Goal: Task Accomplishment & Management: Complete application form

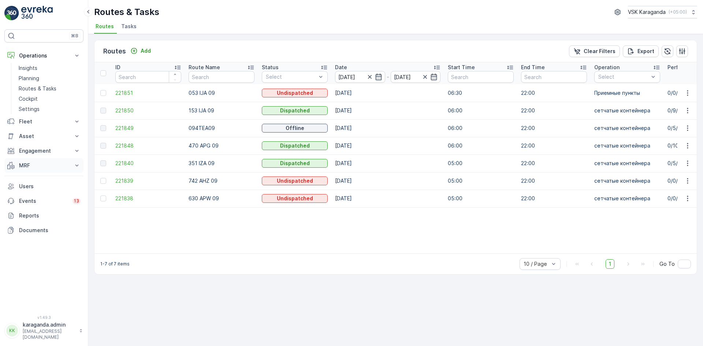
click at [24, 165] on p "MRF" at bounding box center [44, 165] width 50 height 7
click at [31, 178] on p "Входящий & Исходящий" at bounding box center [49, 177] width 61 height 7
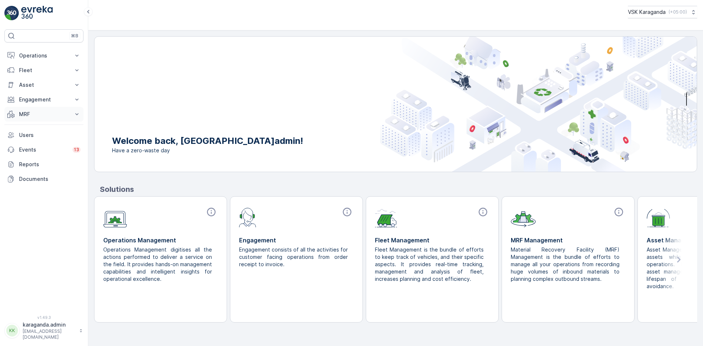
click at [27, 115] on p "MRF" at bounding box center [44, 114] width 50 height 7
click at [25, 130] on p "Входящий & Исходящий" at bounding box center [49, 126] width 61 height 7
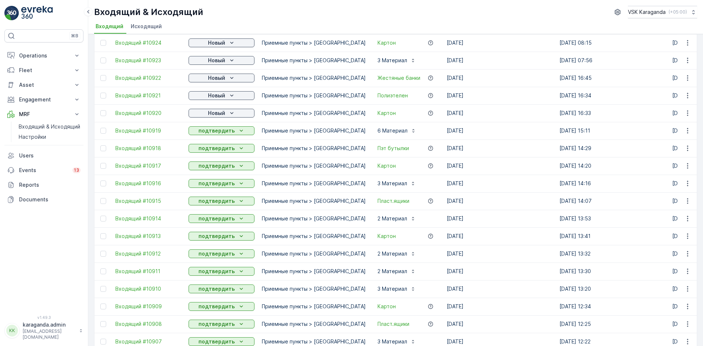
scroll to position [439, 0]
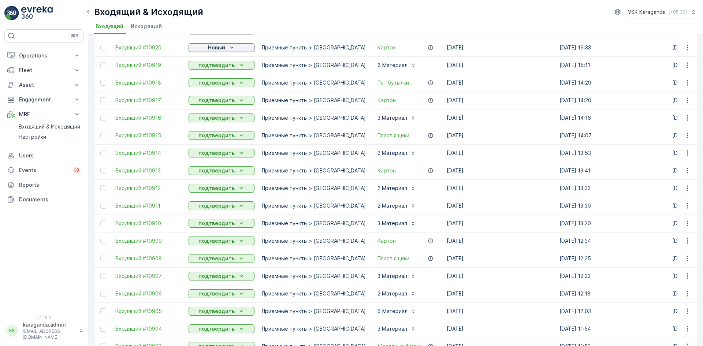
drag, startPoint x: 35, startPoint y: 57, endPoint x: 36, endPoint y: 63, distance: 5.6
click at [35, 57] on p "Operations" at bounding box center [44, 55] width 50 height 7
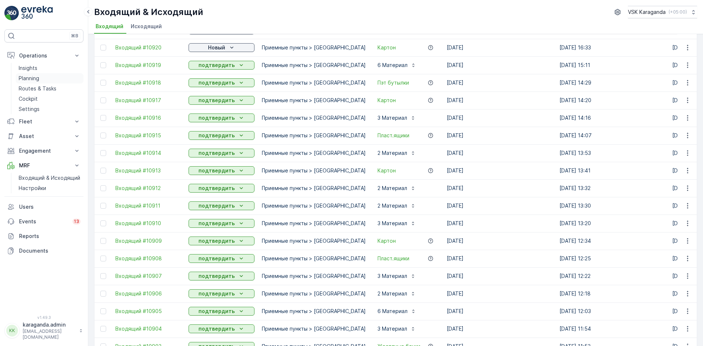
click at [40, 80] on link "Planning" at bounding box center [50, 78] width 68 height 10
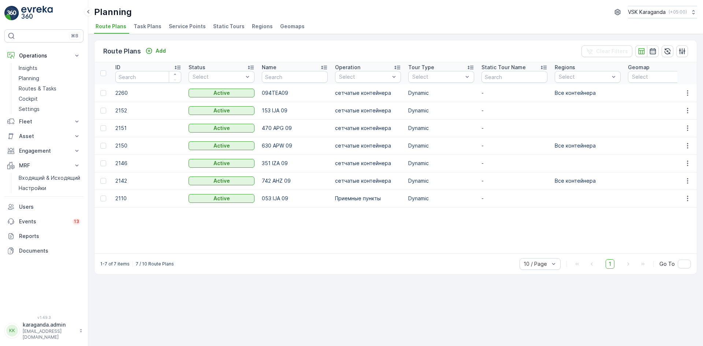
click at [175, 23] on span "Service Points" at bounding box center [187, 26] width 37 height 7
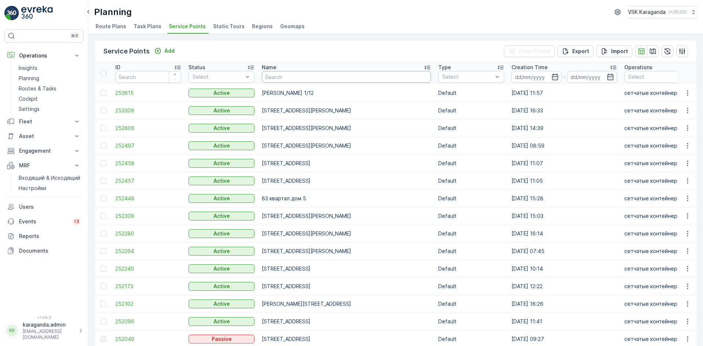
click at [302, 76] on input "text" at bounding box center [346, 77] width 169 height 12
type input "КЕнжина"
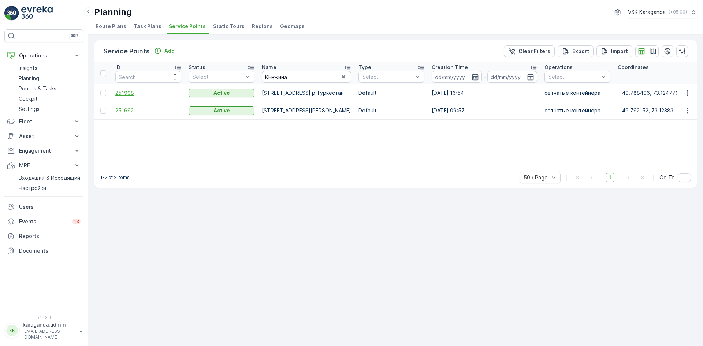
click at [125, 92] on span "251998" at bounding box center [148, 92] width 66 height 7
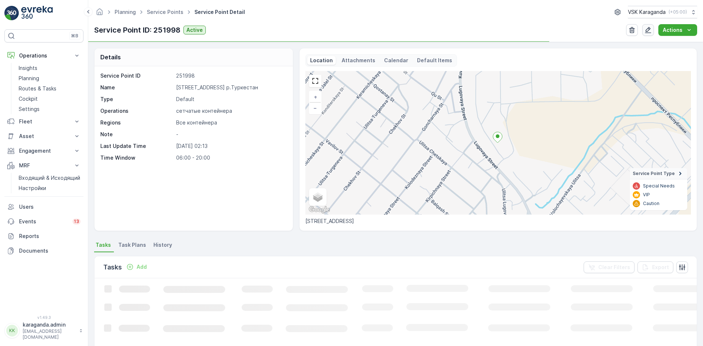
click at [649, 33] on icon "button" at bounding box center [647, 29] width 7 height 7
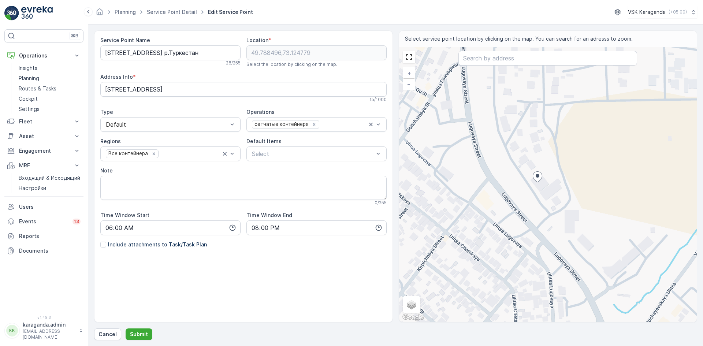
click at [553, 177] on div "+ − Satellite Roadmap Terrain Hybrid Leaflet Keyboard shortcuts Map Data Map da…" at bounding box center [548, 184] width 298 height 275
type input "49.78859299878209,73.12523344285518"
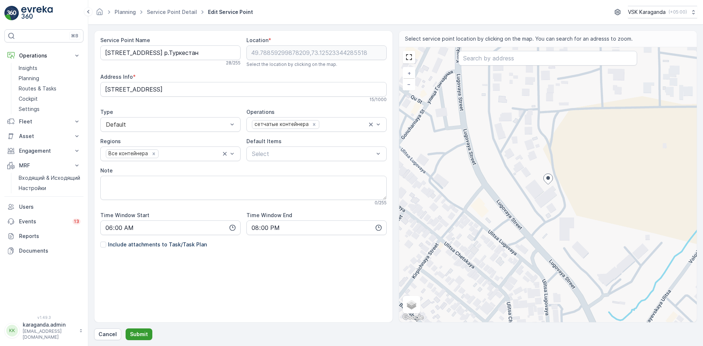
click at [141, 334] on p "Submit" at bounding box center [139, 334] width 18 height 7
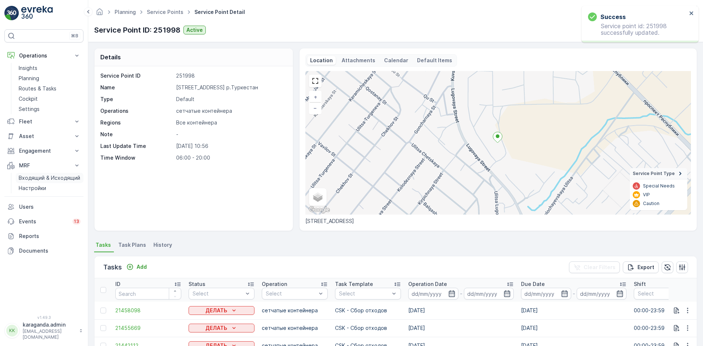
click at [31, 178] on p "Входящий & Исходящий" at bounding box center [49, 177] width 61 height 7
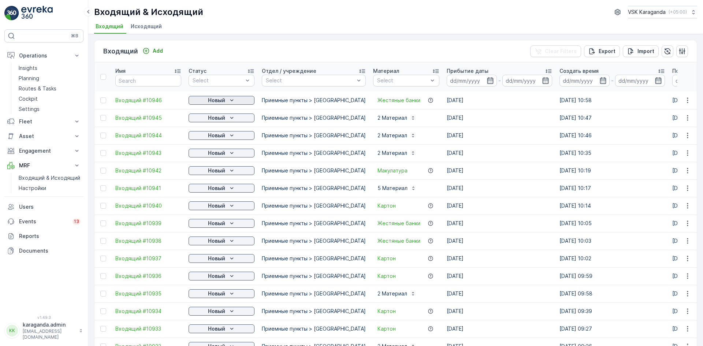
click at [211, 99] on p "Новый" at bounding box center [216, 100] width 17 height 7
click at [209, 120] on span "подтвердить" at bounding box center [210, 121] width 34 height 7
click at [217, 117] on p "Новый" at bounding box center [216, 117] width 17 height 7
click at [209, 136] on span "подтвердить" at bounding box center [210, 138] width 34 height 7
click at [137, 136] on span "Входящий #10944" at bounding box center [148, 135] width 66 height 7
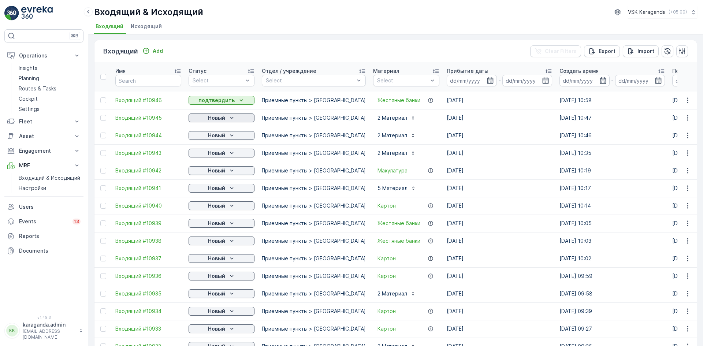
click at [228, 120] on icon "Новый" at bounding box center [231, 117] width 7 height 7
click at [220, 138] on span "подтвердить" at bounding box center [210, 138] width 34 height 7
click at [222, 136] on p "Новый" at bounding box center [216, 135] width 17 height 7
click at [219, 154] on span "подтвердить" at bounding box center [210, 156] width 34 height 7
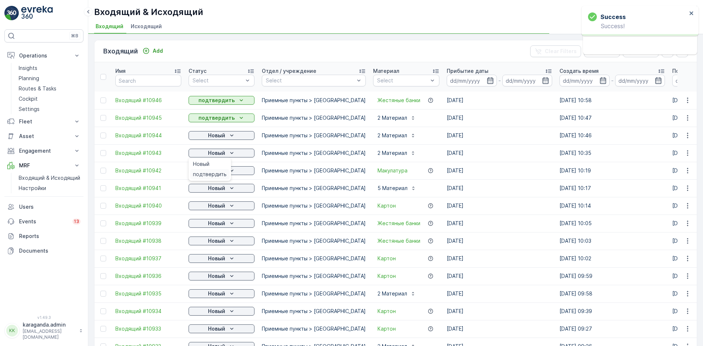
click at [209, 172] on span "подтвердить" at bounding box center [210, 174] width 34 height 7
click at [209, 173] on p "Новый" at bounding box center [216, 170] width 17 height 7
click at [209, 192] on span "подтвердить" at bounding box center [210, 191] width 34 height 7
click at [211, 190] on p "Новый" at bounding box center [216, 187] width 17 height 7
click at [208, 206] on p "Новый" at bounding box center [216, 205] width 17 height 7
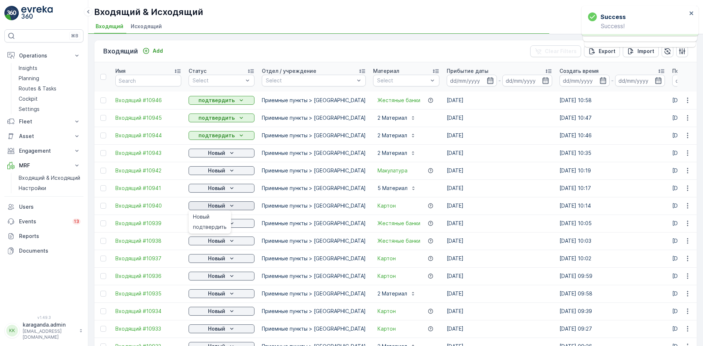
click at [201, 226] on span "подтвердить" at bounding box center [210, 226] width 34 height 7
click at [213, 225] on p "Новый" at bounding box center [216, 223] width 17 height 7
click at [215, 240] on p "Новый" at bounding box center [216, 240] width 17 height 7
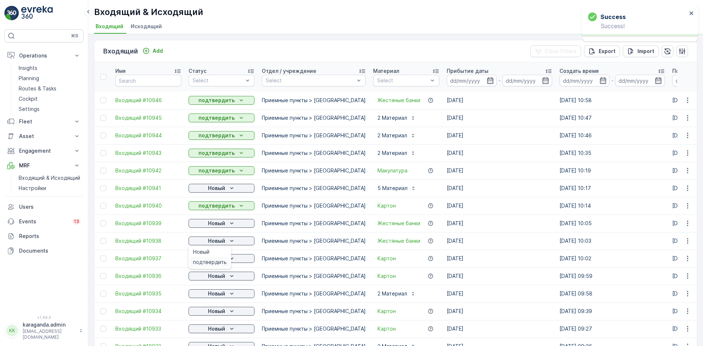
click at [210, 261] on span "подтвердить" at bounding box center [210, 261] width 34 height 7
click at [214, 259] on p "Новый" at bounding box center [216, 258] width 17 height 7
click at [208, 280] on span "подтвердить" at bounding box center [210, 279] width 34 height 7
click at [225, 189] on div "Новый" at bounding box center [221, 187] width 60 height 7
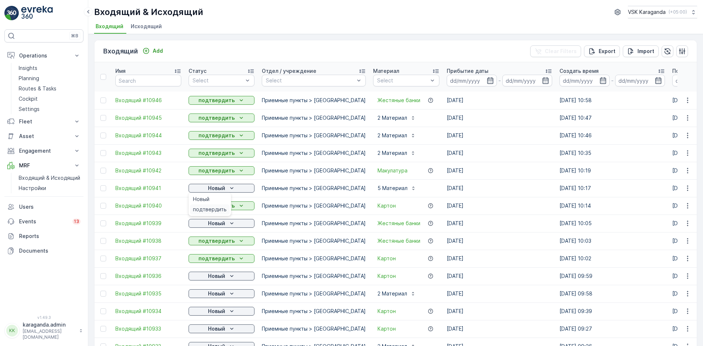
click at [220, 211] on span "подтвердить" at bounding box center [210, 209] width 34 height 7
click at [222, 221] on p "Новый" at bounding box center [216, 223] width 17 height 7
click at [219, 241] on span "подтвердить" at bounding box center [210, 244] width 34 height 7
click at [216, 295] on span "подтвердить" at bounding box center [210, 297] width 34 height 7
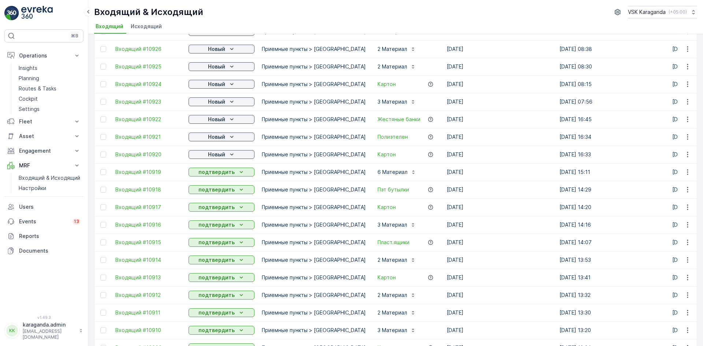
scroll to position [220, 0]
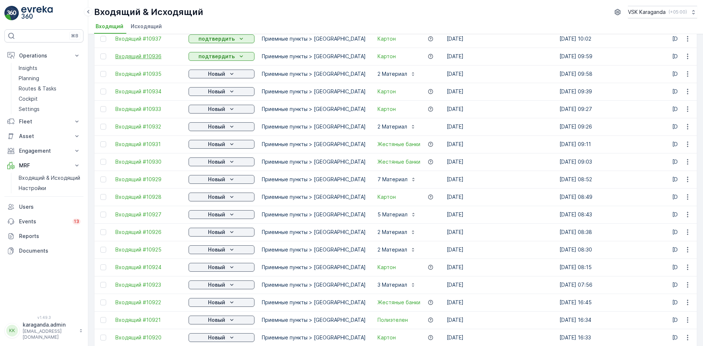
click at [119, 57] on span "Входящий #10936" at bounding box center [148, 56] width 66 height 7
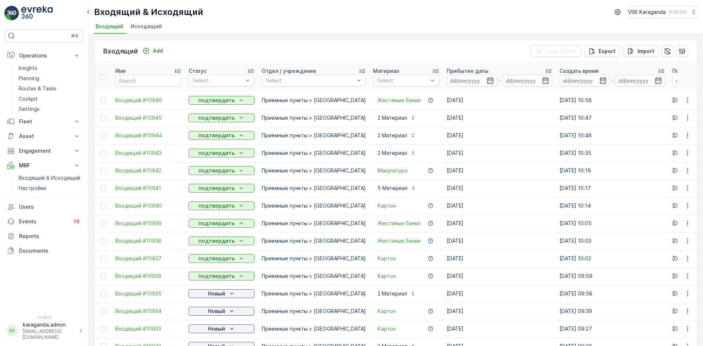
click at [148, 27] on span "Исходящий" at bounding box center [146, 26] width 31 height 7
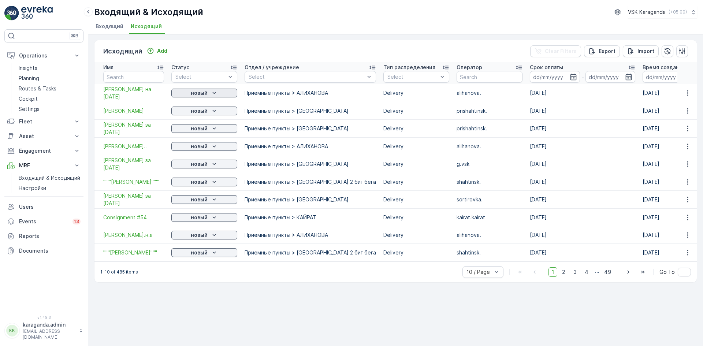
click at [205, 95] on p "новый" at bounding box center [199, 92] width 17 height 7
click at [139, 99] on td "Смирнова на 4.09.25" at bounding box center [130, 93] width 73 height 18
click at [193, 94] on p "новый" at bounding box center [199, 92] width 17 height 7
click at [194, 112] on span "В ходе выполнения" at bounding box center [201, 114] width 50 height 7
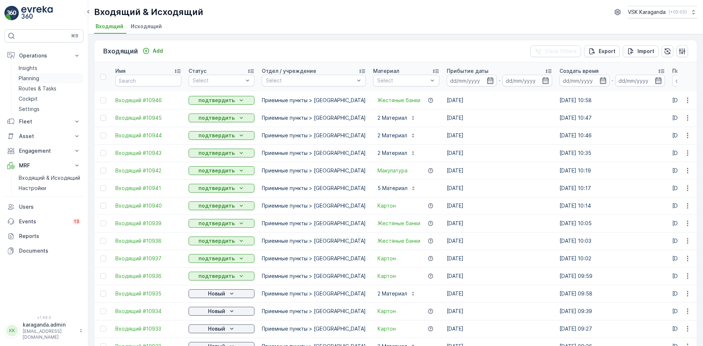
click at [31, 77] on p "Planning" at bounding box center [29, 78] width 20 height 7
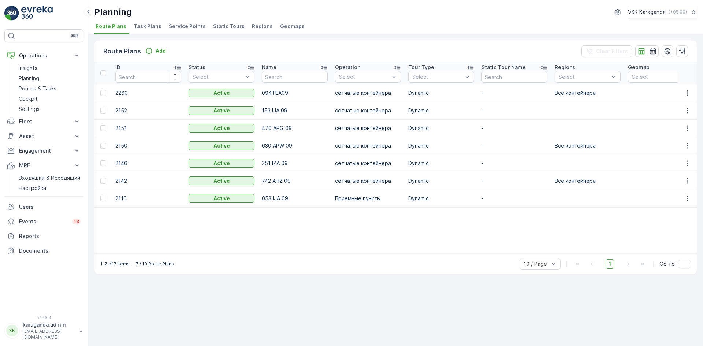
click at [178, 27] on span "Service Points" at bounding box center [187, 26] width 37 height 7
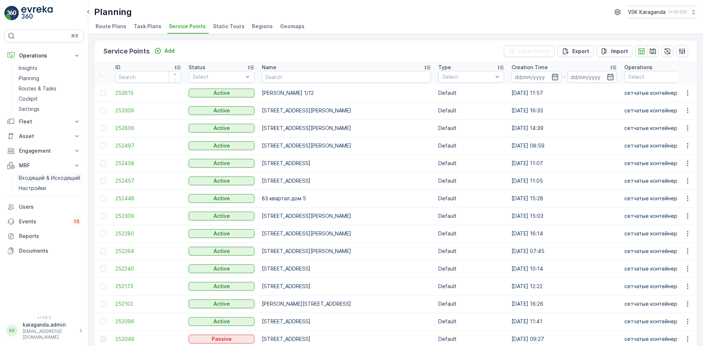
click at [46, 179] on p "Входящий & Исходящий" at bounding box center [49, 177] width 61 height 7
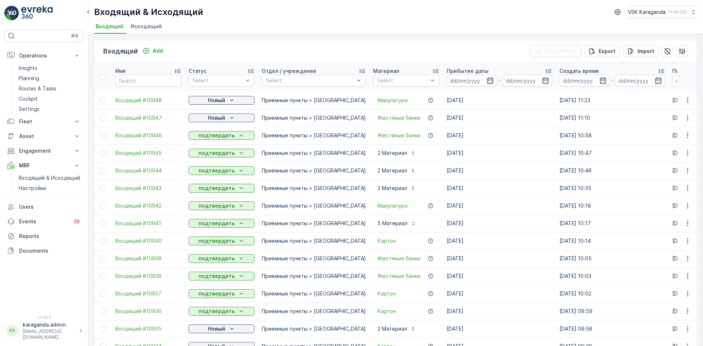
click at [486, 79] on icon "button" at bounding box center [489, 80] width 7 height 7
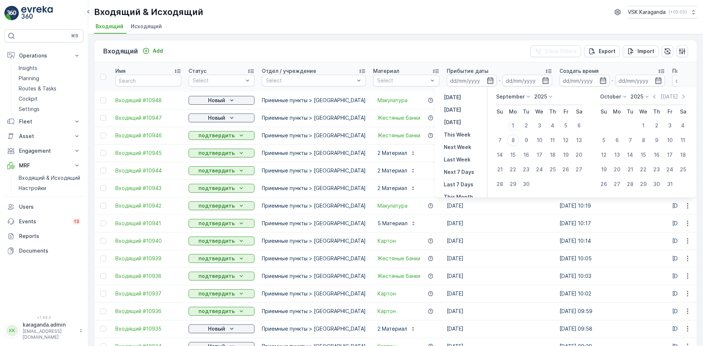
click at [514, 126] on div "1" at bounding box center [513, 126] width 12 height 12
type input "01.09.2025"
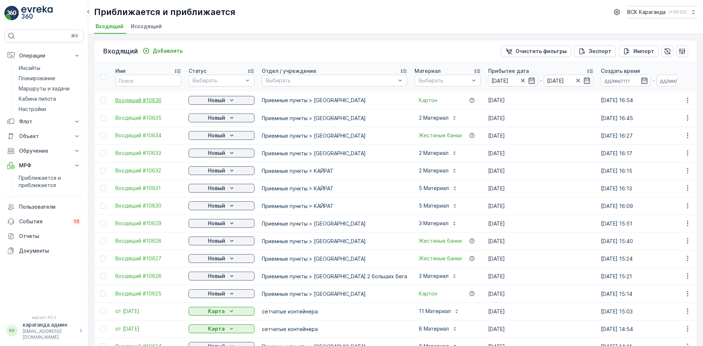
click at [129, 98] on font "Входящий #10636" at bounding box center [138, 100] width 46 height 6
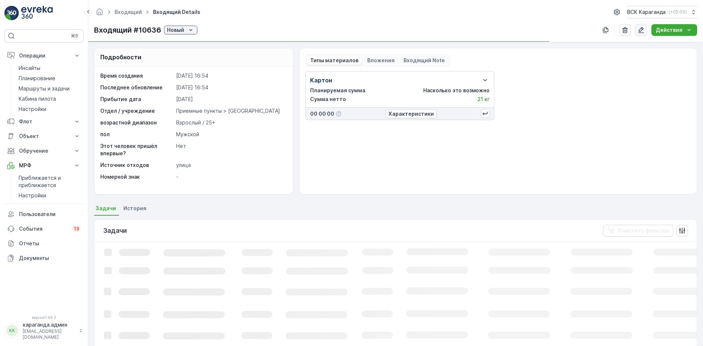
click at [644, 30] on icon "button" at bounding box center [641, 30] width 6 height 6
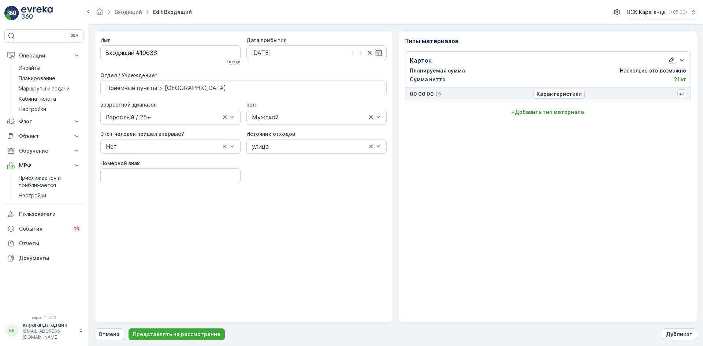
click at [673, 60] on icon "button" at bounding box center [671, 60] width 7 height 7
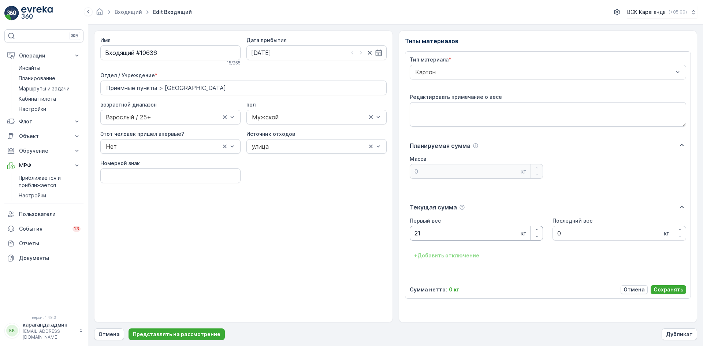
click at [438, 230] on Weight "21" at bounding box center [477, 233] width 134 height 15
type Weight "2"
type Weight "21"
click at [664, 288] on font "Сохранять" at bounding box center [668, 289] width 30 height 6
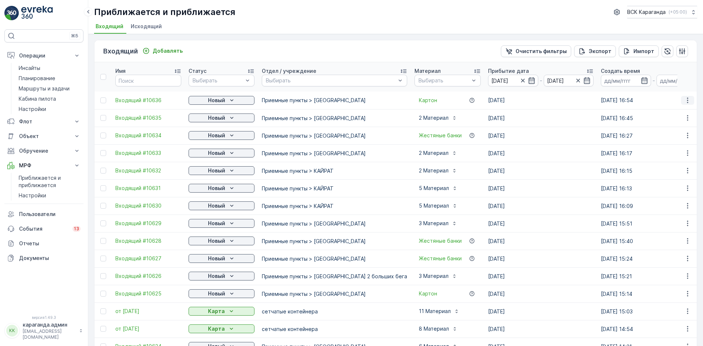
click at [685, 102] on icon "button" at bounding box center [687, 100] width 7 height 7
click at [527, 123] on td "01.09.2025" at bounding box center [540, 118] width 113 height 18
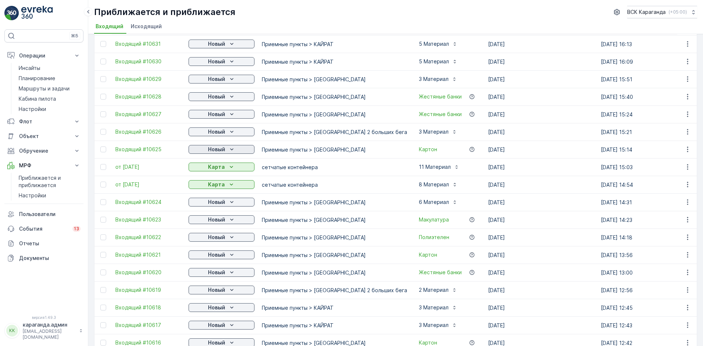
scroll to position [146, 0]
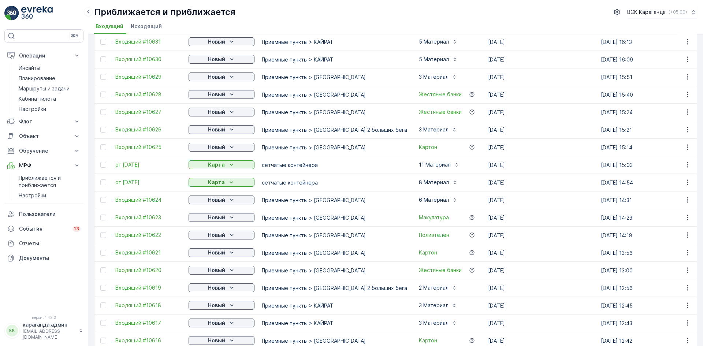
click at [130, 164] on font "от 31.08.2025" at bounding box center [127, 164] width 24 height 6
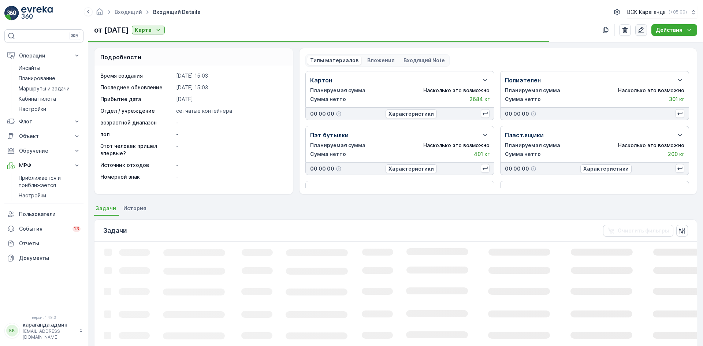
click at [644, 28] on icon "button" at bounding box center [641, 30] width 6 height 6
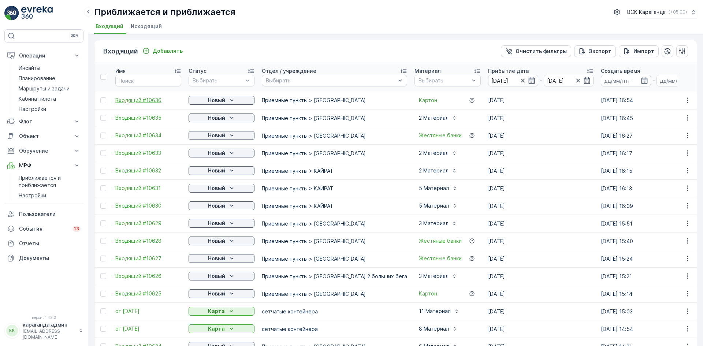
click at [145, 101] on font "Входящий #10636" at bounding box center [138, 100] width 46 height 6
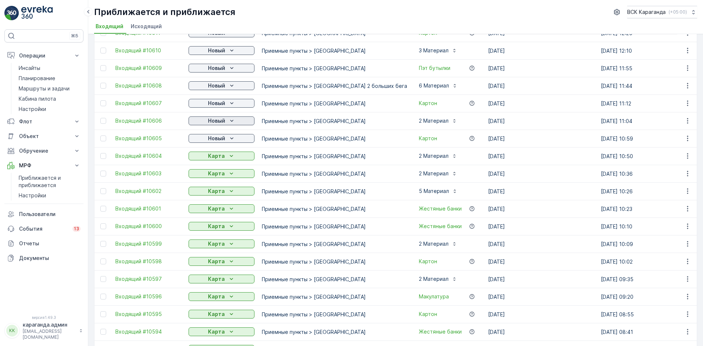
scroll to position [585, 0]
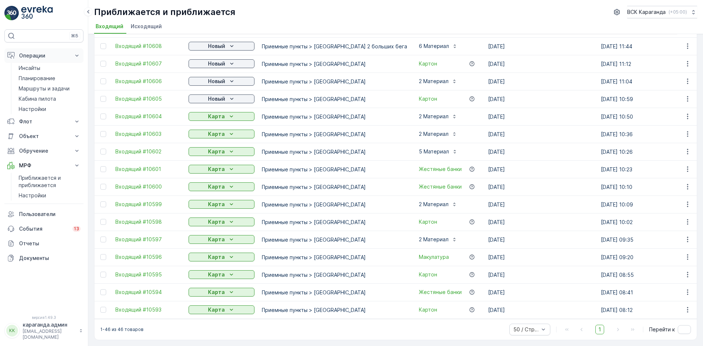
click at [30, 63] on button "Операции" at bounding box center [43, 55] width 79 height 15
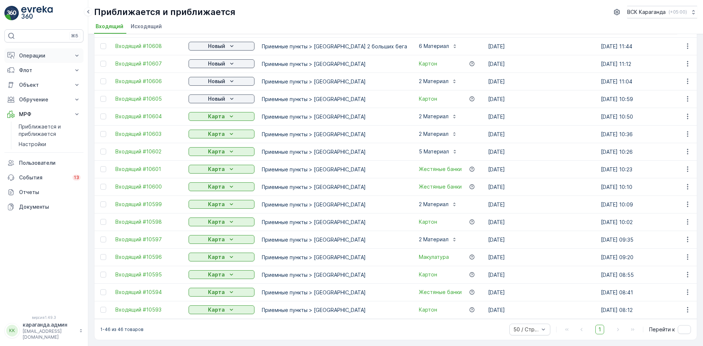
click at [39, 52] on button "Операции" at bounding box center [43, 55] width 79 height 15
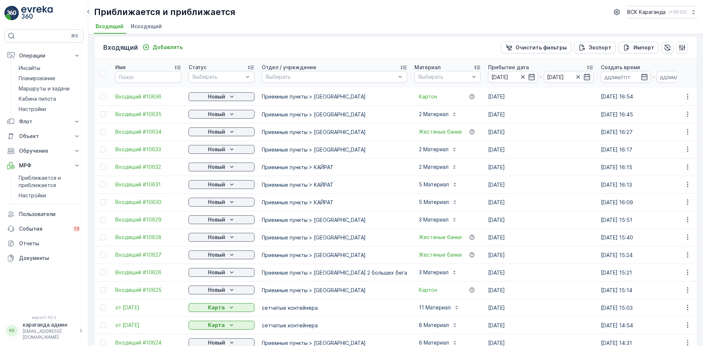
scroll to position [0, 0]
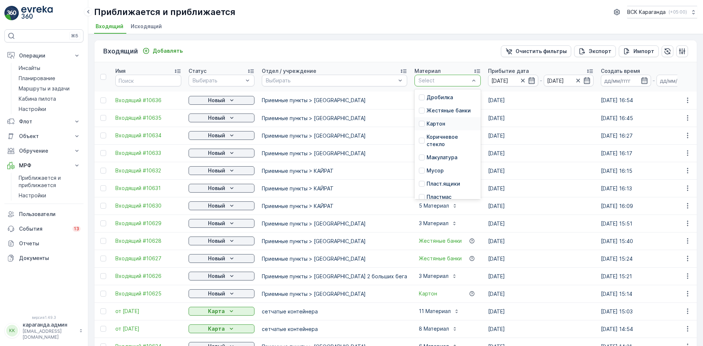
click at [426, 126] on p "Картон" at bounding box center [435, 123] width 19 height 7
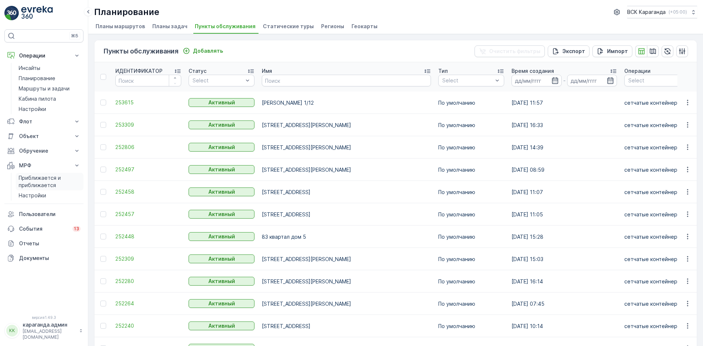
click at [37, 179] on font "Приближается и приближается" at bounding box center [40, 182] width 42 height 14
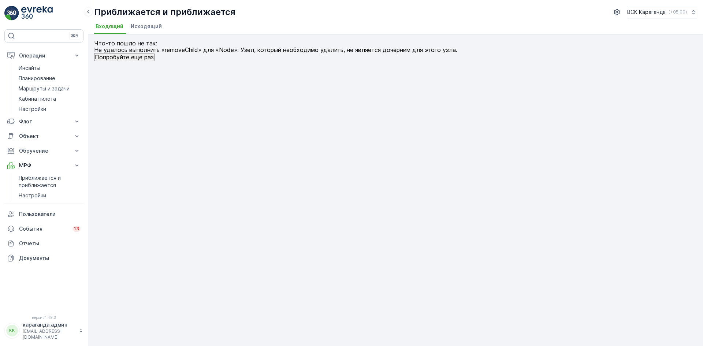
click at [139, 26] on font "Исходящий" at bounding box center [146, 26] width 31 height 6
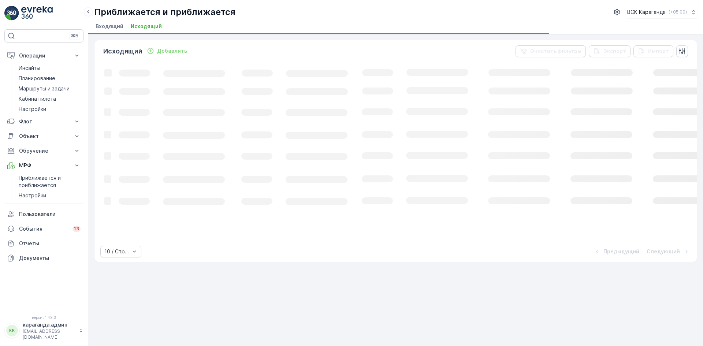
click at [102, 27] on font "Входящий" at bounding box center [110, 26] width 28 height 6
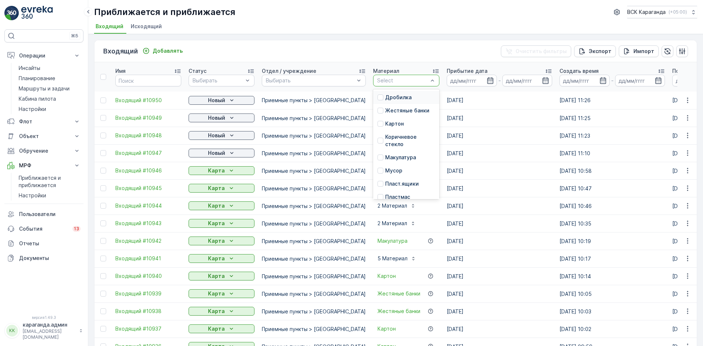
click at [386, 98] on p "Дробилка" at bounding box center [398, 97] width 26 height 7
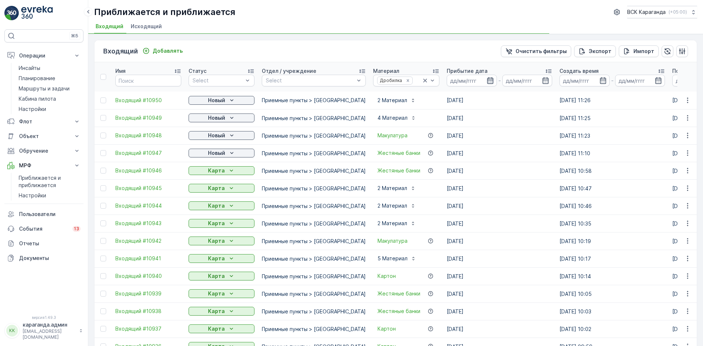
click at [487, 81] on icon "button" at bounding box center [490, 80] width 6 height 7
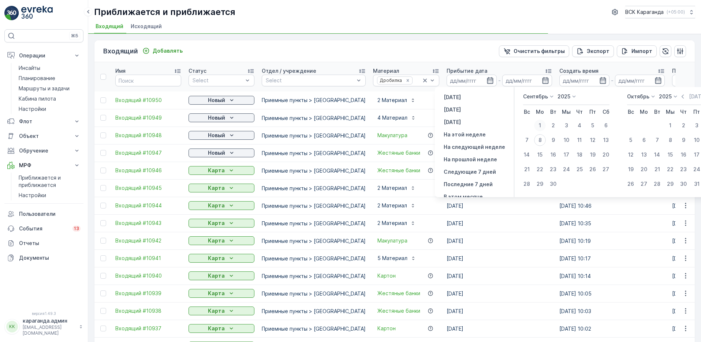
click at [540, 125] on div "1" at bounding box center [540, 126] width 12 height 12
type input "01.09.2025"
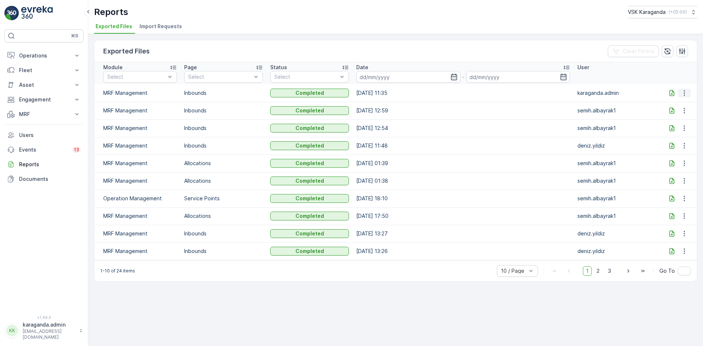
click at [682, 93] on icon "button" at bounding box center [684, 92] width 7 height 7
click at [679, 101] on span "See More Details" at bounding box center [678, 103] width 42 height 7
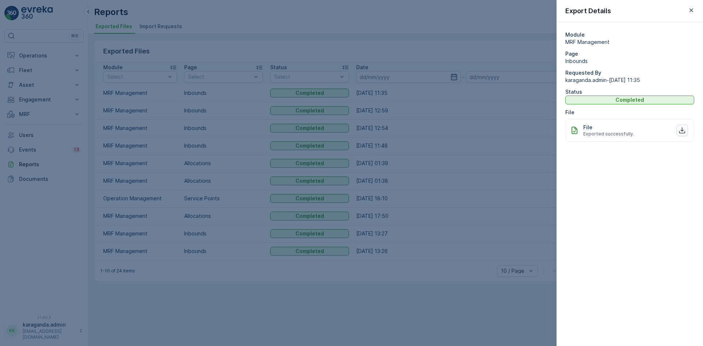
click at [684, 131] on icon "button" at bounding box center [681, 130] width 7 height 7
click at [695, 11] on button "button" at bounding box center [691, 10] width 9 height 9
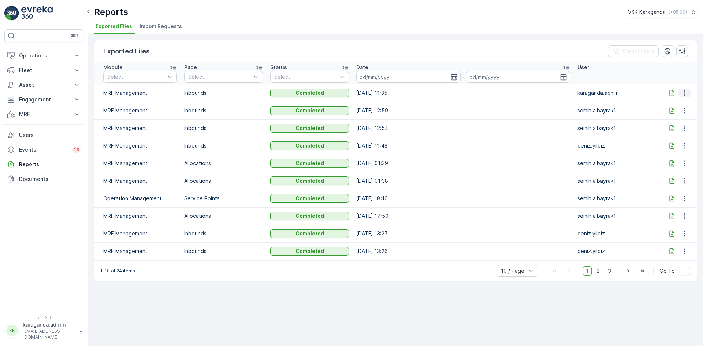
click at [683, 95] on icon "button" at bounding box center [684, 92] width 7 height 7
click at [685, 95] on icon "button" at bounding box center [684, 92] width 7 height 7
click at [106, 95] on td "MRF Management" at bounding box center [137, 93] width 86 height 18
click at [210, 94] on td "Inbounds" at bounding box center [223, 93] width 86 height 18
click at [683, 95] on icon "button" at bounding box center [684, 92] width 7 height 7
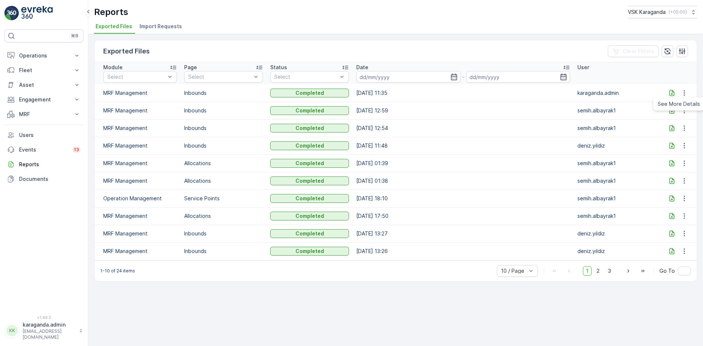
click at [459, 104] on td "28.08.2025 12:59" at bounding box center [463, 111] width 221 height 18
click at [14, 115] on icon at bounding box center [13, 115] width 4 height 4
click at [40, 127] on p "Входящий & Исходящий" at bounding box center [49, 126] width 61 height 7
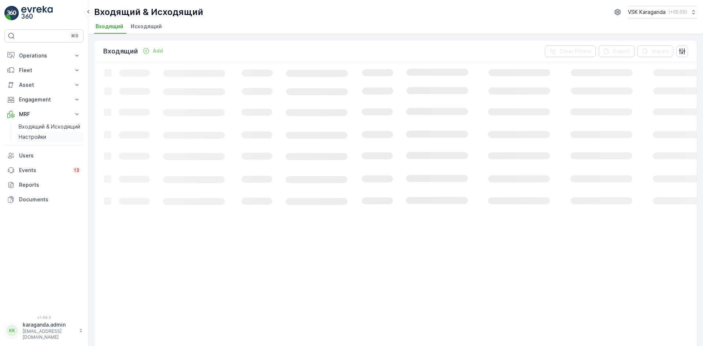
click at [39, 136] on p "Настройки" at bounding box center [32, 136] width 27 height 7
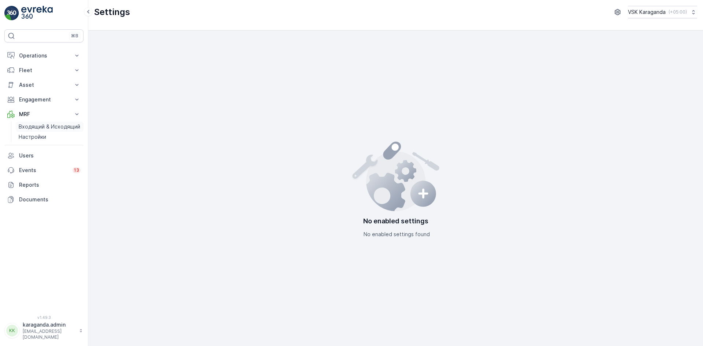
click at [38, 125] on p "Входящий & Исходящий" at bounding box center [49, 126] width 61 height 7
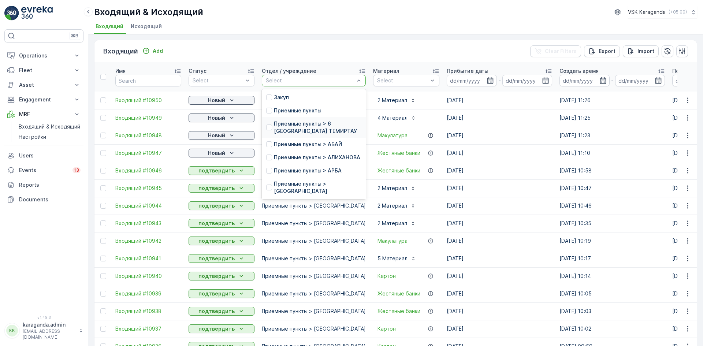
click at [288, 131] on p "Приемные пункты > 6 [GEOGRAPHIC_DATA] ТЕМИРТАУ" at bounding box center [317, 127] width 87 height 15
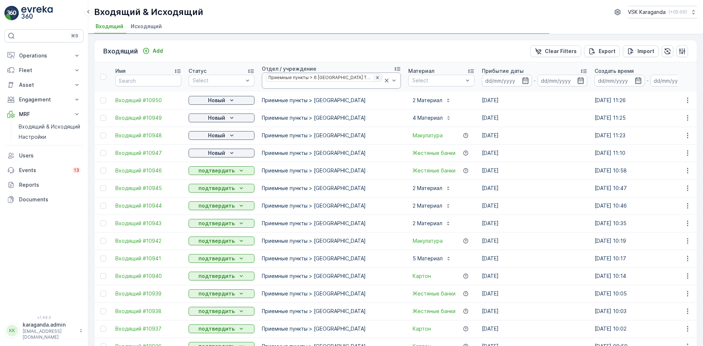
click at [375, 78] on icon "Remove Приемные пункты > 6 МКР-Н ТЕМИРТАУ" at bounding box center [377, 77] width 5 height 5
click at [383, 83] on icon at bounding box center [386, 80] width 7 height 7
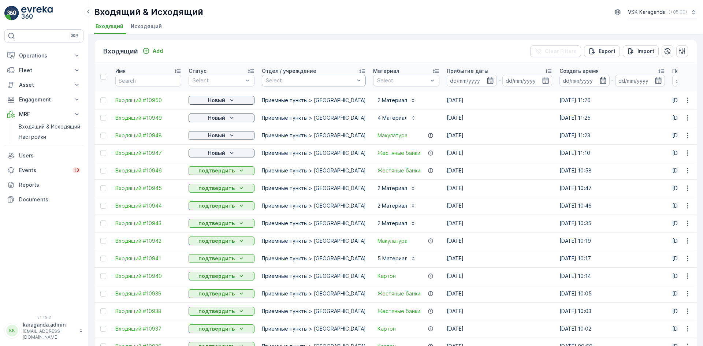
click at [354, 80] on div "Select" at bounding box center [314, 81] width 104 height 12
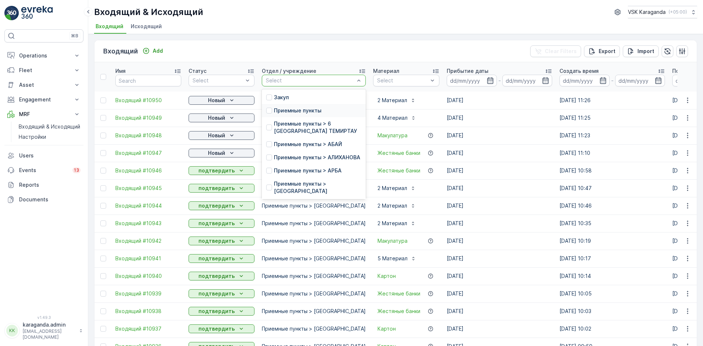
click at [272, 111] on div "Приемные пункты" at bounding box center [293, 110] width 55 height 7
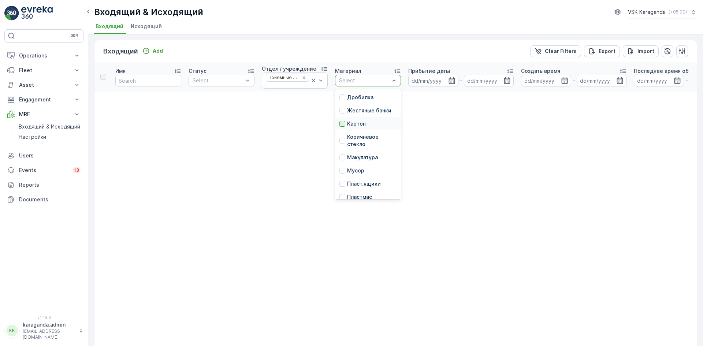
click at [343, 122] on div at bounding box center [342, 124] width 6 height 6
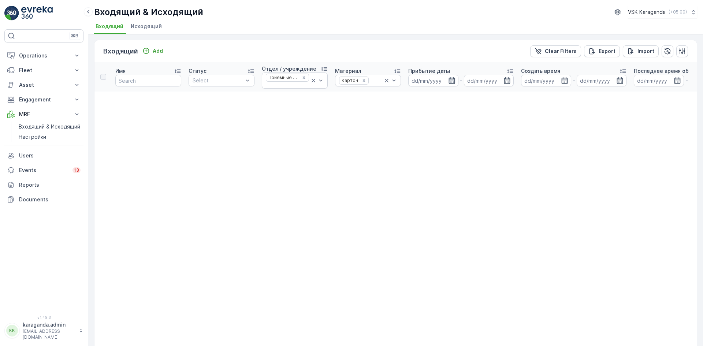
click at [449, 79] on icon "button" at bounding box center [451, 80] width 6 height 7
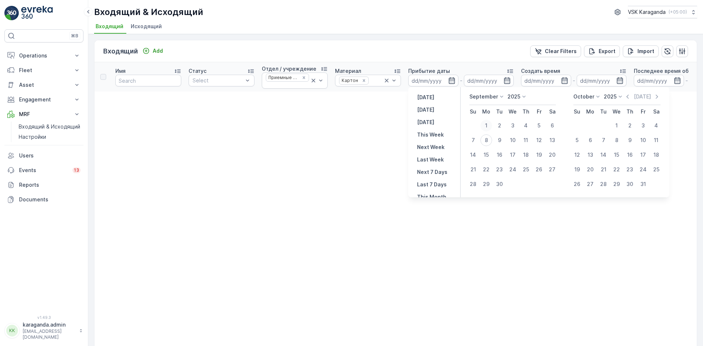
click at [489, 125] on div "1" at bounding box center [486, 126] width 12 height 12
type input "01.09.2025"
click at [566, 81] on icon "button" at bounding box center [564, 80] width 7 height 7
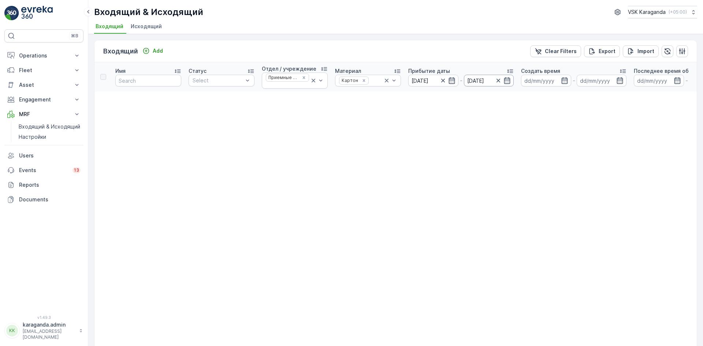
click at [508, 84] on input "01.09.2025" at bounding box center [489, 81] width 50 height 12
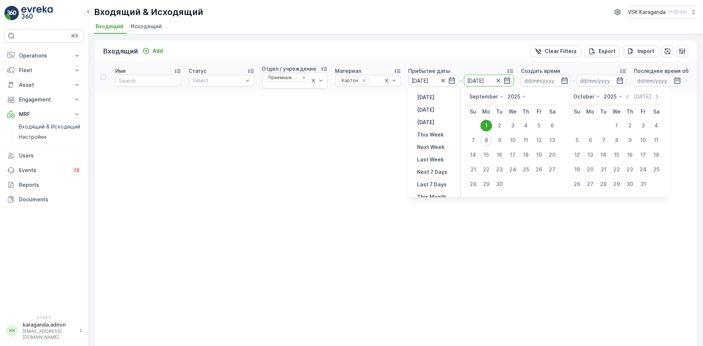
click at [484, 138] on div "8" at bounding box center [486, 140] width 12 height 12
type input "08.09.2025"
click at [470, 142] on div "7" at bounding box center [472, 140] width 13 height 12
type input "07.09.2025"
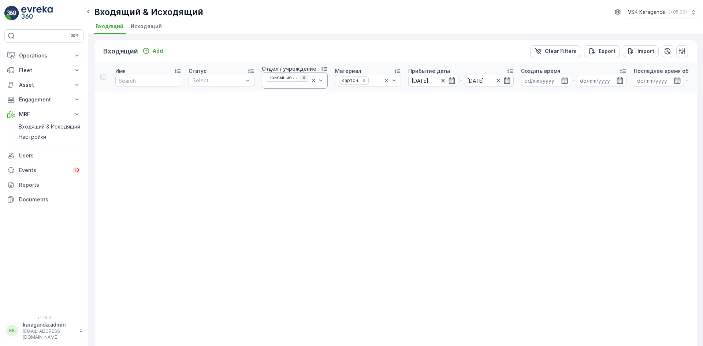
click at [302, 79] on icon "Remove Приемные пункты" at bounding box center [303, 77] width 5 height 5
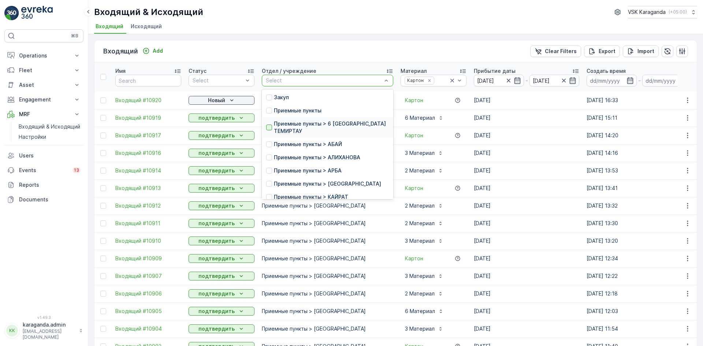
click at [269, 127] on div at bounding box center [269, 127] width 6 height 6
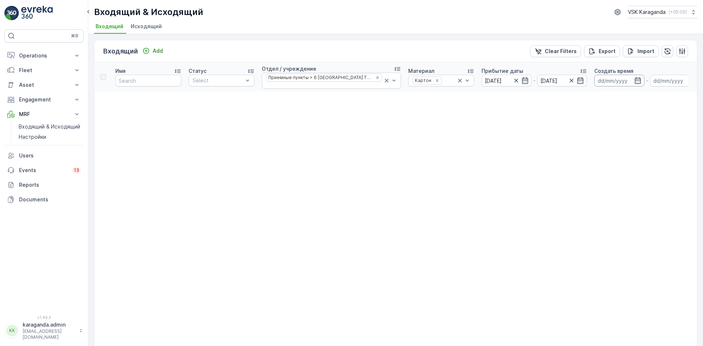
click at [604, 76] on input at bounding box center [619, 81] width 50 height 12
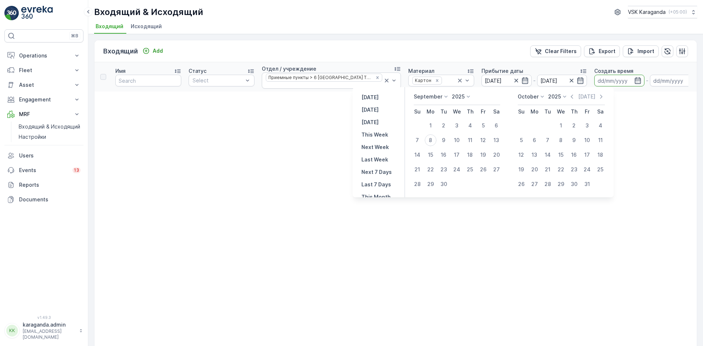
click at [604, 76] on input at bounding box center [619, 81] width 50 height 12
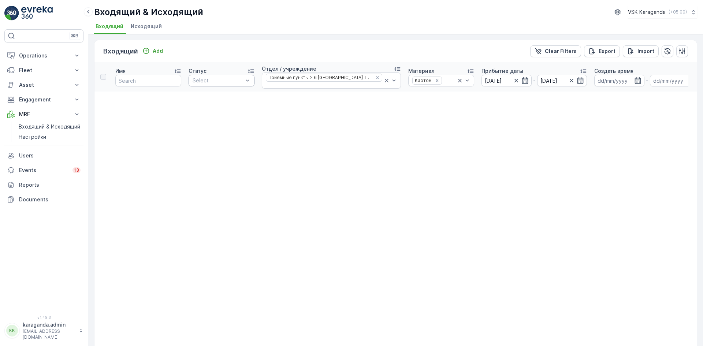
click at [233, 84] on div "Select" at bounding box center [222, 81] width 66 height 12
click at [171, 82] on input "text" at bounding box center [148, 81] width 66 height 12
click at [596, 49] on div "Export" at bounding box center [601, 51] width 27 height 7
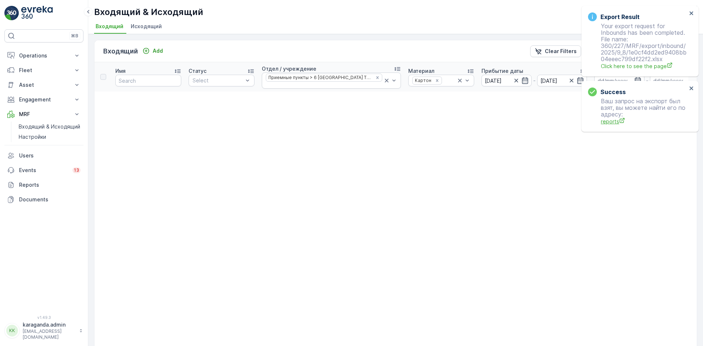
click at [613, 123] on span "reports" at bounding box center [644, 122] width 86 height 8
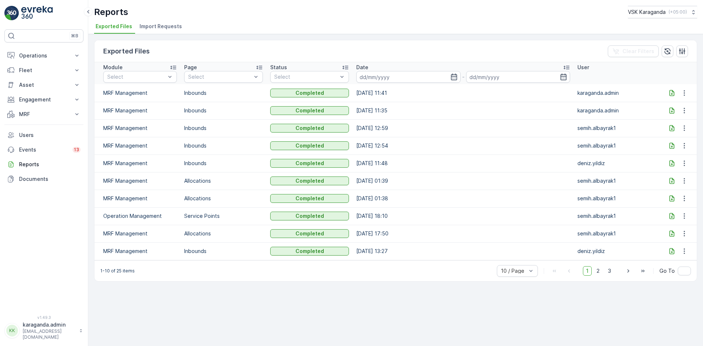
click at [675, 92] on icon at bounding box center [671, 92] width 7 height 7
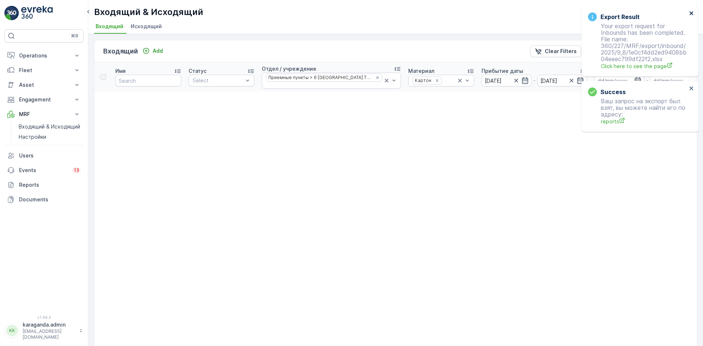
click at [689, 16] on icon "close" at bounding box center [691, 13] width 5 height 6
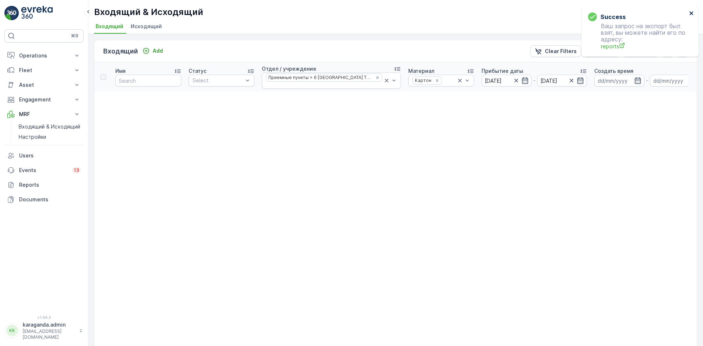
click at [690, 17] on button "close" at bounding box center [691, 13] width 5 height 7
click at [375, 77] on icon "Remove Приемные пункты > 6 МКР-Н ТЕМИРТАУ" at bounding box center [377, 77] width 5 height 5
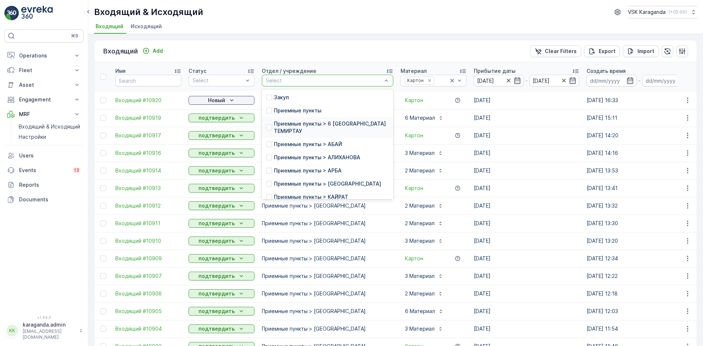
click at [269, 129] on div at bounding box center [269, 127] width 6 height 6
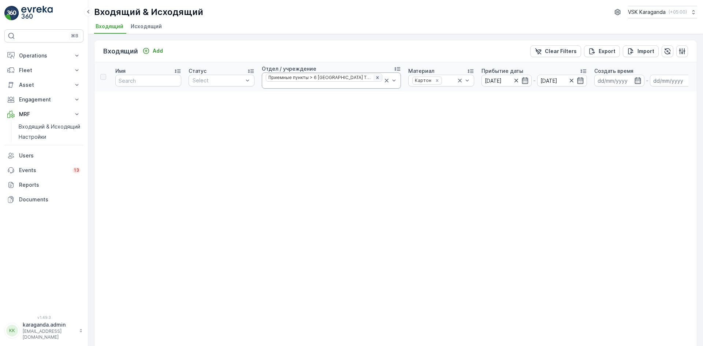
click at [376, 77] on icon "Remove Приемные пункты > 6 МКР-Н ТЕМИРТАУ" at bounding box center [377, 77] width 3 height 3
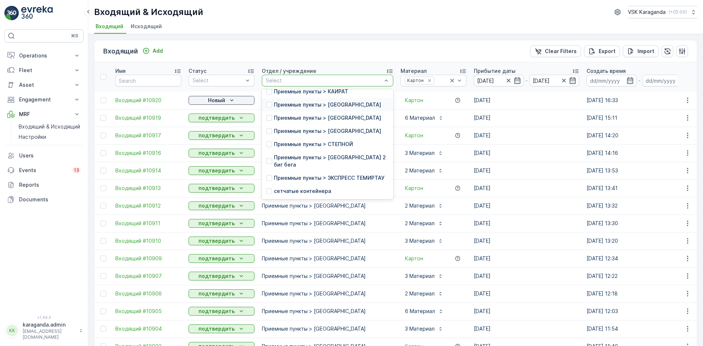
scroll to position [120, 0]
click at [309, 127] on p "Приемные пункты > [GEOGRAPHIC_DATA]" at bounding box center [327, 130] width 107 height 7
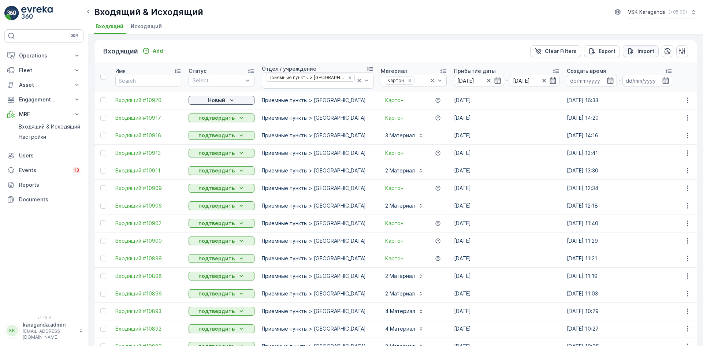
click at [634, 53] on div "Import" at bounding box center [640, 51] width 27 height 7
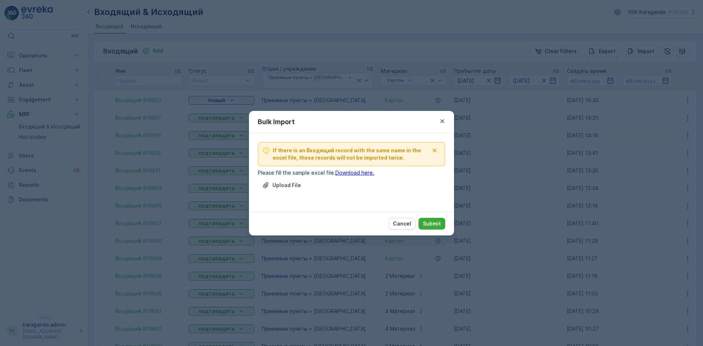
click at [439, 122] on button "button" at bounding box center [442, 121] width 9 height 9
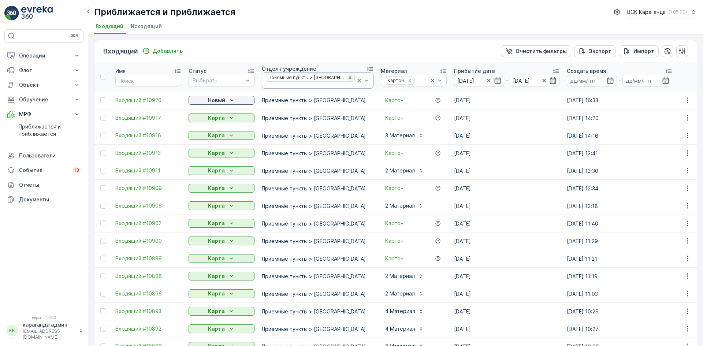
click at [347, 78] on icon "Удалить Приемные пункты > СОРТИРОВКА" at bounding box center [349, 77] width 5 height 5
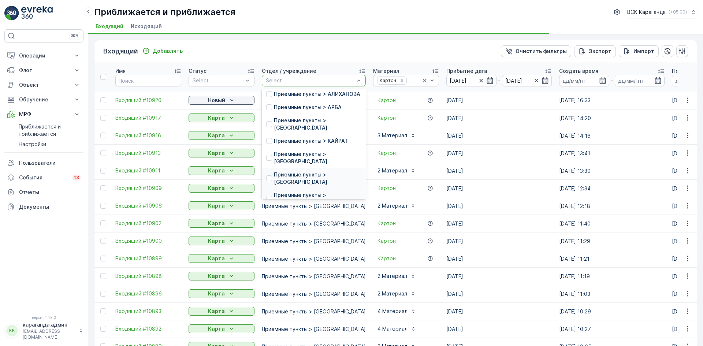
scroll to position [164, 0]
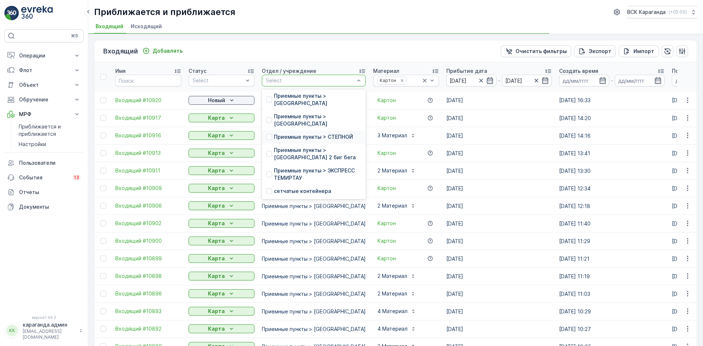
click at [297, 189] on div "Входящий Добавлять Очистить фильтры Экспорт Импорт Имя Статус Select Отдел / уч…" at bounding box center [395, 190] width 615 height 312
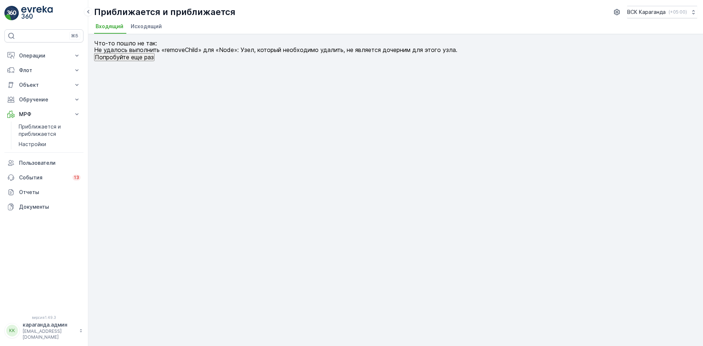
click at [145, 24] on font "Исходящий" at bounding box center [146, 26] width 31 height 6
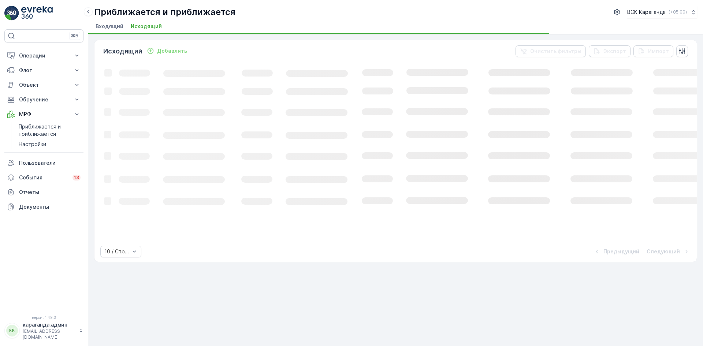
click at [104, 26] on font "Входящий" at bounding box center [110, 26] width 28 height 6
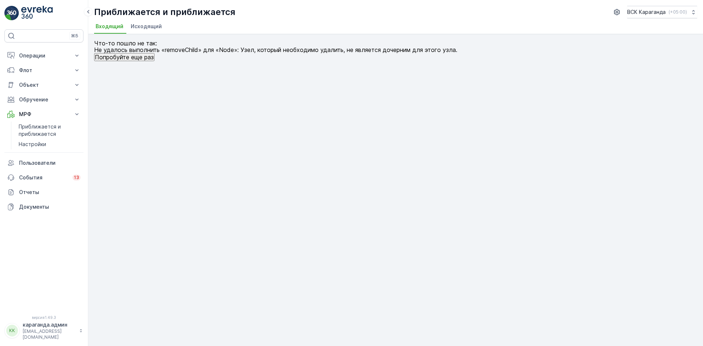
click at [149, 25] on font "Исходящий" at bounding box center [146, 26] width 31 height 6
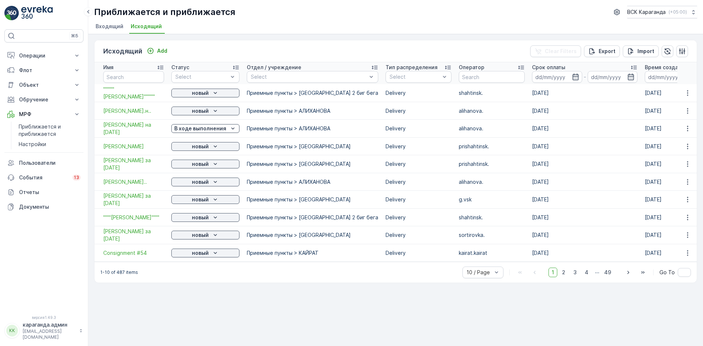
click at [108, 27] on font "Входящий" at bounding box center [110, 26] width 28 height 6
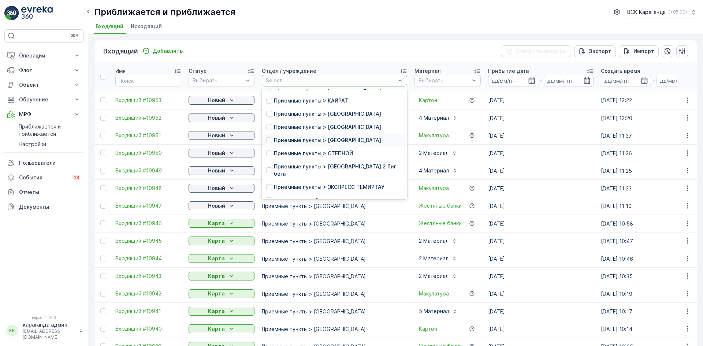
scroll to position [105, 0]
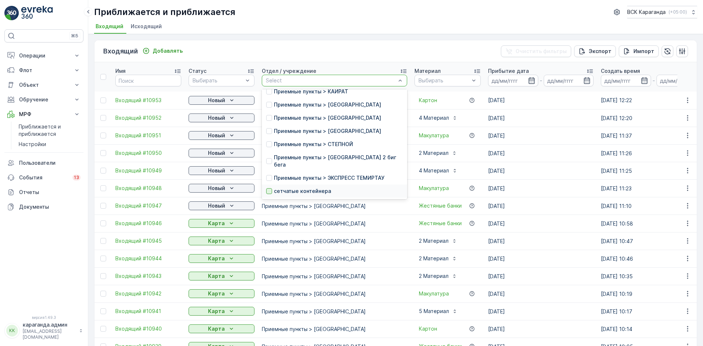
click at [267, 192] on div at bounding box center [269, 191] width 6 height 6
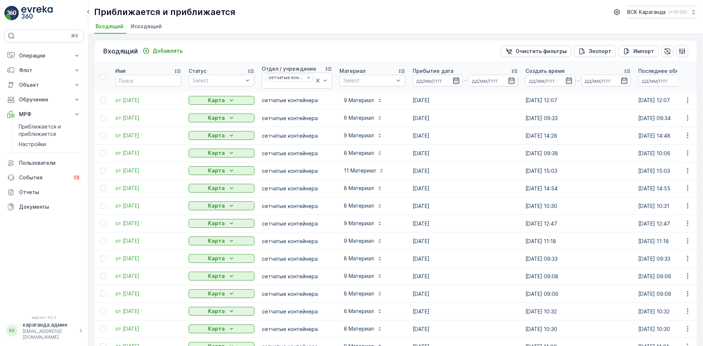
click at [453, 81] on icon "button" at bounding box center [456, 80] width 6 height 7
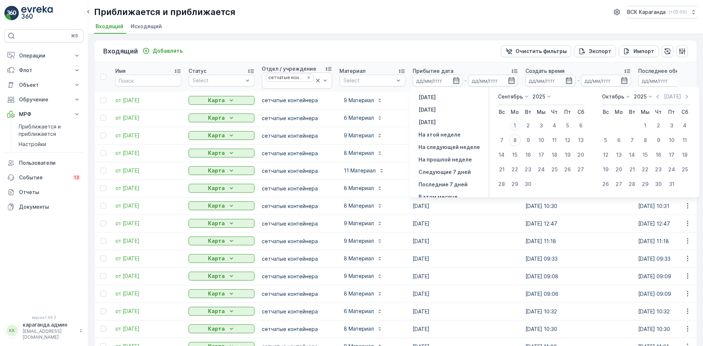
click at [514, 124] on font "1" at bounding box center [515, 125] width 2 height 6
type input "01.09.2025"
click at [513, 137] on font "8" at bounding box center [514, 140] width 3 height 6
type input "[DATE]"
click at [511, 132] on td "1" at bounding box center [514, 125] width 13 height 15
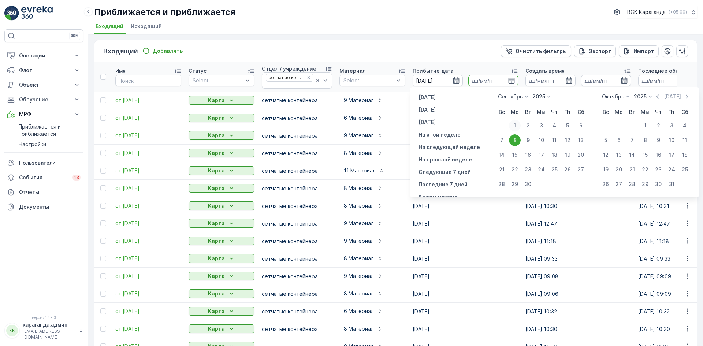
click at [511, 127] on div "1" at bounding box center [515, 126] width 12 height 12
type input "01.09.2025"
click at [514, 123] on font "1" at bounding box center [515, 125] width 2 height 6
type input "01.09.2025"
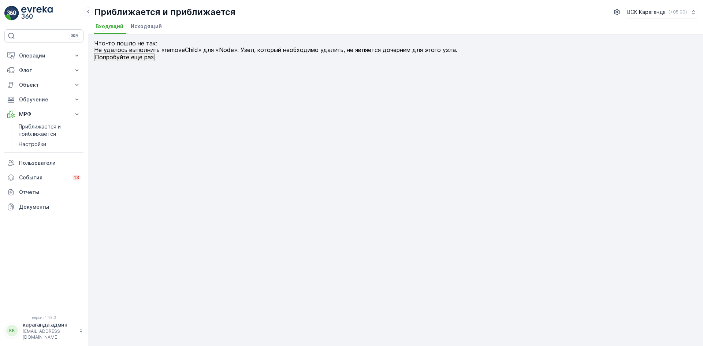
click at [157, 25] on font "Исходящий" at bounding box center [146, 26] width 31 height 6
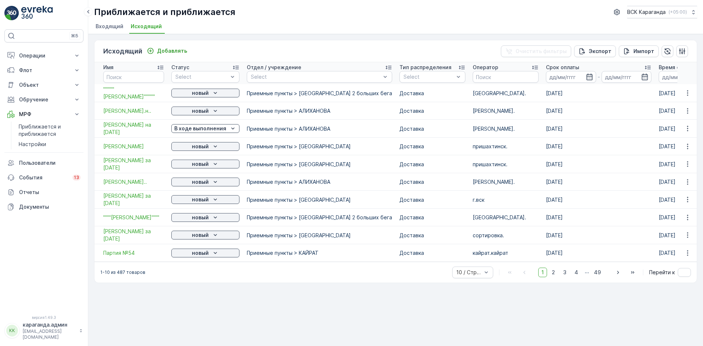
click at [118, 25] on font "Входящий" at bounding box center [110, 26] width 28 height 6
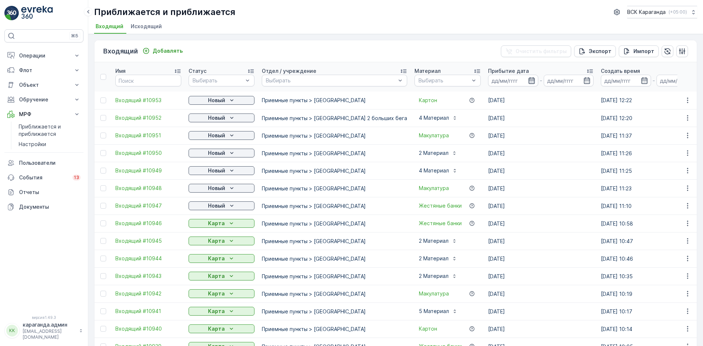
click at [528, 83] on icon "button" at bounding box center [531, 80] width 6 height 7
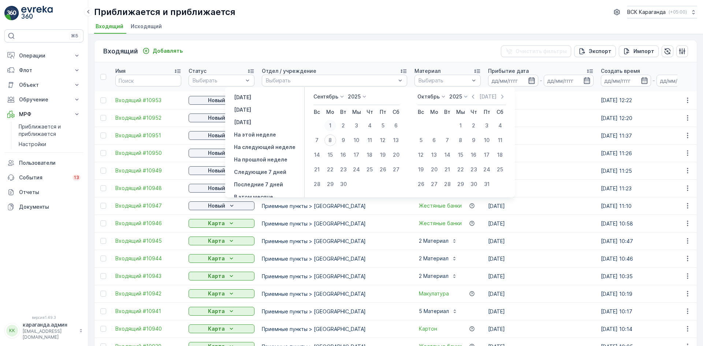
click at [330, 125] on div "1" at bounding box center [330, 126] width 12 height 12
type input "01.09.2025"
click at [584, 80] on icon "button" at bounding box center [587, 80] width 6 height 7
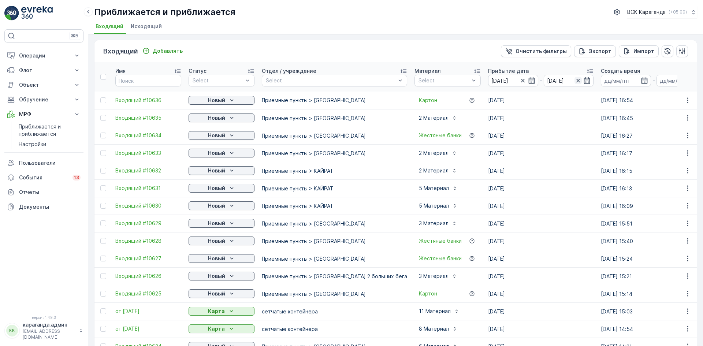
click at [574, 81] on icon "button" at bounding box center [577, 80] width 7 height 7
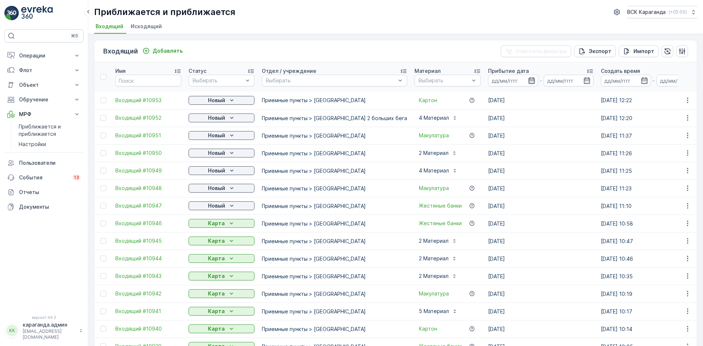
click at [528, 80] on icon "button" at bounding box center [531, 80] width 6 height 7
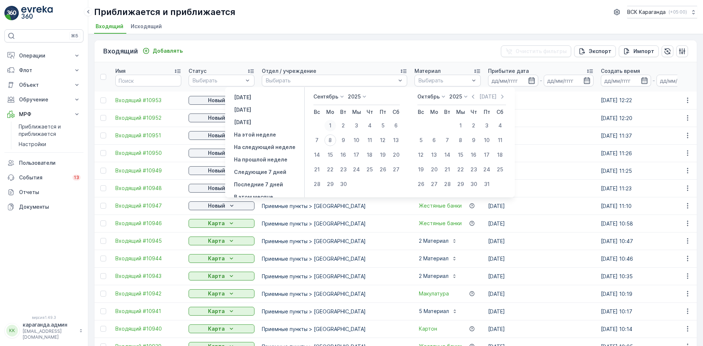
click at [329, 124] on div "1" at bounding box center [330, 126] width 12 height 12
type input "01.09.2025"
click at [546, 78] on input "01.09.2025" at bounding box center [569, 81] width 50 height 12
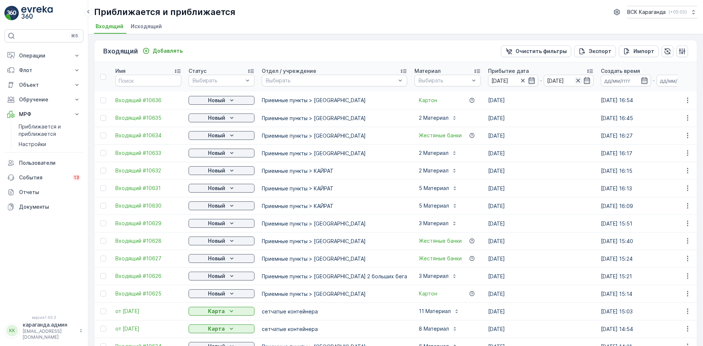
click at [574, 81] on icon "button" at bounding box center [577, 80] width 7 height 7
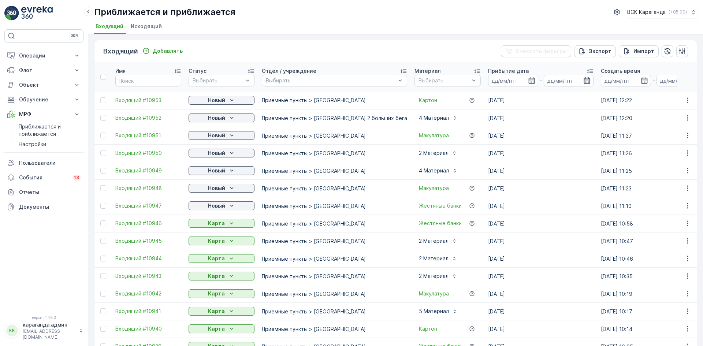
click at [549, 84] on input at bounding box center [569, 81] width 50 height 12
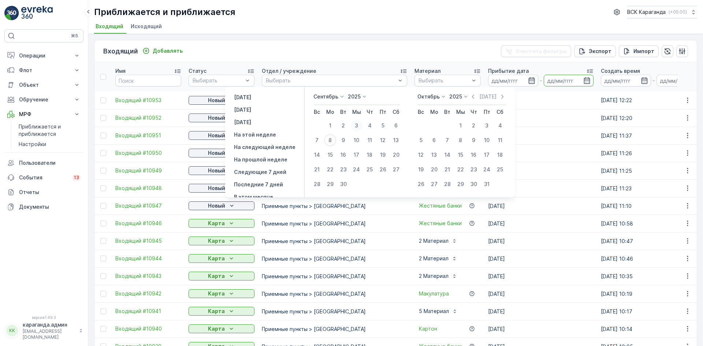
click at [357, 123] on div "3" at bounding box center [357, 126] width 12 height 12
type input "03.09.2025"
click at [338, 126] on div "2" at bounding box center [344, 126] width 12 height 12
type input "02.09.2025"
click at [537, 126] on td "[DATE]" at bounding box center [540, 118] width 113 height 18
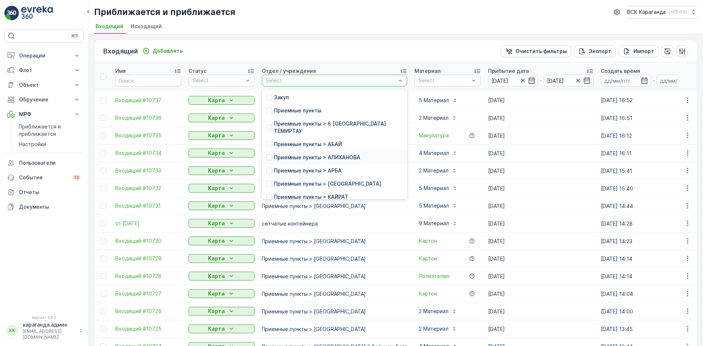
click at [293, 151] on div "Приемные пункты > АЛИХАНОВА" at bounding box center [334, 157] width 145 height 13
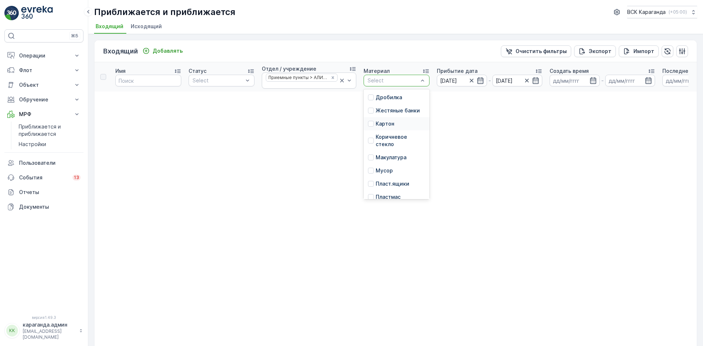
click at [389, 127] on div "Картон" at bounding box center [396, 123] width 66 height 13
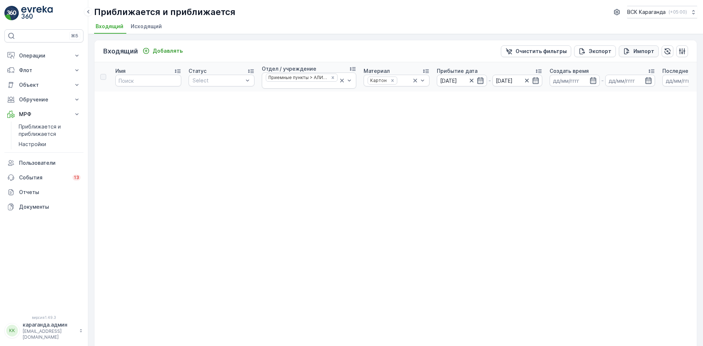
click at [631, 51] on div "Импорт" at bounding box center [638, 51] width 31 height 7
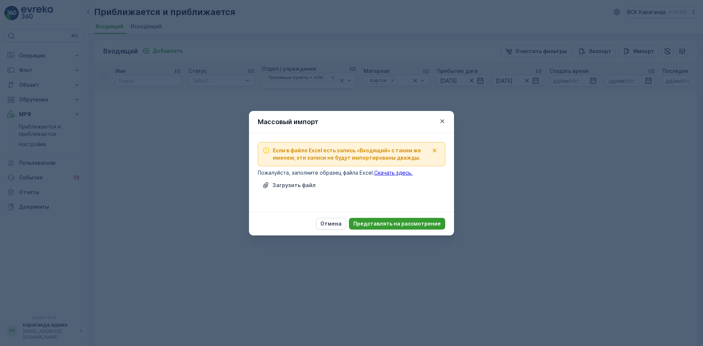
click at [378, 226] on font "Представлять на рассмотрение" at bounding box center [396, 223] width 87 height 6
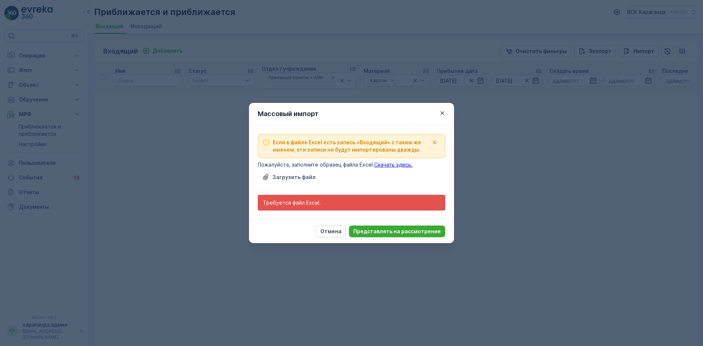
click at [442, 114] on icon "button" at bounding box center [442, 112] width 7 height 7
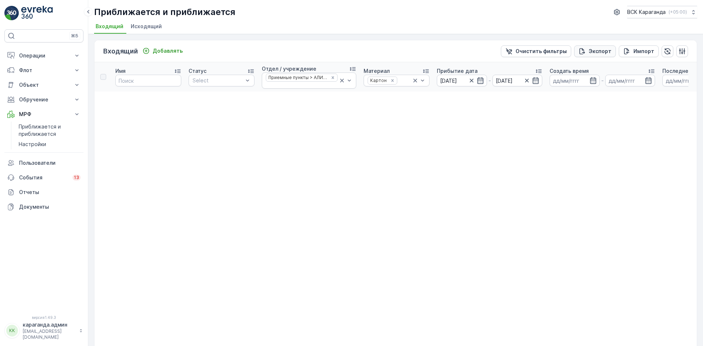
click at [602, 52] on font "Экспорт" at bounding box center [600, 51] width 23 height 6
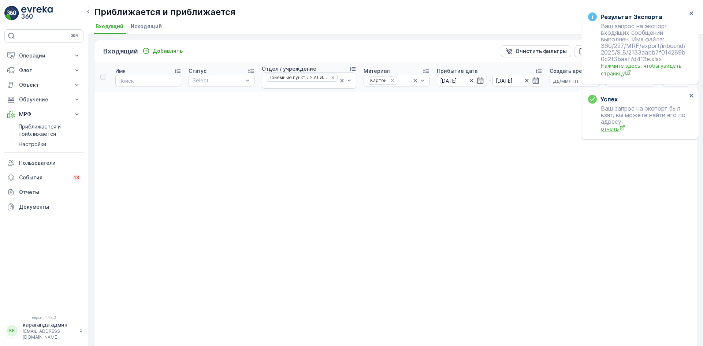
click at [608, 131] on font "отчеты" at bounding box center [610, 129] width 19 height 6
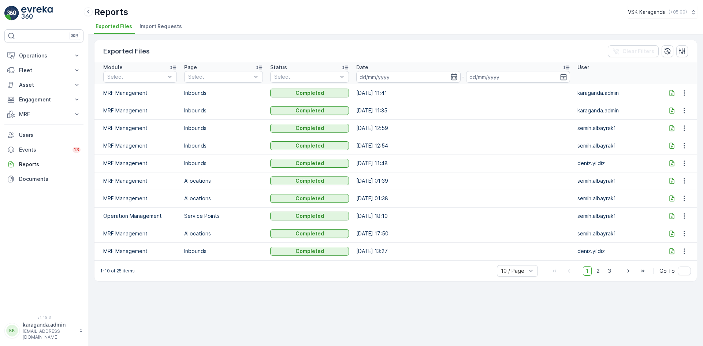
click at [674, 93] on icon at bounding box center [672, 93] width 5 height 6
click at [683, 94] on icon "button" at bounding box center [684, 92] width 7 height 7
click at [671, 94] on icon at bounding box center [672, 93] width 5 height 6
click at [668, 94] on icon at bounding box center [671, 92] width 7 height 7
click at [156, 21] on li "Import Requests" at bounding box center [161, 27] width 47 height 12
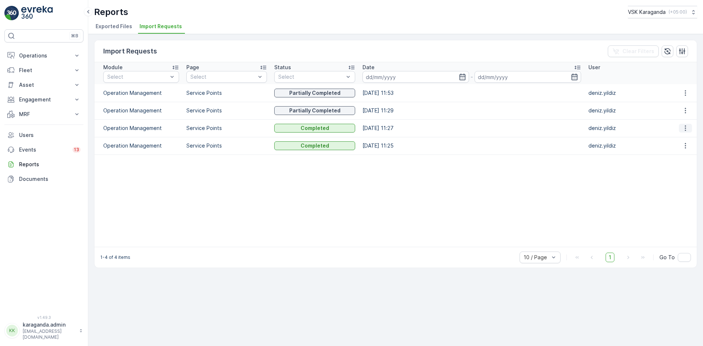
click at [683, 127] on icon "button" at bounding box center [685, 127] width 7 height 7
click at [135, 130] on td "Operation Management" at bounding box center [138, 128] width 88 height 18
click at [590, 126] on td "deniz.yildiz" at bounding box center [629, 128] width 88 height 18
click at [687, 127] on icon "button" at bounding box center [685, 127] width 7 height 7
click at [676, 140] on span "See More Details" at bounding box center [678, 138] width 42 height 7
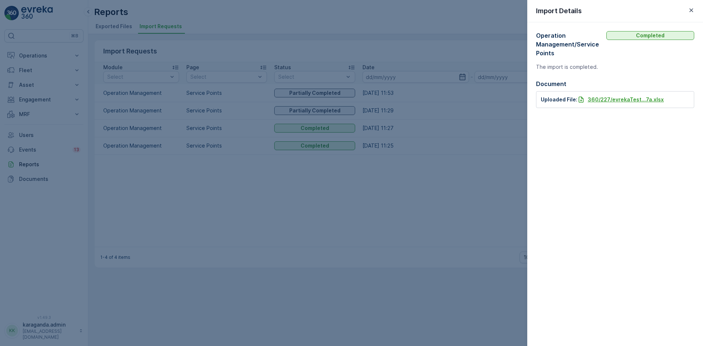
click at [605, 96] on p "360/227/evrekaTest...7a.xlsx" at bounding box center [626, 99] width 76 height 7
click at [691, 12] on icon "button" at bounding box center [690, 10] width 7 height 7
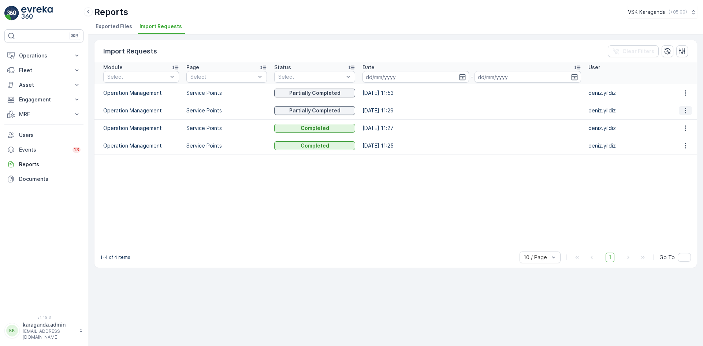
click at [689, 109] on button "button" at bounding box center [685, 110] width 13 height 9
click at [678, 122] on span "See More Details" at bounding box center [678, 121] width 42 height 7
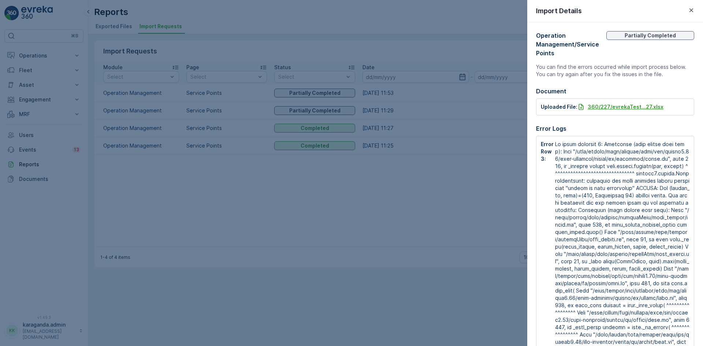
click at [592, 103] on p "360/227/evrekaTest...27.xlsx" at bounding box center [626, 106] width 76 height 7
click at [696, 12] on div "Import Details" at bounding box center [615, 11] width 176 height 22
click at [692, 12] on icon "button" at bounding box center [691, 10] width 4 height 4
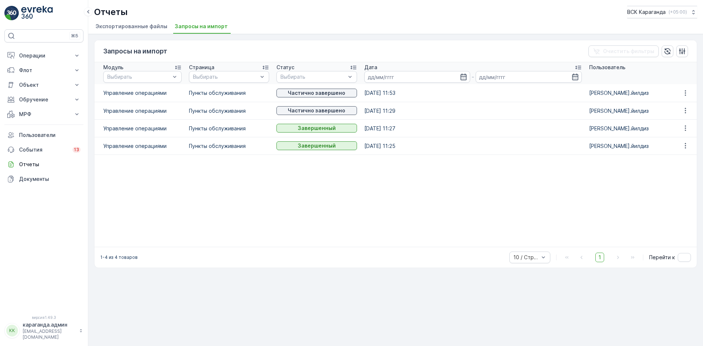
click at [126, 25] on font "Экспортированные файлы" at bounding box center [132, 26] width 72 height 6
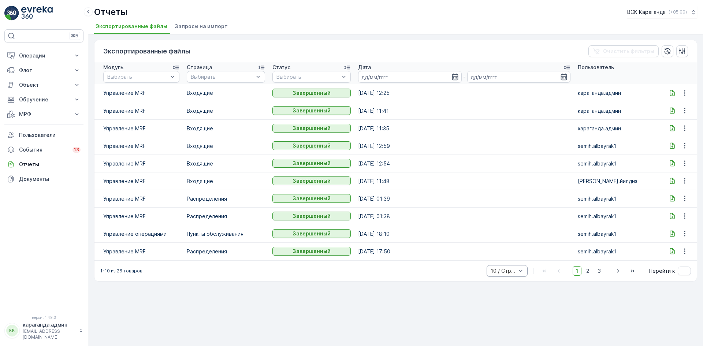
click at [519, 275] on div at bounding box center [520, 270] width 7 height 11
click at [497, 251] on font "50 / Страница" at bounding box center [503, 252] width 25 height 12
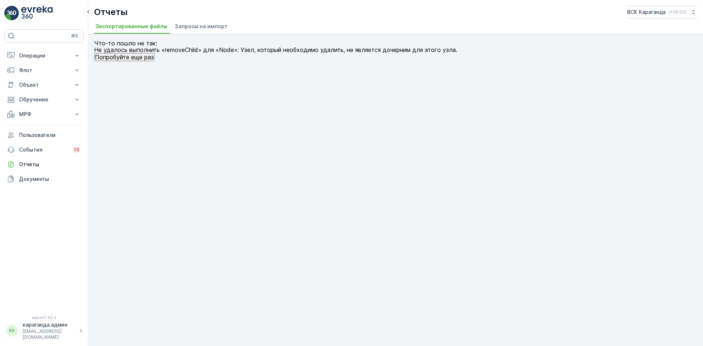
click at [192, 23] on font "Запросы на импорт" at bounding box center [201, 26] width 53 height 6
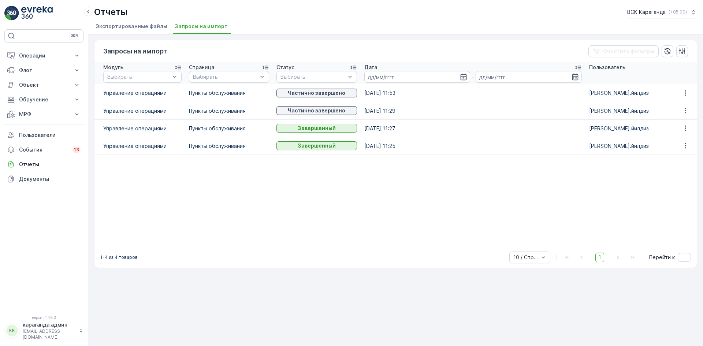
click at [138, 24] on font "Экспортированные файлы" at bounding box center [132, 26] width 72 height 6
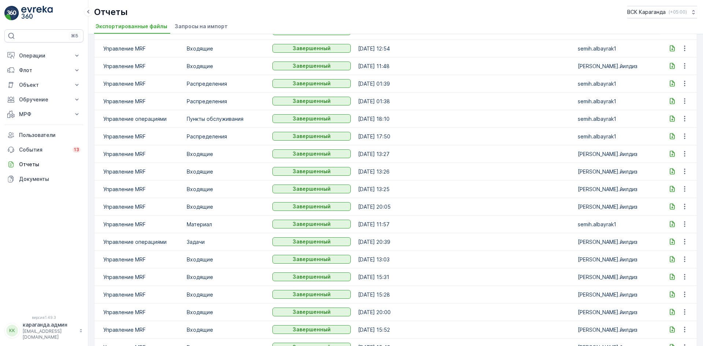
scroll to position [223, 0]
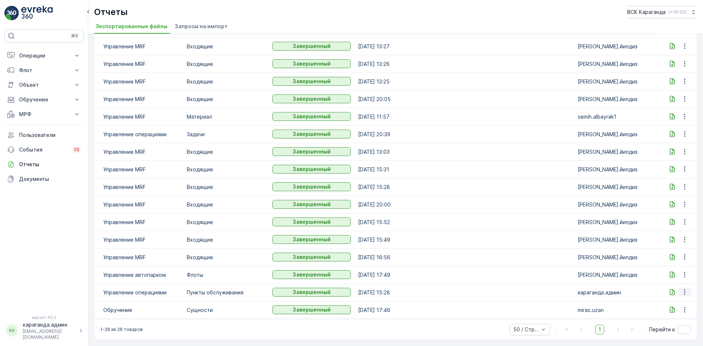
click at [685, 293] on icon "button" at bounding box center [684, 291] width 7 height 7
click at [676, 302] on font "Подробнее" at bounding box center [684, 303] width 29 height 6
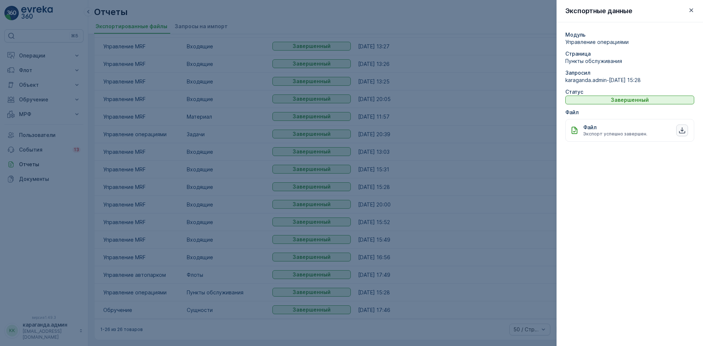
click at [685, 130] on icon "button" at bounding box center [681, 130] width 7 height 7
click at [690, 12] on icon "button" at bounding box center [690, 10] width 7 height 7
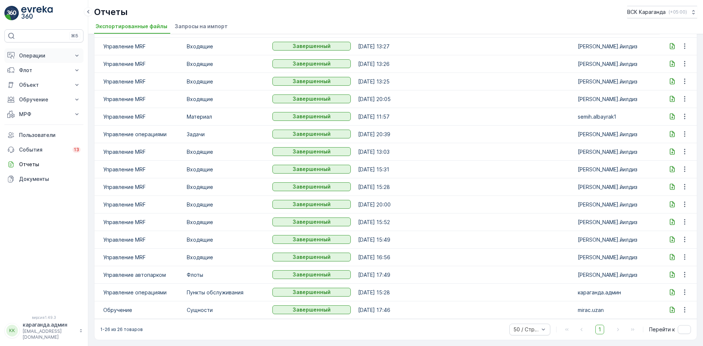
click at [33, 55] on font "Операции" at bounding box center [32, 55] width 26 height 6
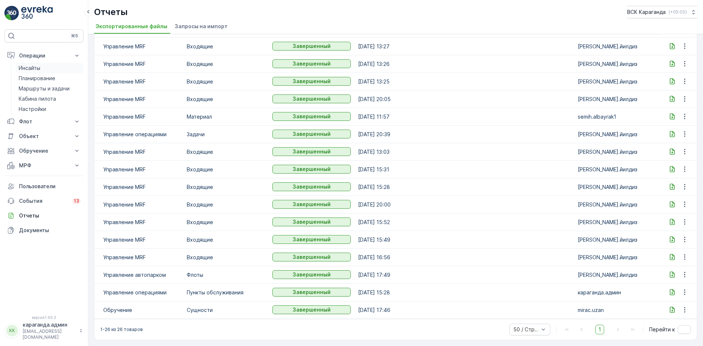
click at [34, 70] on font "Инсайты" at bounding box center [30, 68] width 22 height 6
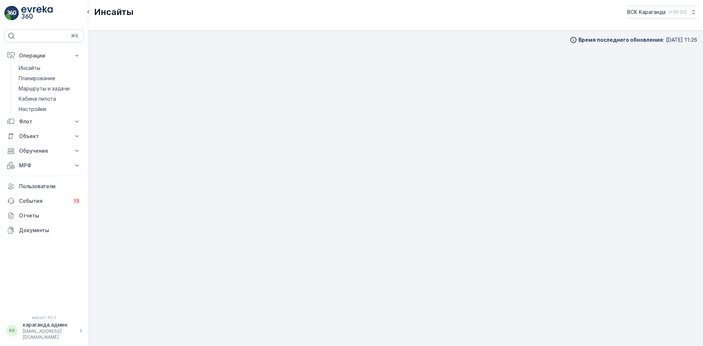
scroll to position [8, 0]
click at [37, 52] on p "Операции" at bounding box center [44, 55] width 50 height 7
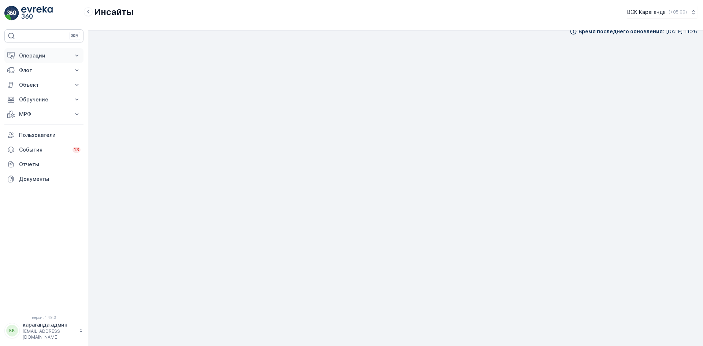
click at [34, 54] on font "Операции" at bounding box center [32, 55] width 26 height 6
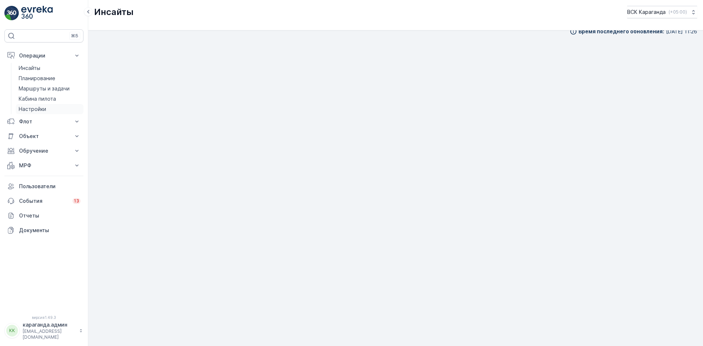
click at [37, 108] on font "Настройки" at bounding box center [32, 109] width 27 height 6
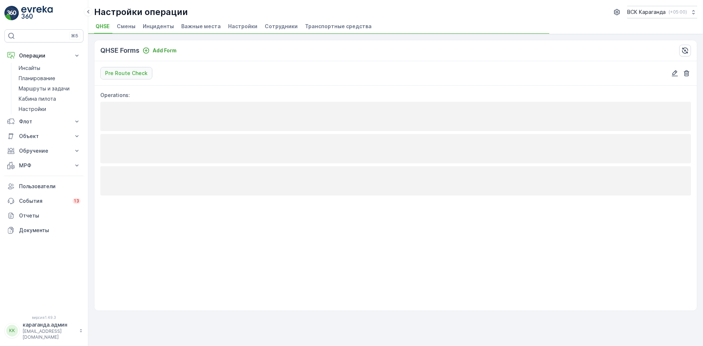
click at [275, 22] on li "Сотрудники" at bounding box center [281, 27] width 37 height 12
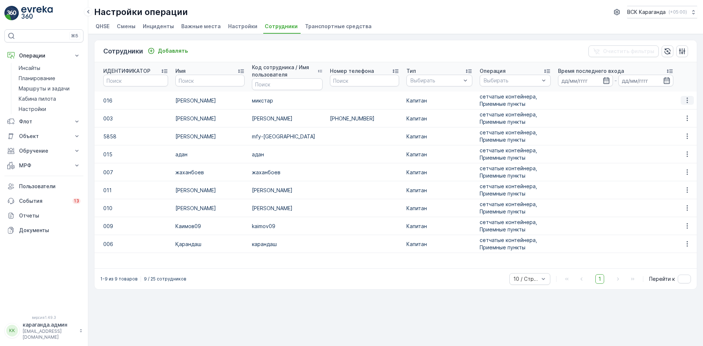
click at [688, 99] on icon "button" at bounding box center [686, 100] width 7 height 7
click at [670, 119] on font "Удалить" at bounding box center [669, 121] width 21 height 6
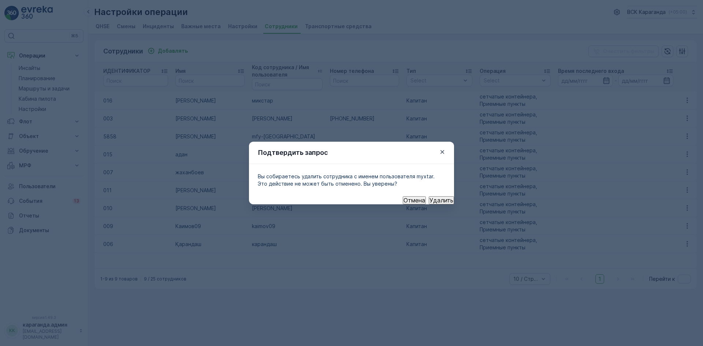
click at [429, 196] on button "Удалить" at bounding box center [441, 200] width 25 height 8
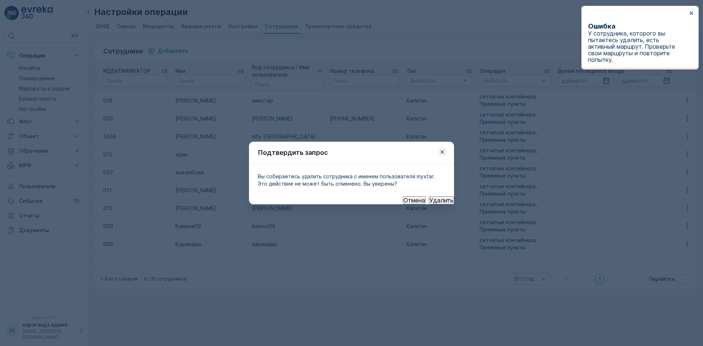
click at [441, 150] on icon "button" at bounding box center [442, 152] width 4 height 4
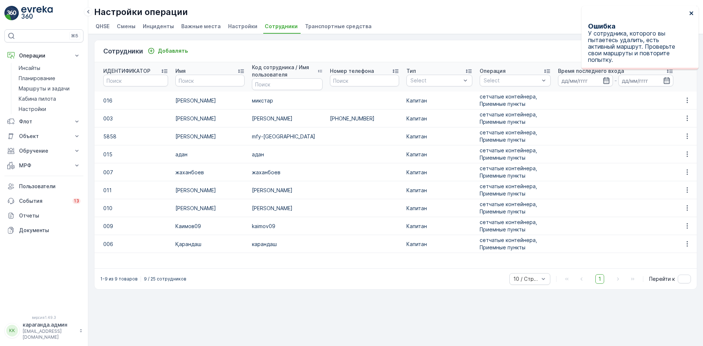
click at [692, 14] on icon "закрывать" at bounding box center [691, 13] width 4 height 4
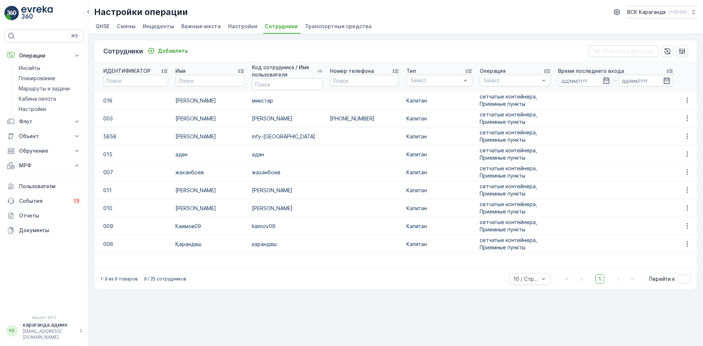
click at [318, 24] on font "Транспортные средства" at bounding box center [338, 26] width 67 height 6
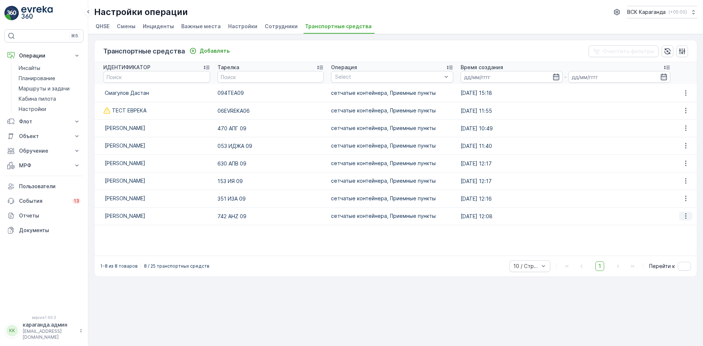
click at [688, 214] on icon "button" at bounding box center [685, 215] width 7 height 7
click at [671, 228] on font "Редактировать" at bounding box center [678, 227] width 39 height 6
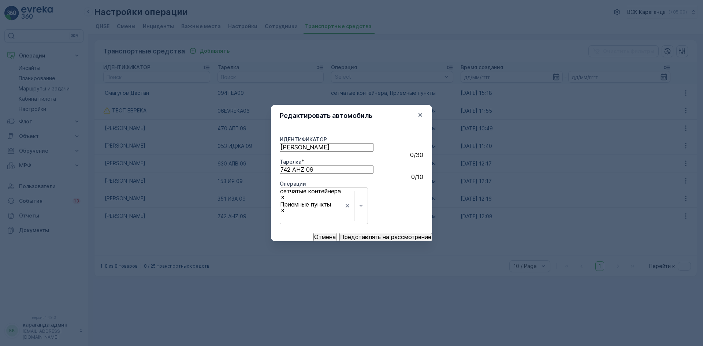
type input "[PERSON_NAME]"
type input "742 AHZ 09"
drag, startPoint x: 333, startPoint y: 134, endPoint x: 239, endPoint y: 127, distance: 95.1
click at [243, 128] on div "Редактировать автомобиль ИДЕНТИФИКАТОР Мухтар Дияр 0 / 30 Тарелка * 742 AHZ 09 …" at bounding box center [351, 173] width 703 height 346
click at [369, 241] on font "Представлять на рассмотрение" at bounding box center [385, 236] width 91 height 7
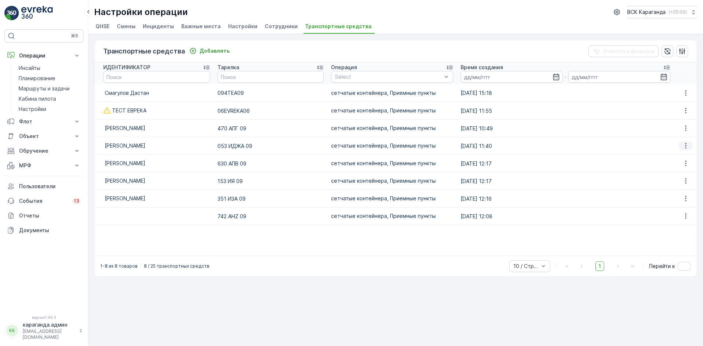
click at [683, 145] on icon "button" at bounding box center [685, 145] width 7 height 7
click at [671, 155] on font "Редактировать" at bounding box center [678, 156] width 39 height 6
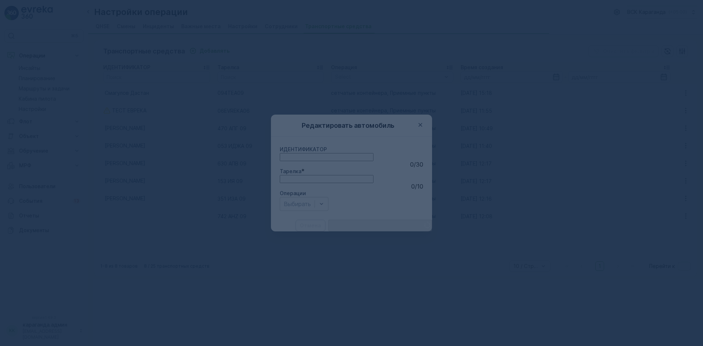
type input "Қарындаш Нұрбол"
type input "053 IJA 09"
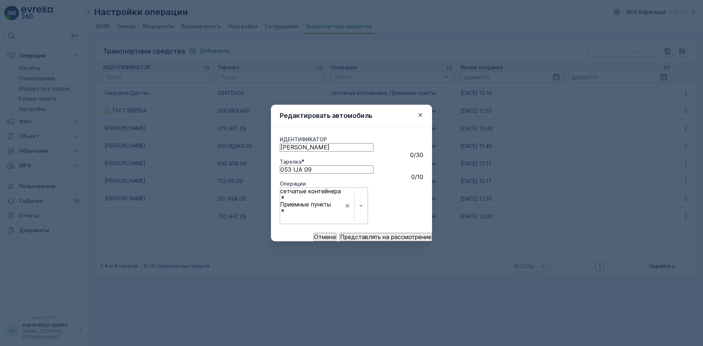
click at [285, 213] on icon "Remove Приемные пункты" at bounding box center [282, 210] width 5 height 5
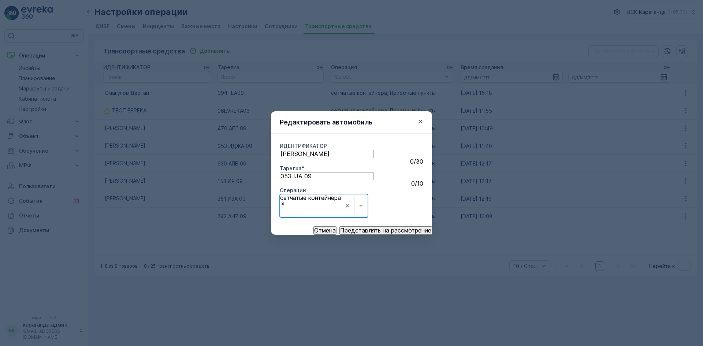
click at [284, 205] on icon "Remove сетчатыe контейнера" at bounding box center [282, 204] width 3 height 3
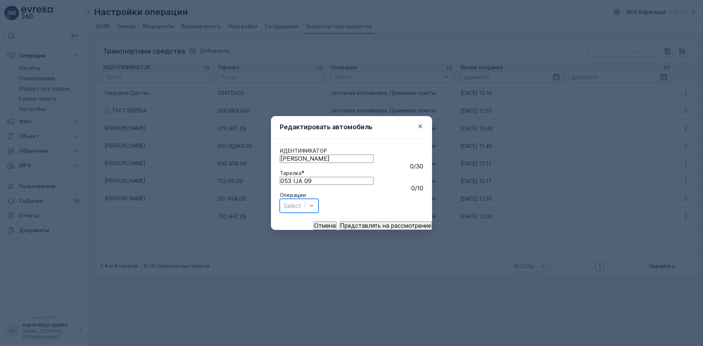
click at [347, 229] on font "Представлять на рассмотрение" at bounding box center [385, 225] width 91 height 7
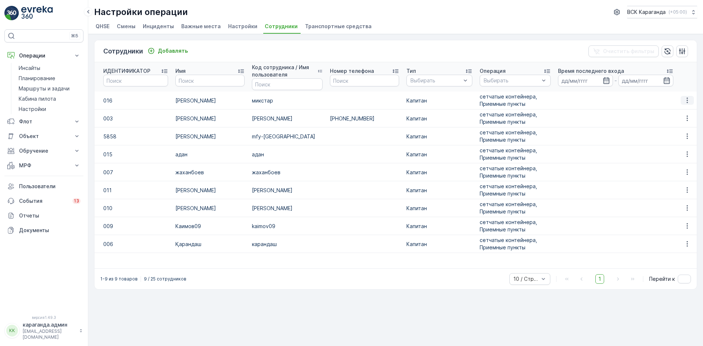
click at [689, 100] on icon "button" at bounding box center [686, 100] width 7 height 7
click at [672, 113] on font "Редактировать" at bounding box center [678, 111] width 39 height 6
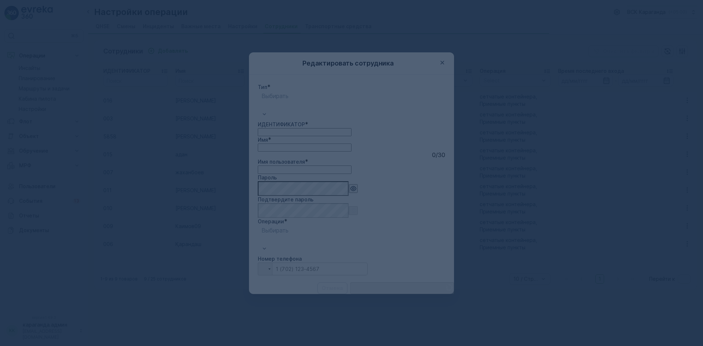
type input "myxtar"
type input "016"
type input "[PERSON_NAME]"
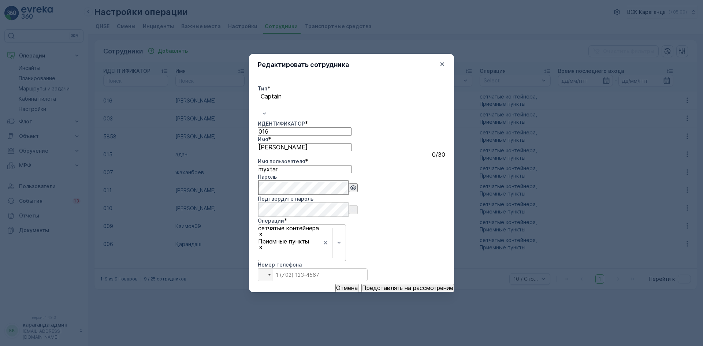
click at [263, 245] on icon "Remove Приемные пункты" at bounding box center [260, 247] width 5 height 5
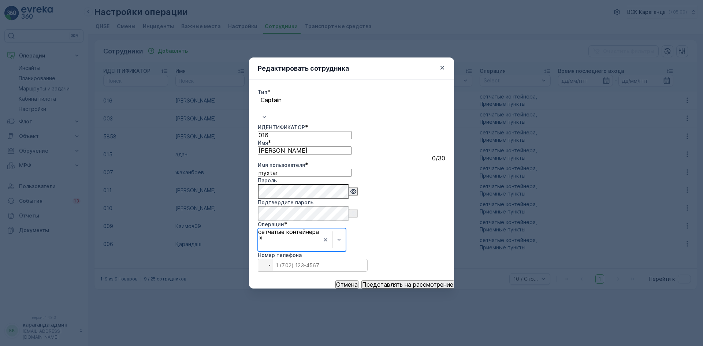
click at [263, 235] on icon "Remove сетчатыe контейнера" at bounding box center [260, 237] width 5 height 5
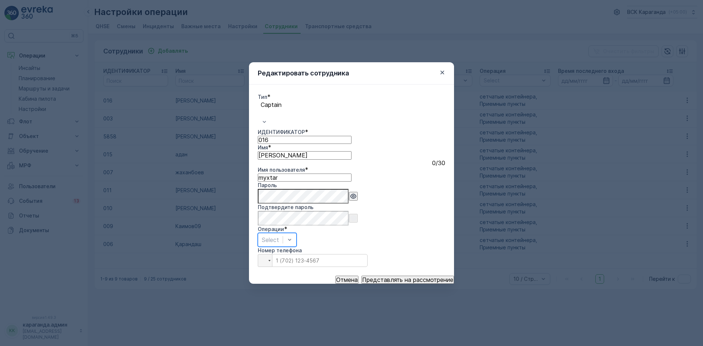
click at [379, 276] on button "Представлять на рассмотрение" at bounding box center [407, 280] width 93 height 8
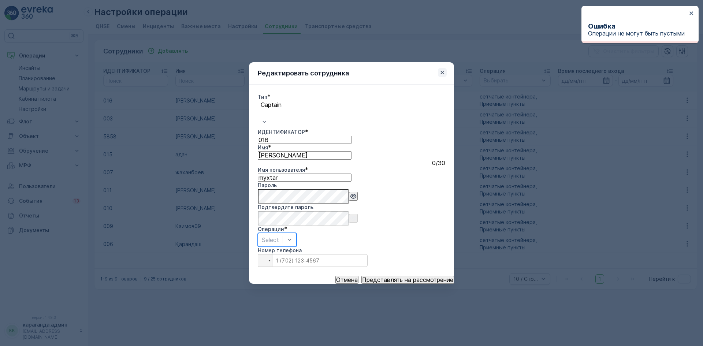
click at [443, 74] on icon "button" at bounding box center [442, 73] width 4 height 4
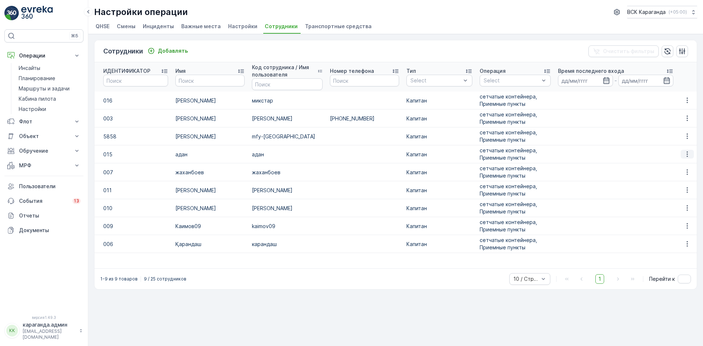
click at [683, 155] on icon "button" at bounding box center [686, 153] width 7 height 7
click at [672, 170] on div "Удалить" at bounding box center [678, 175] width 45 height 10
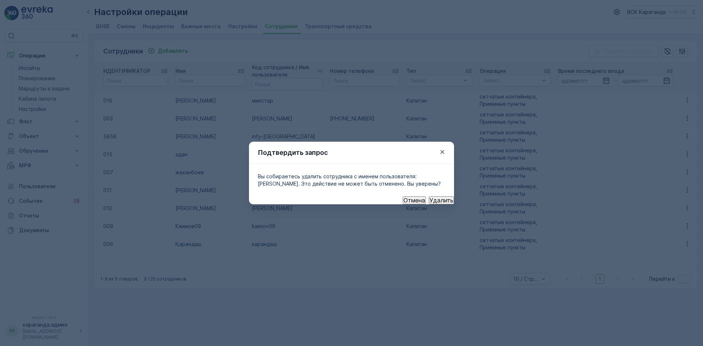
click at [435, 196] on button "Удалить" at bounding box center [441, 200] width 25 height 8
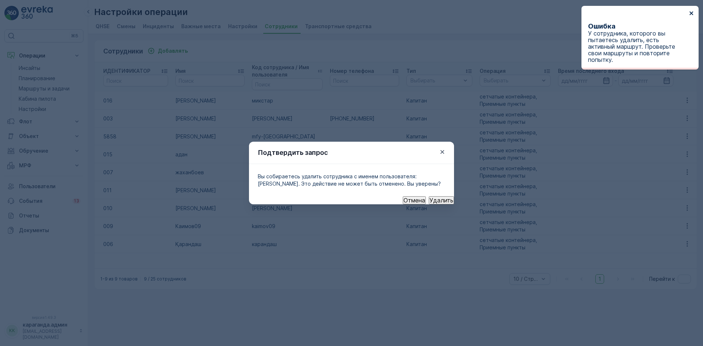
click at [691, 12] on icon "закрывать" at bounding box center [691, 13] width 4 height 4
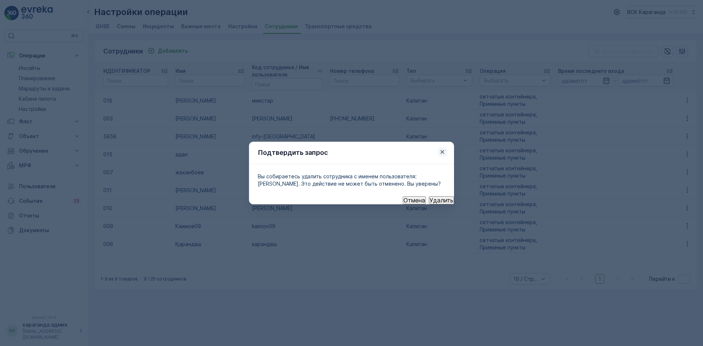
click at [440, 148] on icon "button" at bounding box center [442, 151] width 7 height 7
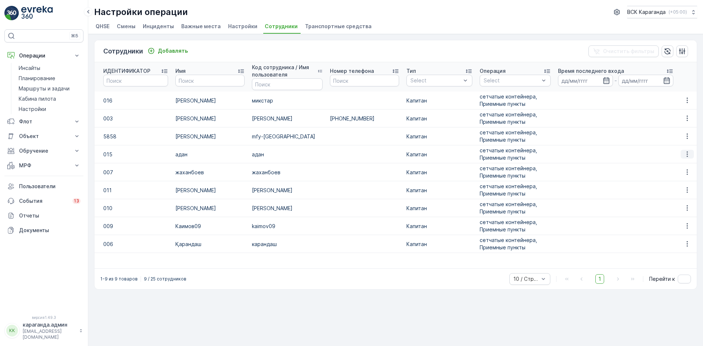
click at [687, 156] on icon "button" at bounding box center [686, 153] width 7 height 7
click at [670, 165] on font "Редактировать" at bounding box center [678, 165] width 39 height 6
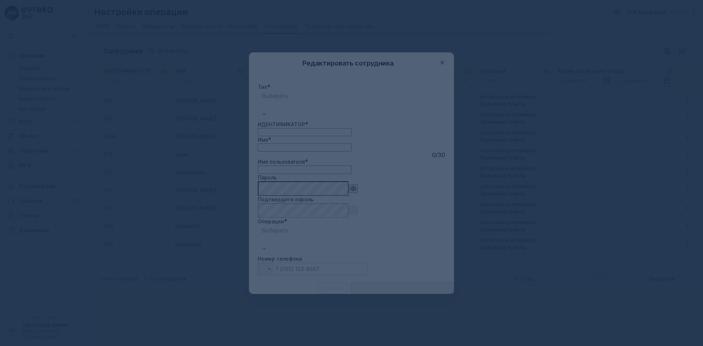
type input "myxtar"
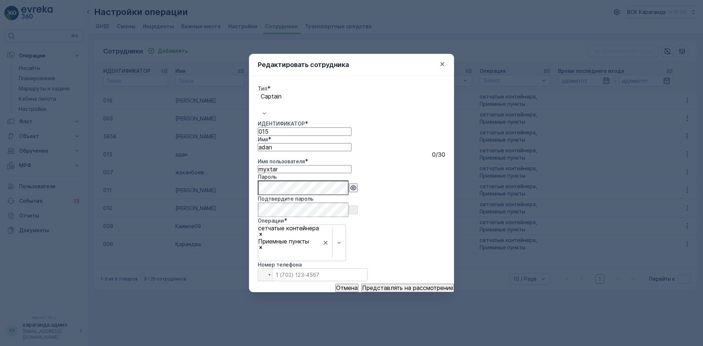
type input "015"
type input "adan"
drag, startPoint x: 294, startPoint y: 156, endPoint x: 238, endPoint y: 156, distance: 55.6
click at [238, 156] on div "Редактировать сотрудника Тип * Captain ИДЕНТИФИКАТОР * 015 Имя * adan 0 / 30 Им…" at bounding box center [351, 173] width 703 height 346
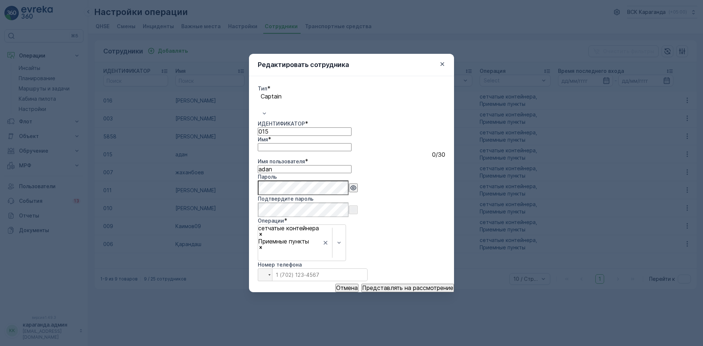
click at [350, 191] on icon "button" at bounding box center [353, 187] width 7 height 7
click at [217, 193] on div "Редактировать сотрудника Тип * Captain ИДЕНТИФИКАТОР * 015 Имя * 0 / 30 Имя пол…" at bounding box center [351, 173] width 703 height 346
click at [439, 68] on div at bounding box center [442, 64] width 9 height 9
click at [263, 245] on icon "Remove Приемные пункты" at bounding box center [260, 247] width 5 height 5
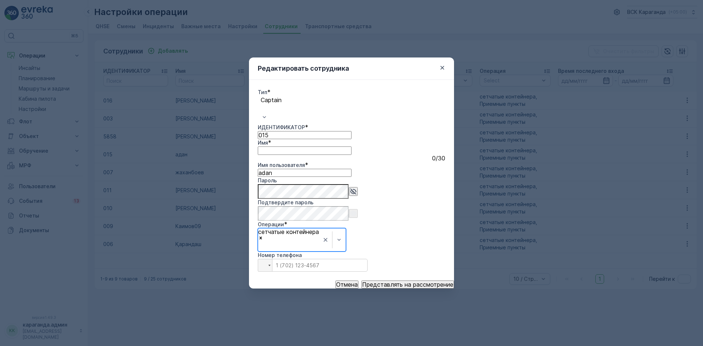
click at [263, 235] on icon "Remove сетчатыe контейнера" at bounding box center [260, 237] width 5 height 5
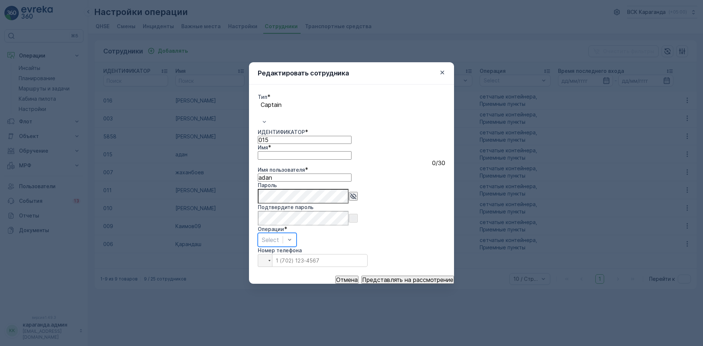
click at [390, 276] on font "Представлять на рассмотрение" at bounding box center [407, 279] width 91 height 7
drag, startPoint x: 374, startPoint y: 160, endPoint x: 294, endPoint y: 162, distance: 80.2
click at [294, 162] on div "Тип * Captain ИДЕНТИФИКАТОР * 015 Имя * 0 / 30 Имя пользователя * adan Пароль П…" at bounding box center [351, 180] width 187 height 174
type input "myxtar"
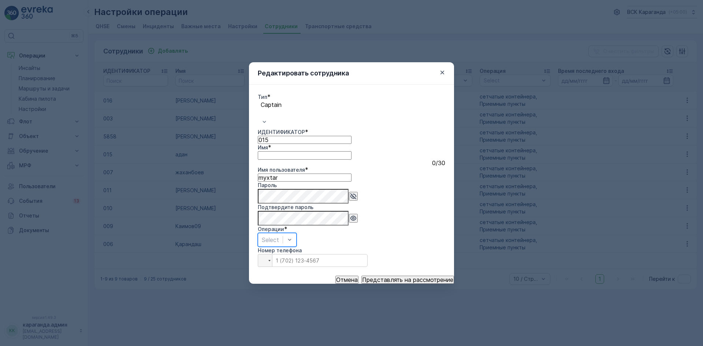
drag, startPoint x: 379, startPoint y: 156, endPoint x: 303, endPoint y: 159, distance: 75.5
click at [303, 158] on div "Тип * Captain ИДЕНТИФИКАТОР * 015 Имя * 0 / 30 Имя пользователя * myxtar Пароль…" at bounding box center [351, 180] width 187 height 174
click at [249, 194] on div "Редактировать сотрудника Тип * Captain ИДЕНТИФИКАТОР * 015 Имя * 0 / 30 Имя пол…" at bounding box center [351, 173] width 703 height 346
type input "myxtar"
click at [403, 276] on font "Представлять на рассмотрение" at bounding box center [407, 279] width 91 height 7
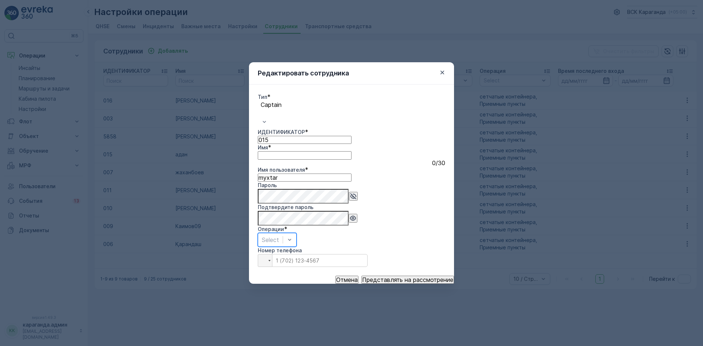
click at [443, 76] on icon "button" at bounding box center [442, 72] width 7 height 7
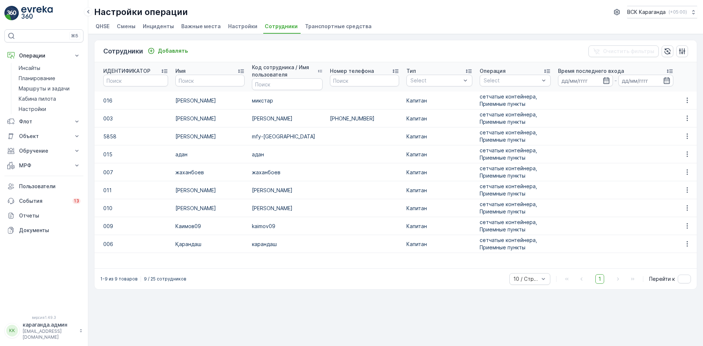
click at [333, 26] on font "Транспортные средства" at bounding box center [338, 26] width 67 height 6
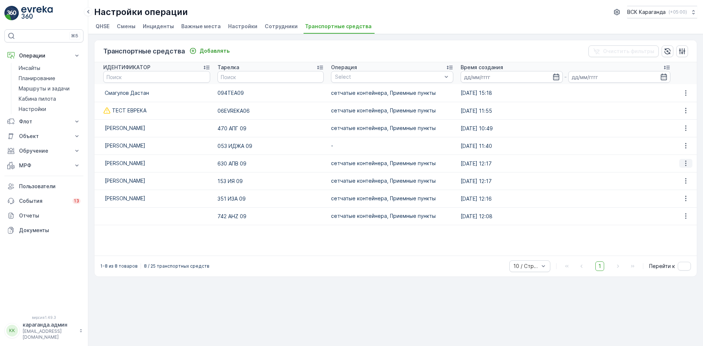
click at [687, 162] on icon "button" at bounding box center [685, 163] width 7 height 7
click at [669, 174] on font "Редактировать" at bounding box center [678, 174] width 39 height 6
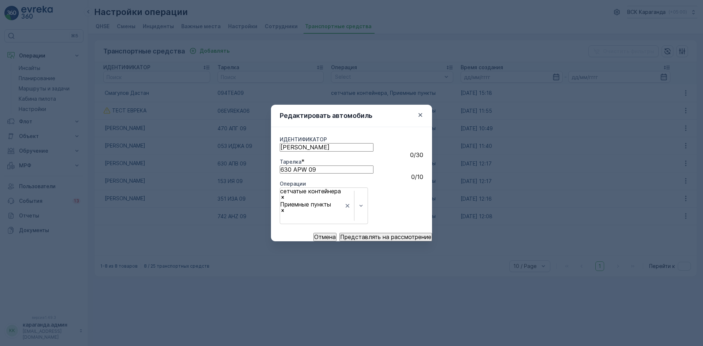
type input "Адан Айдар"
type input "630 APW 09"
drag, startPoint x: 329, startPoint y: 175, endPoint x: 298, endPoint y: 172, distance: 30.6
click at [298, 172] on input "630 APW 09" at bounding box center [327, 169] width 94 height 8
drag, startPoint x: 331, startPoint y: 138, endPoint x: 247, endPoint y: 137, distance: 83.1
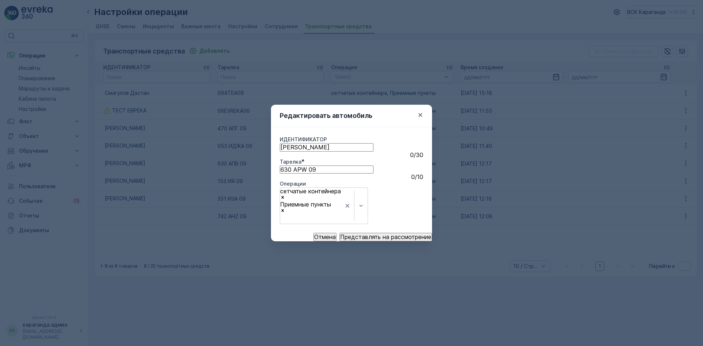
click at [248, 137] on div "Редактировать автомобиль ИДЕНТИФИКАТОР Адан Айдар 0 / 30 Тарелка * 630 APW 09 0…" at bounding box center [351, 173] width 703 height 346
click at [284, 212] on icon "Remove Приемные пункты" at bounding box center [282, 210] width 3 height 3
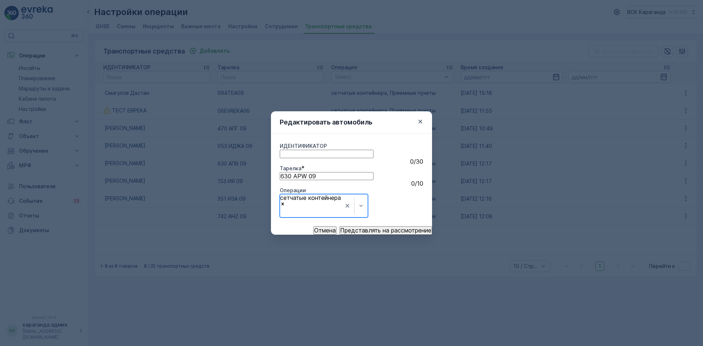
click at [284, 205] on icon "Remove сетчатыe контейнера" at bounding box center [282, 204] width 3 height 3
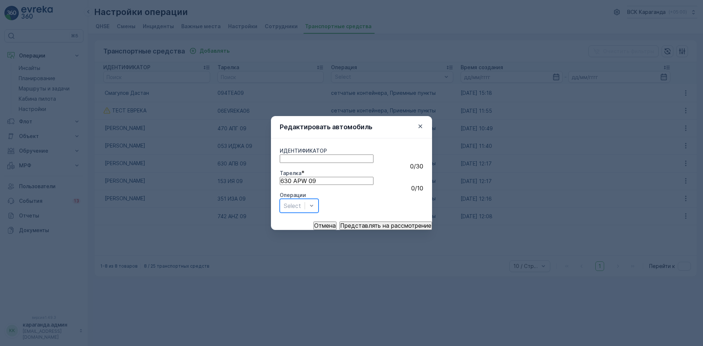
click at [348, 229] on font "Представлять на рассмотрение" at bounding box center [385, 225] width 91 height 7
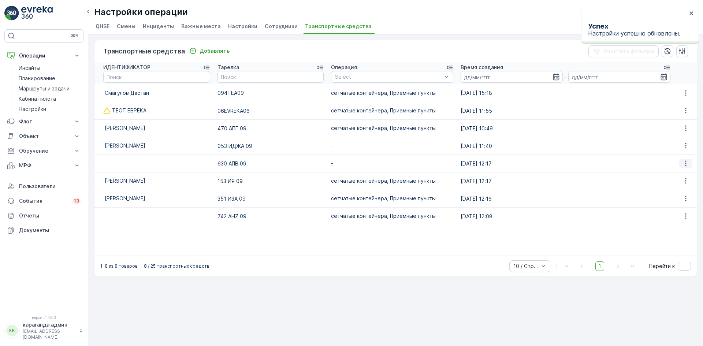
click at [683, 165] on icon "button" at bounding box center [685, 163] width 7 height 7
click at [676, 173] on font "Редактировать" at bounding box center [678, 174] width 39 height 6
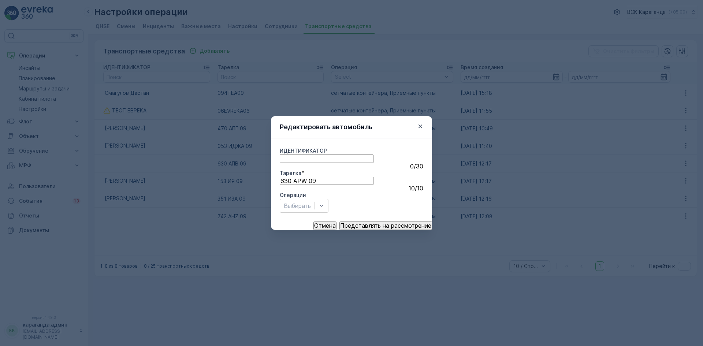
drag, startPoint x: 324, startPoint y: 178, endPoint x: 199, endPoint y: 178, distance: 124.8
click at [200, 178] on div "Редактировать автомобиль ИДЕНТИФИКАТОР 0 / 30 Тарелка * 630 APW 09 10 / 10 Опер…" at bounding box center [351, 173] width 703 height 346
click at [352, 229] on font "Представлять на рассмотрение" at bounding box center [385, 225] width 91 height 7
click at [358, 229] on font "Представлять на рассмотрение" at bounding box center [385, 225] width 91 height 7
click at [419, 123] on icon "button" at bounding box center [420, 126] width 7 height 7
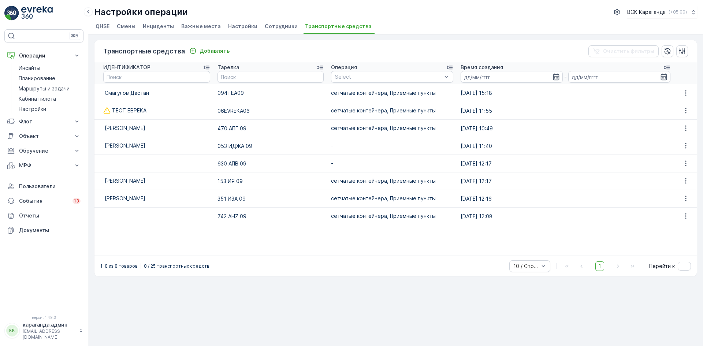
click at [269, 24] on font "Сотрудники" at bounding box center [281, 26] width 33 height 6
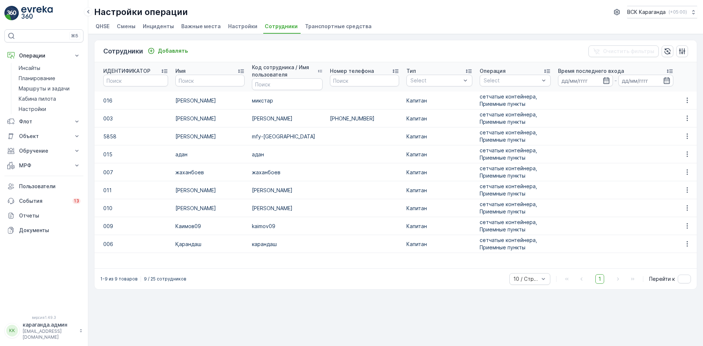
click at [328, 25] on font "Транспортные средства" at bounding box center [338, 26] width 67 height 6
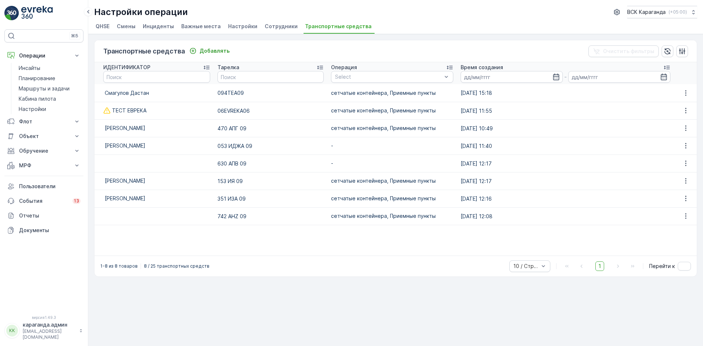
click at [265, 29] on font "Сотрудники" at bounding box center [281, 26] width 33 height 6
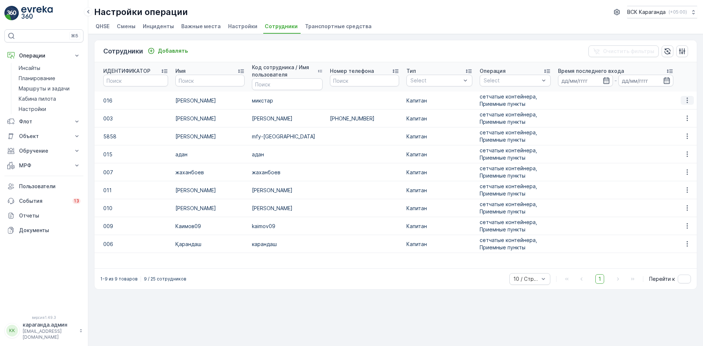
click at [686, 99] on icon "button" at bounding box center [686, 100] width 7 height 7
click at [194, 26] on font "Важные места" at bounding box center [201, 26] width 40 height 6
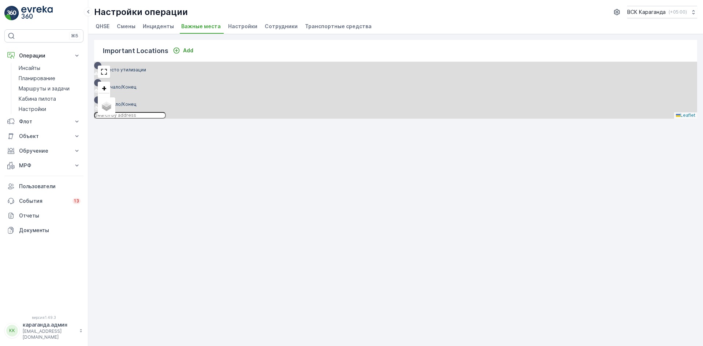
click at [244, 23] on span "Настройки" at bounding box center [242, 26] width 29 height 7
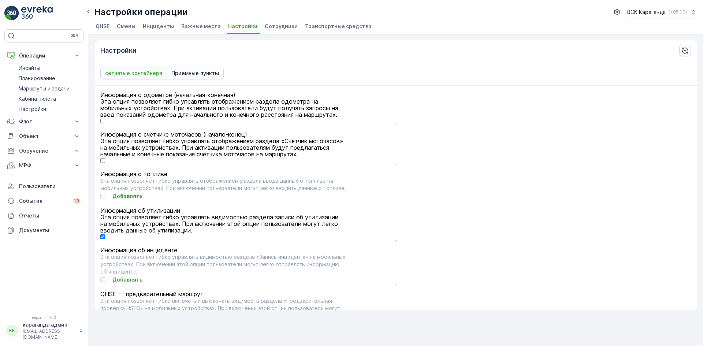
click at [269, 25] on font "Сотрудники" at bounding box center [281, 26] width 33 height 6
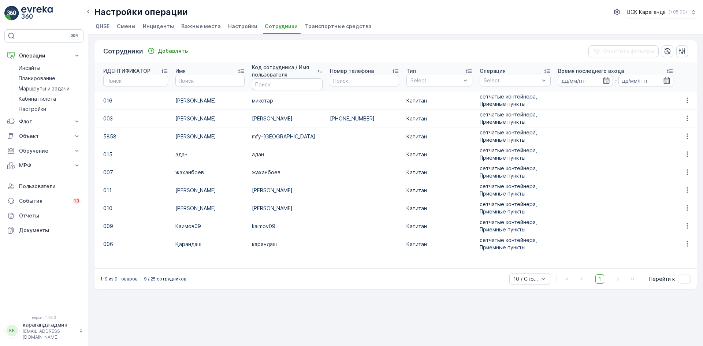
click at [309, 29] on font "Транспортные средства" at bounding box center [338, 26] width 67 height 6
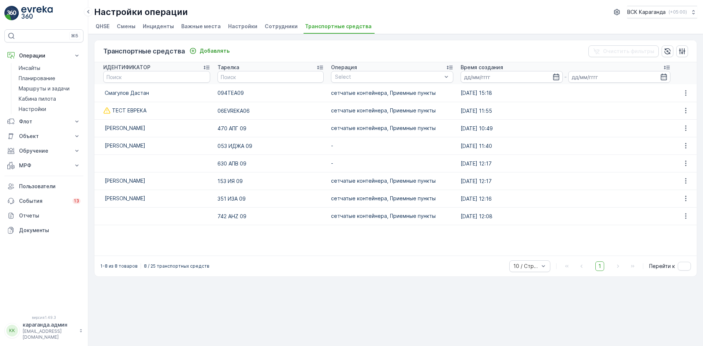
click at [271, 25] on font "Сотрудники" at bounding box center [281, 26] width 33 height 6
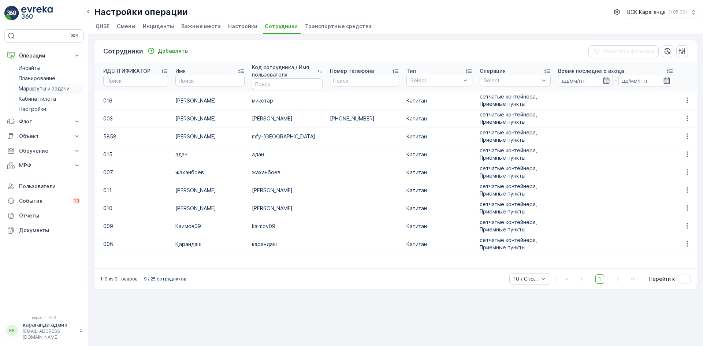
click at [30, 88] on font "Маршруты и задачи" at bounding box center [44, 88] width 51 height 6
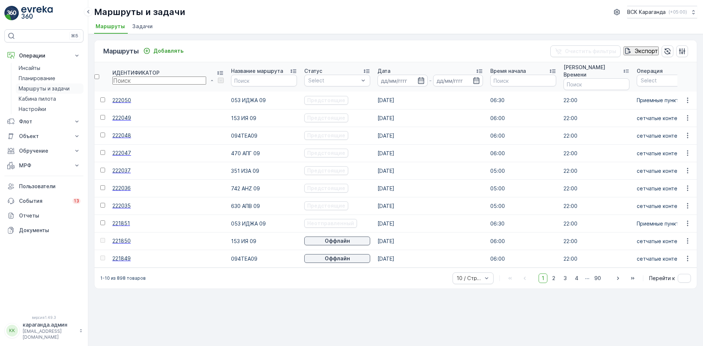
click at [29, 88] on font "Маршруты и задачи" at bounding box center [44, 88] width 51 height 6
click at [29, 80] on font "Планирование" at bounding box center [37, 78] width 37 height 6
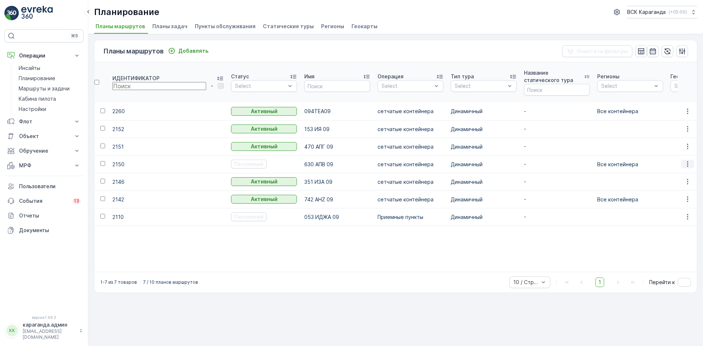
click at [685, 160] on icon "button" at bounding box center [687, 163] width 7 height 7
click at [644, 176] on font "Удалить" at bounding box center [642, 174] width 21 height 6
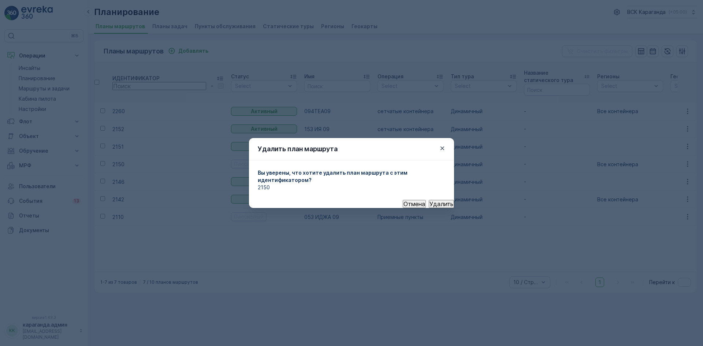
click at [429, 205] on font "Удалить" at bounding box center [441, 203] width 24 height 7
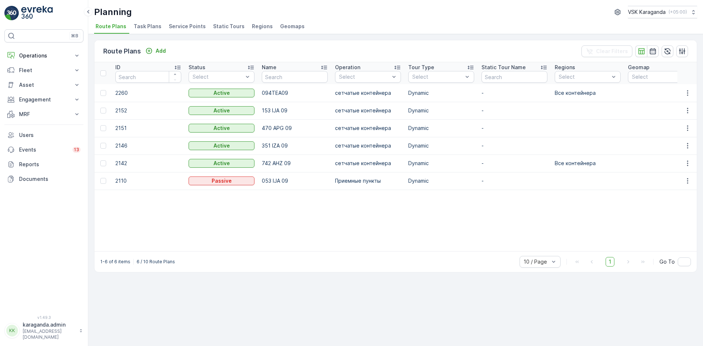
click at [179, 27] on span "Service Points" at bounding box center [187, 26] width 37 height 7
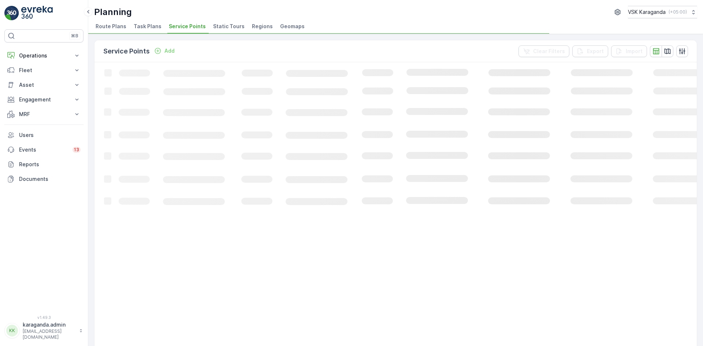
click at [218, 25] on span "Static Tours" at bounding box center [228, 26] width 31 height 7
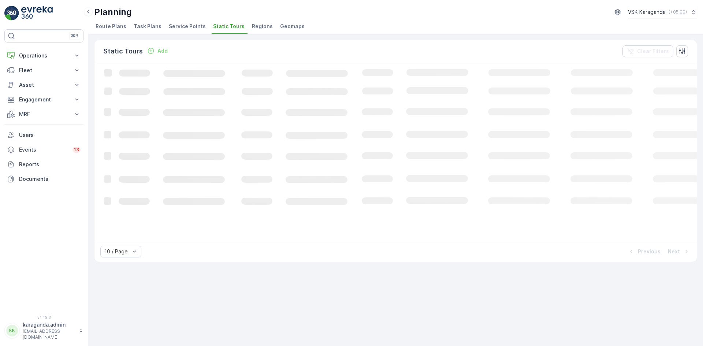
click at [253, 27] on span "Regions" at bounding box center [262, 26] width 21 height 7
click at [292, 26] on span "Geomaps" at bounding box center [292, 26] width 25 height 7
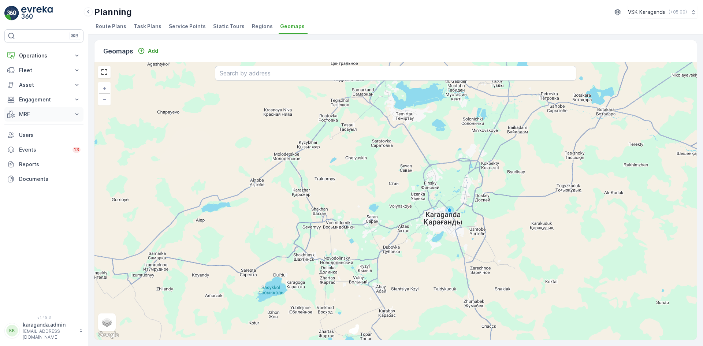
click at [29, 110] on button "MRF" at bounding box center [43, 114] width 79 height 15
click at [35, 126] on p "Входящий & Исходящий" at bounding box center [49, 126] width 61 height 7
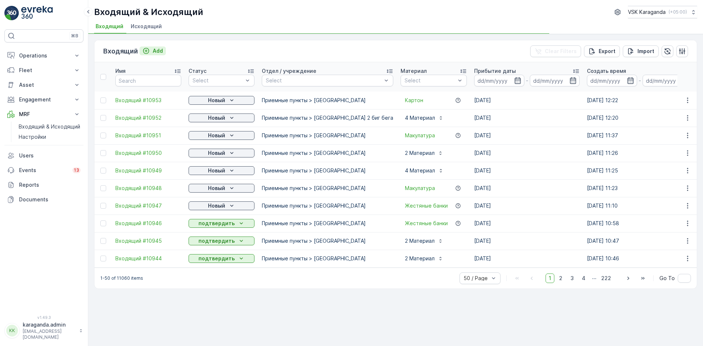
click at [155, 53] on p "Add" at bounding box center [158, 50] width 10 height 7
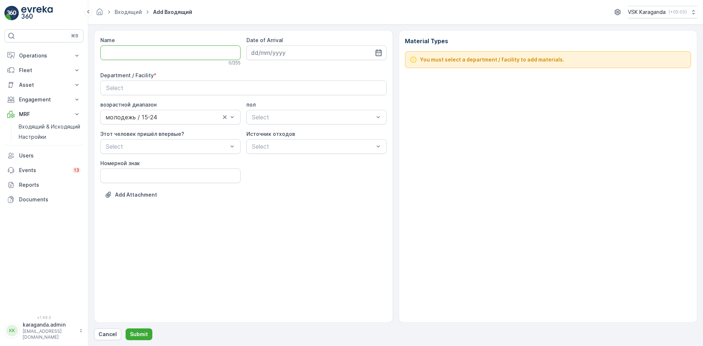
click at [158, 56] on input "Name" at bounding box center [170, 52] width 140 height 15
type input "от [DATE]"
click at [379, 54] on icon "button" at bounding box center [378, 52] width 7 height 7
click at [272, 113] on div "8" at bounding box center [272, 114] width 12 height 12
type input "[DATE]"
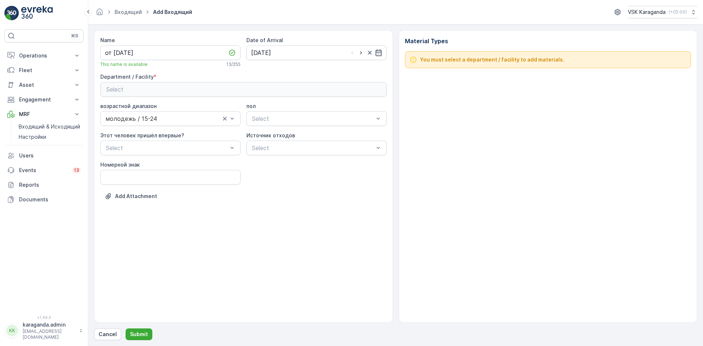
click at [254, 93] on div "Select" at bounding box center [243, 89] width 275 height 9
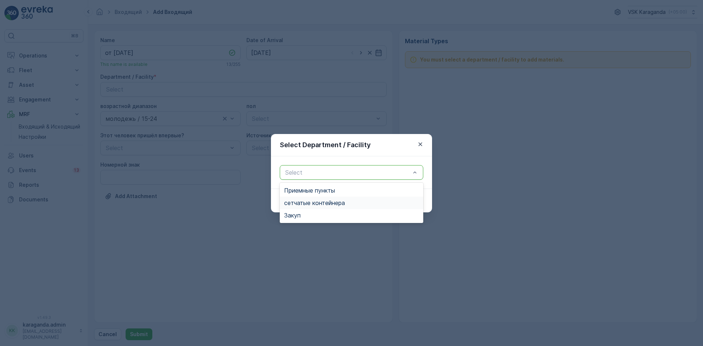
click at [291, 205] on span "сетчатыe контейнера" at bounding box center [314, 203] width 61 height 7
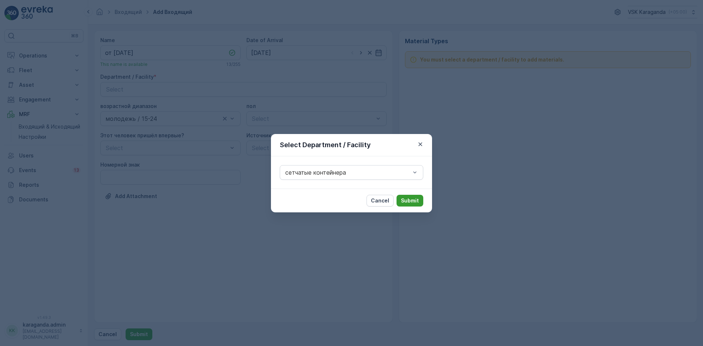
click at [415, 202] on p "Submit" at bounding box center [410, 200] width 18 height 7
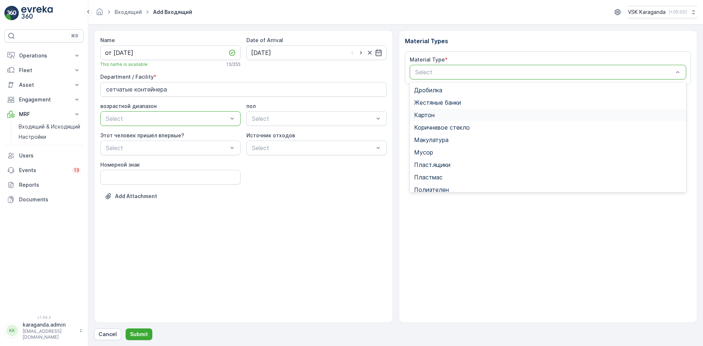
click at [428, 112] on span "Картон" at bounding box center [424, 115] width 20 height 7
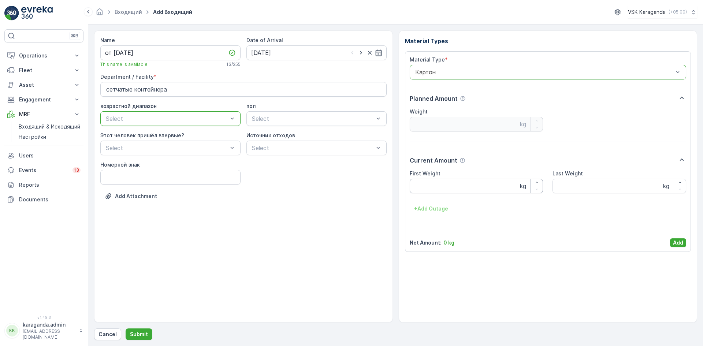
click at [457, 180] on Weight "First Weight" at bounding box center [477, 186] width 134 height 15
type Weight "2882"
click at [681, 238] on button "Add" at bounding box center [678, 242] width 16 height 9
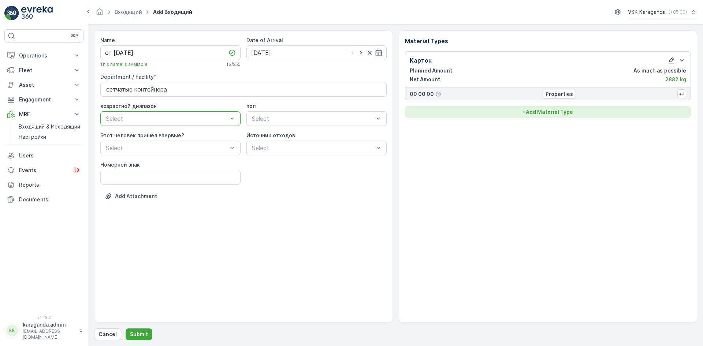
click at [562, 113] on p "+ Add Material Type" at bounding box center [547, 111] width 51 height 7
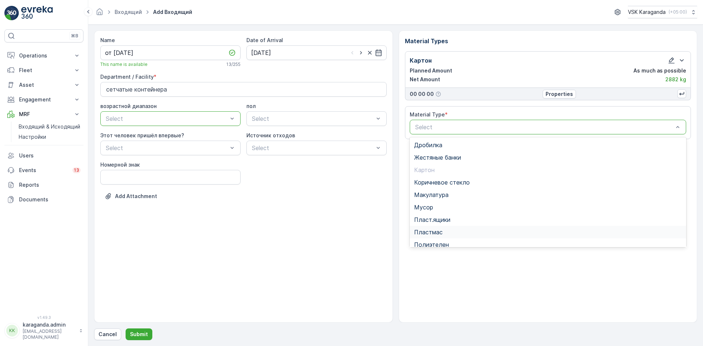
scroll to position [37, 0]
click at [439, 217] on span "Пэт бутылки" at bounding box center [432, 220] width 36 height 7
click at [435, 240] on div "Полиэтелен" at bounding box center [548, 244] width 277 height 12
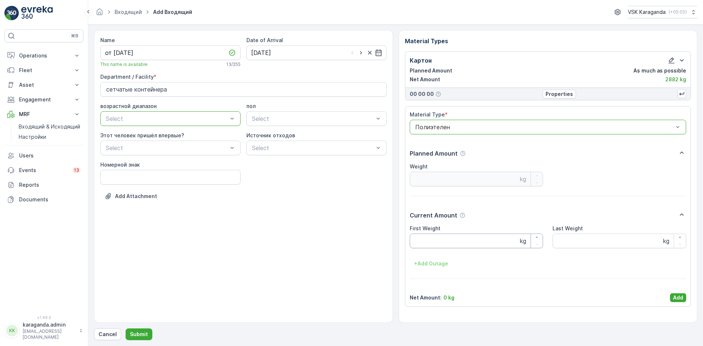
click at [426, 238] on Weight "First Weight" at bounding box center [477, 241] width 134 height 15
type Weight "375"
click at [676, 296] on p "Add" at bounding box center [678, 297] width 10 height 7
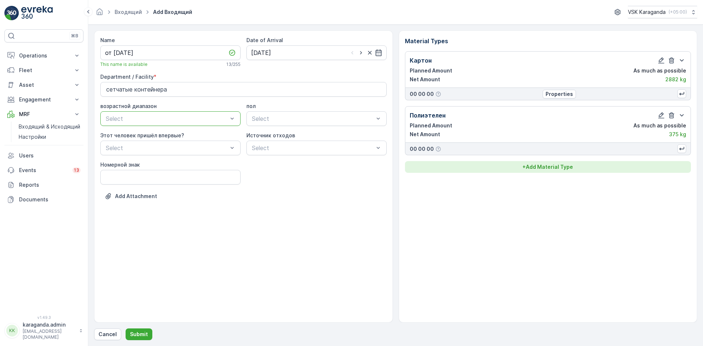
click at [548, 167] on p "+ Add Material Type" at bounding box center [547, 166] width 51 height 7
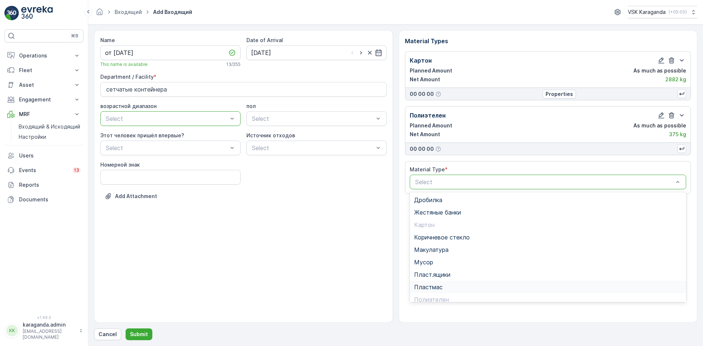
scroll to position [42, 0]
click at [434, 268] on span "Пэт бутылки" at bounding box center [432, 269] width 36 height 7
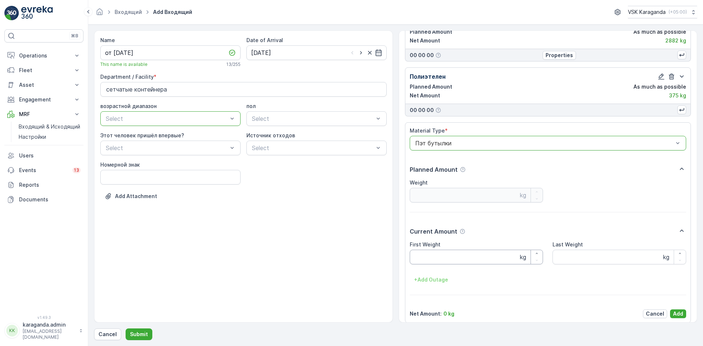
scroll to position [45, 0]
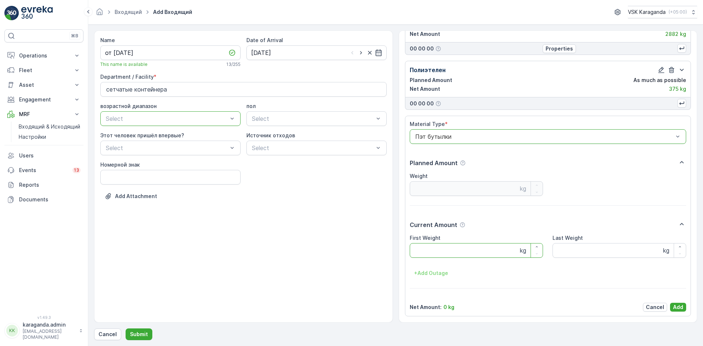
click at [431, 257] on Weight "First Weight" at bounding box center [477, 250] width 134 height 15
type Weight "522"
click at [673, 305] on p "Add" at bounding box center [678, 306] width 10 height 7
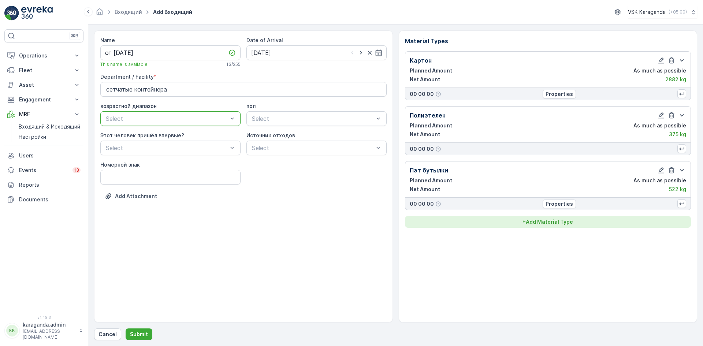
click at [546, 221] on p "+ Add Material Type" at bounding box center [547, 221] width 51 height 7
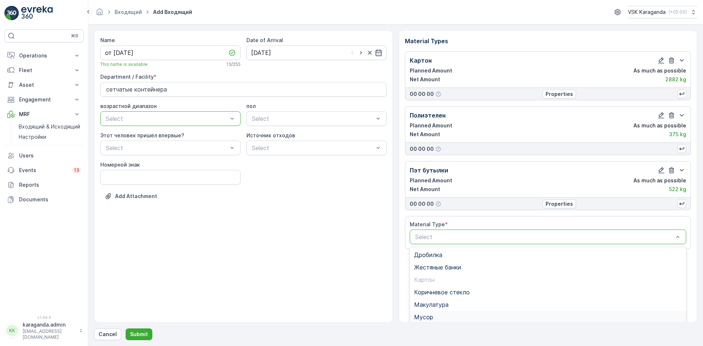
scroll to position [56, 0]
click at [432, 275] on span "Пласт.ящики" at bounding box center [432, 273] width 36 height 7
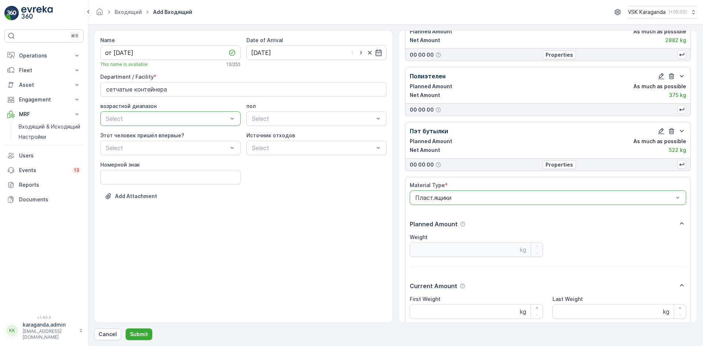
scroll to position [100, 0]
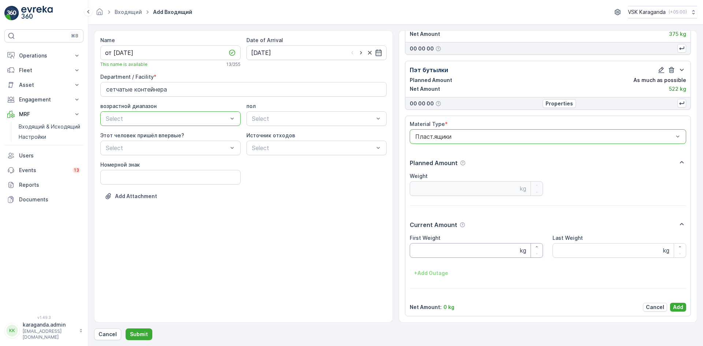
click at [434, 251] on Weight "First Weight" at bounding box center [477, 250] width 134 height 15
type Weight "100"
click at [673, 309] on p "Add" at bounding box center [678, 306] width 10 height 7
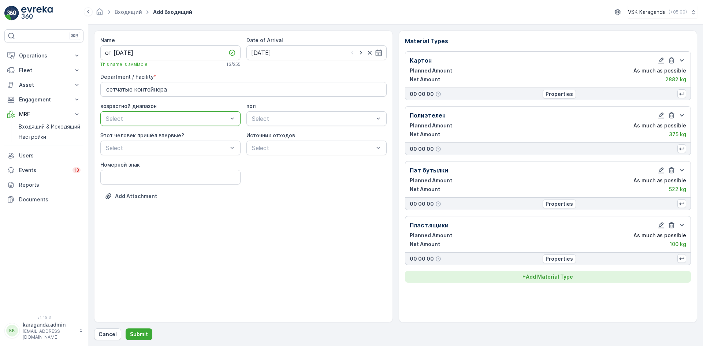
click at [545, 279] on p "+ Add Material Type" at bounding box center [547, 276] width 51 height 7
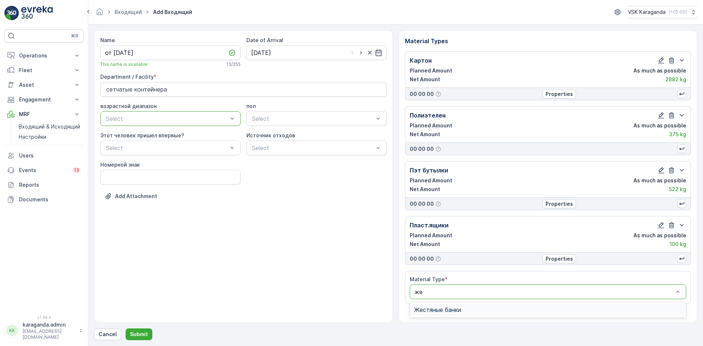
type input "жес"
click at [430, 306] on div "Жестяные банки" at bounding box center [548, 309] width 277 height 12
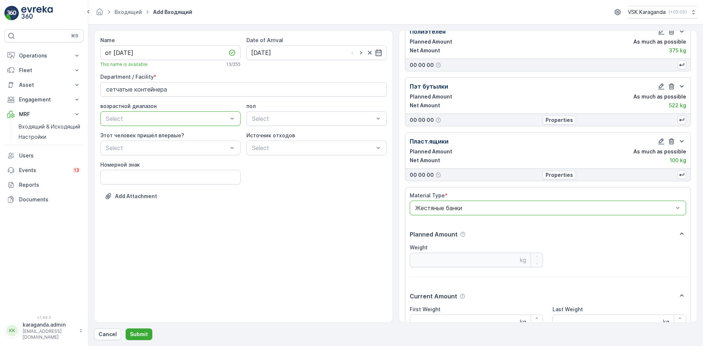
scroll to position [155, 0]
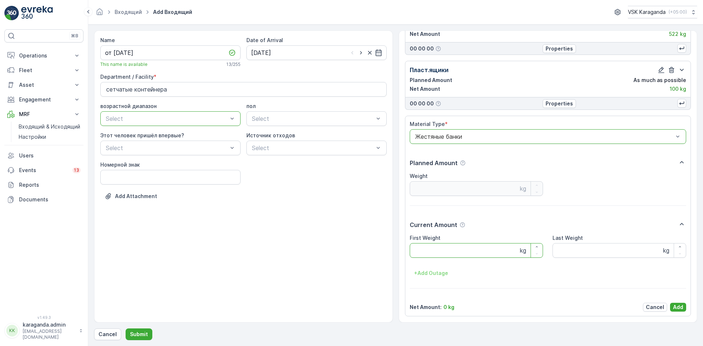
click at [440, 249] on Weight "First Weight" at bounding box center [477, 250] width 134 height 15
type Weight "45.8"
click at [675, 303] on p "Add" at bounding box center [678, 306] width 10 height 7
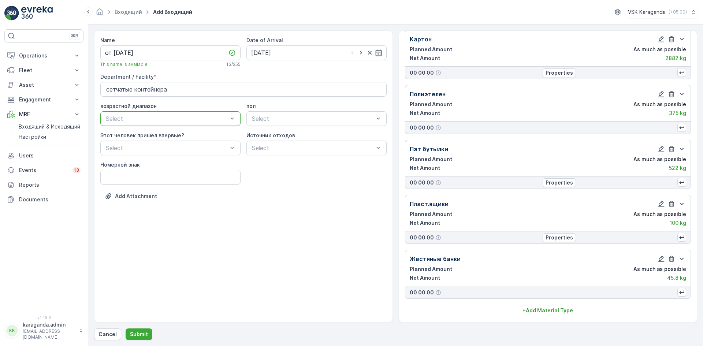
scroll to position [21, 0]
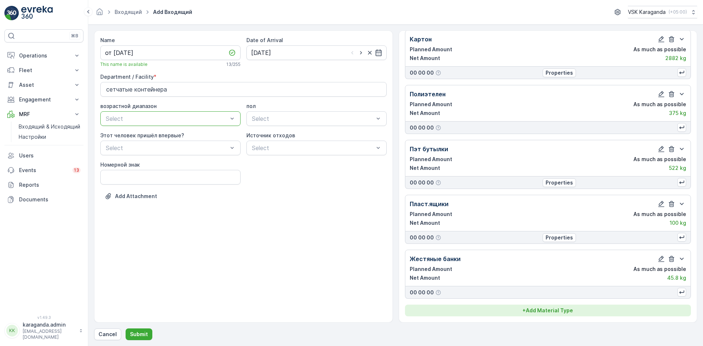
click at [532, 313] on p "+ Add Material Type" at bounding box center [547, 310] width 51 height 7
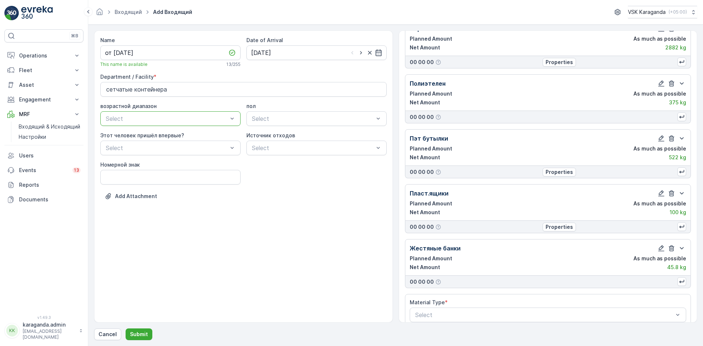
scroll to position [42, 0]
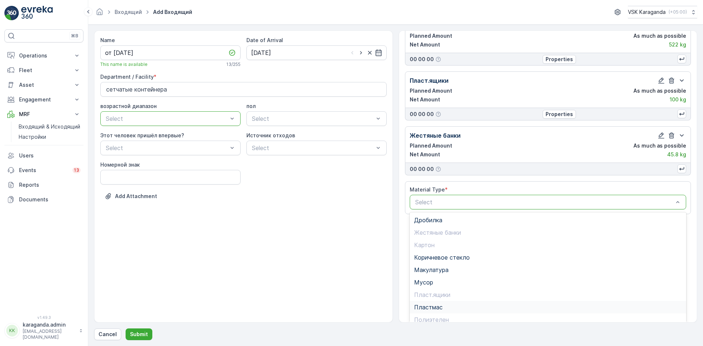
click at [436, 306] on span "Пластмас" at bounding box center [428, 307] width 29 height 7
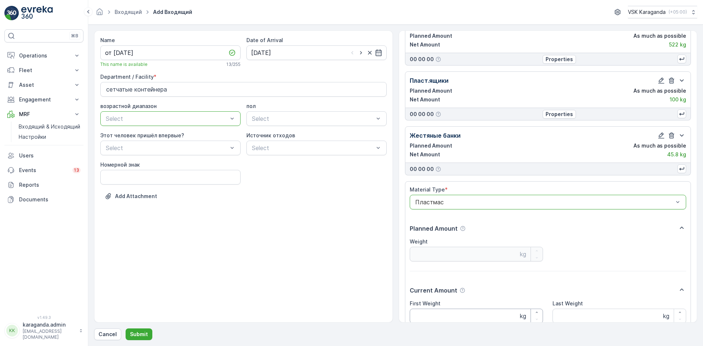
scroll to position [210, 0]
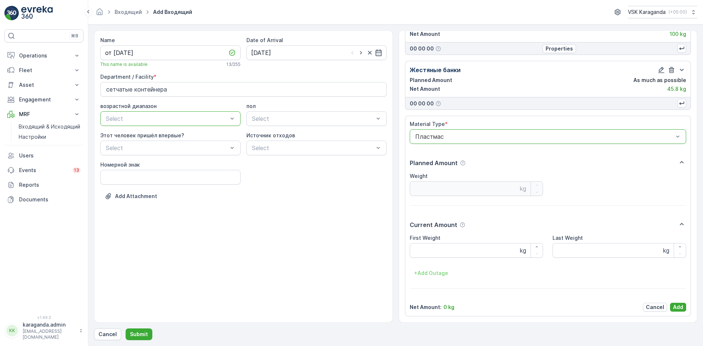
click at [426, 239] on label "First Weight" at bounding box center [425, 238] width 31 height 6
click at [426, 243] on Weight "First Weight" at bounding box center [477, 250] width 134 height 15
click at [425, 250] on Weight "First Weight" at bounding box center [477, 250] width 134 height 15
type Weight "103"
click at [674, 307] on p "Add" at bounding box center [678, 306] width 10 height 7
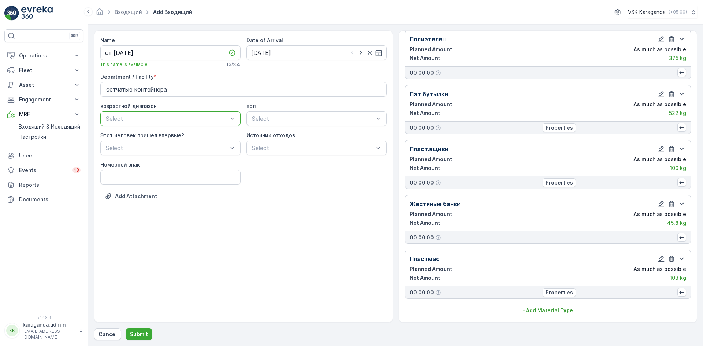
scroll to position [76, 0]
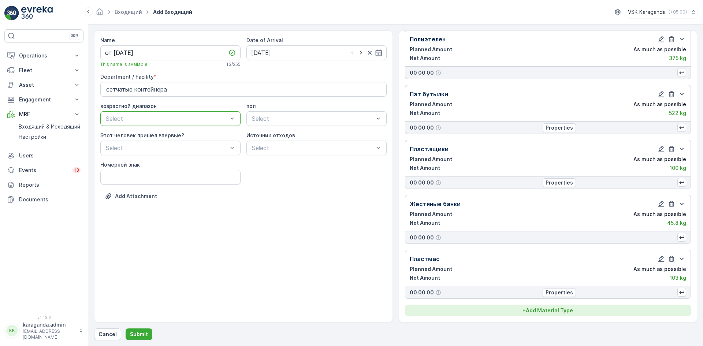
click at [552, 307] on p "+ Add Material Type" at bounding box center [547, 310] width 51 height 7
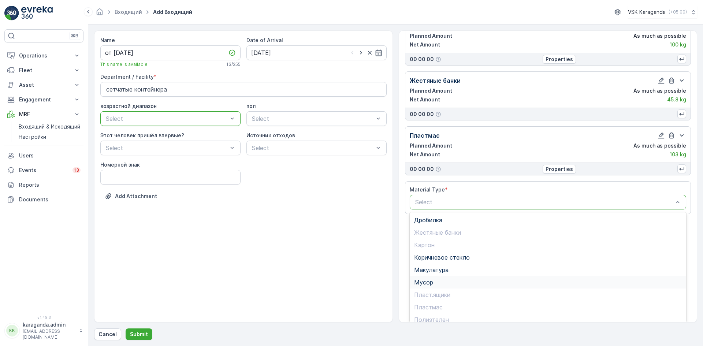
scroll to position [42, 0]
click at [437, 301] on div "Стекло" at bounding box center [548, 302] width 268 height 7
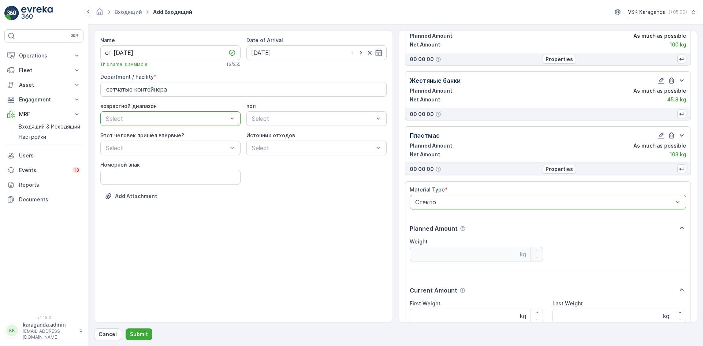
scroll to position [200, 0]
click at [432, 312] on Weight "First Weight" at bounding box center [477, 316] width 134 height 15
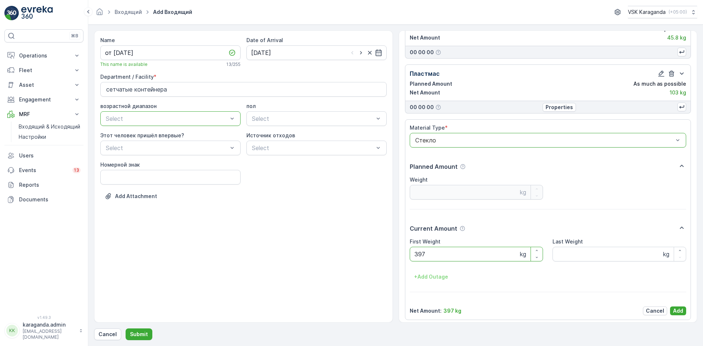
scroll to position [265, 0]
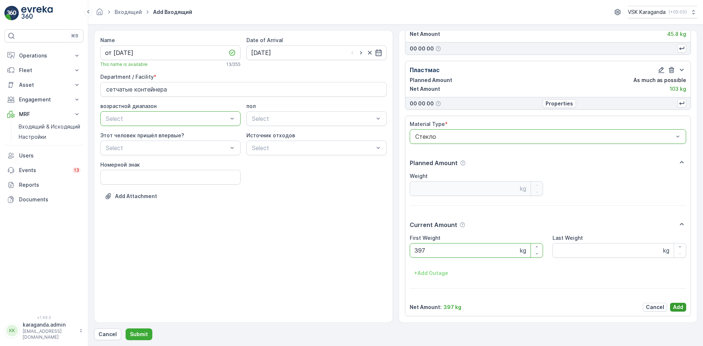
type Weight "397"
click at [675, 305] on p "Add" at bounding box center [678, 306] width 10 height 7
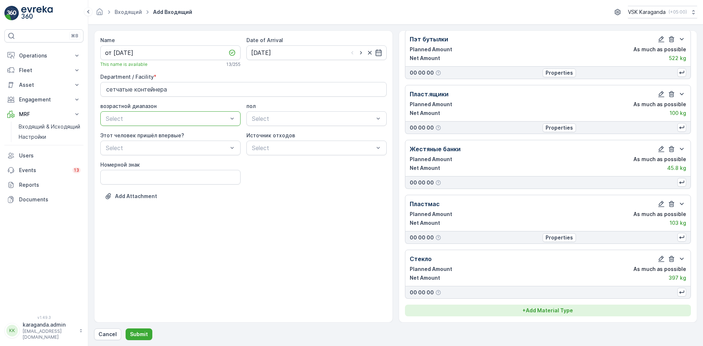
click at [523, 309] on p "+ Add Material Type" at bounding box center [547, 310] width 51 height 7
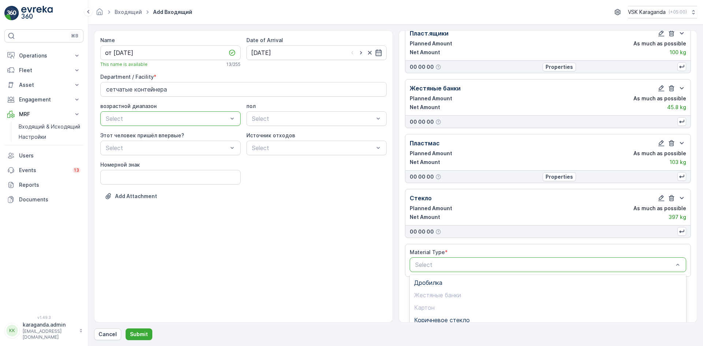
scroll to position [254, 0]
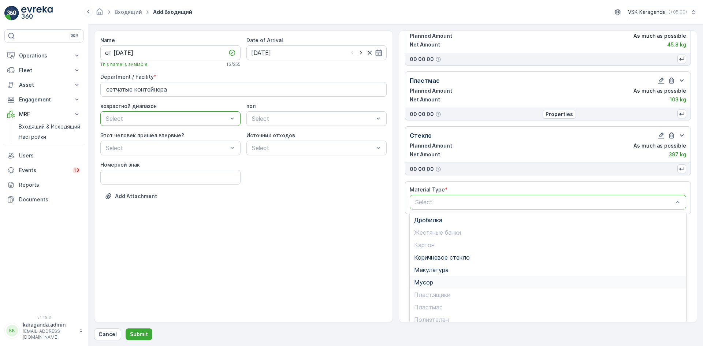
click at [438, 287] on div "Мусор" at bounding box center [548, 282] width 277 height 12
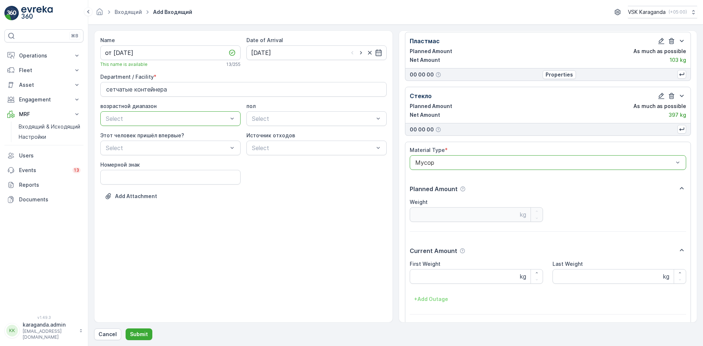
scroll to position [320, 0]
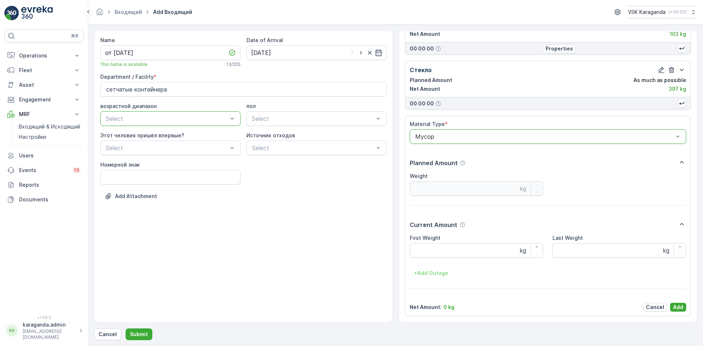
click at [426, 258] on div "First Weight kg Last Weight kg + Add Outage" at bounding box center [548, 256] width 277 height 45
click at [427, 250] on Weight "First Weight" at bounding box center [477, 250] width 134 height 15
type Weight "2374"
click at [676, 306] on p "Add" at bounding box center [678, 306] width 10 height 7
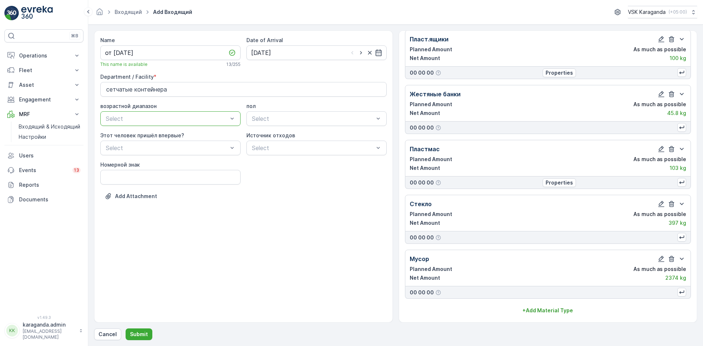
scroll to position [186, 0]
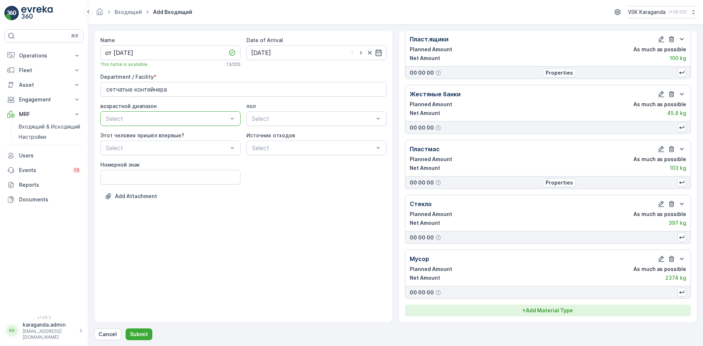
click at [568, 308] on p "+ Add Material Type" at bounding box center [547, 310] width 51 height 7
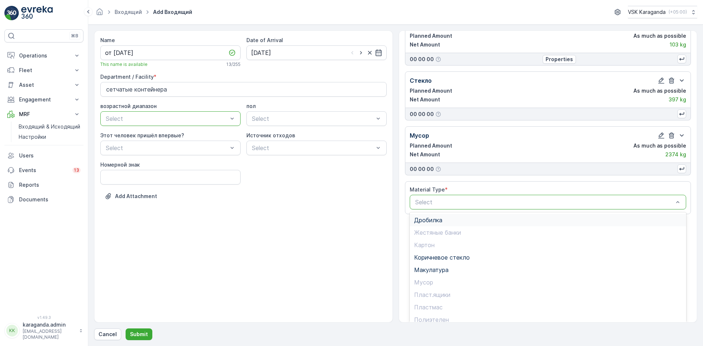
click at [435, 223] on span "Дробилка" at bounding box center [428, 220] width 28 height 7
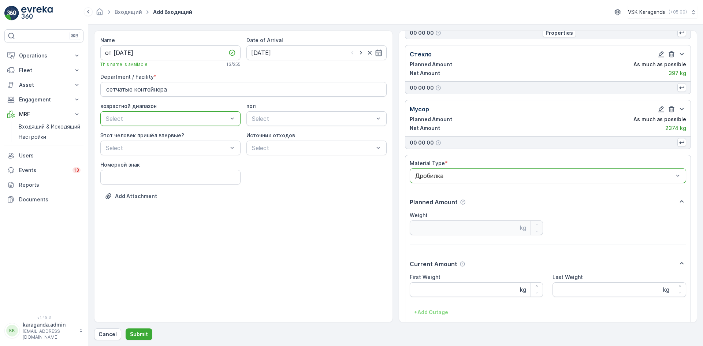
scroll to position [375, 0]
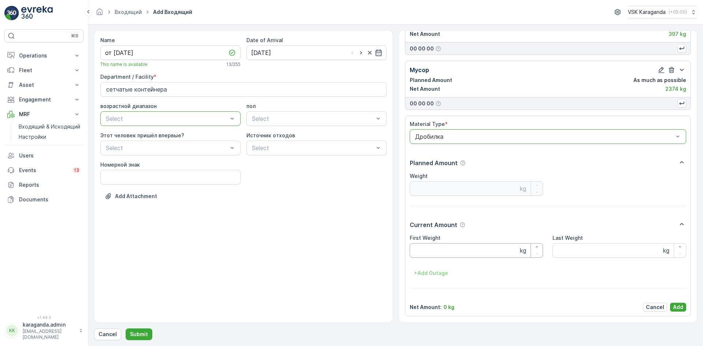
click at [432, 251] on Weight "First Weight" at bounding box center [477, 250] width 134 height 15
type Weight "544"
click at [676, 306] on p "Add" at bounding box center [678, 306] width 10 height 7
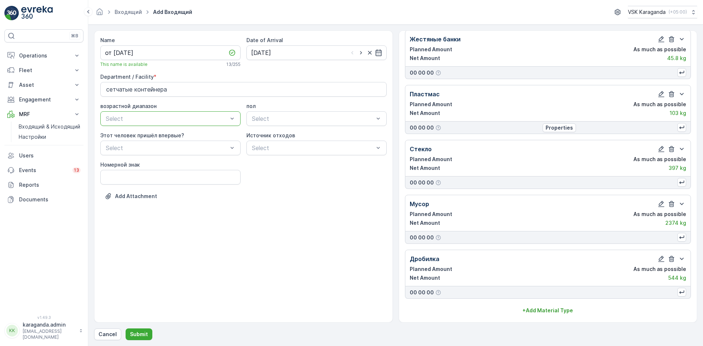
scroll to position [241, 0]
click at [143, 333] on p "Submit" at bounding box center [139, 334] width 18 height 7
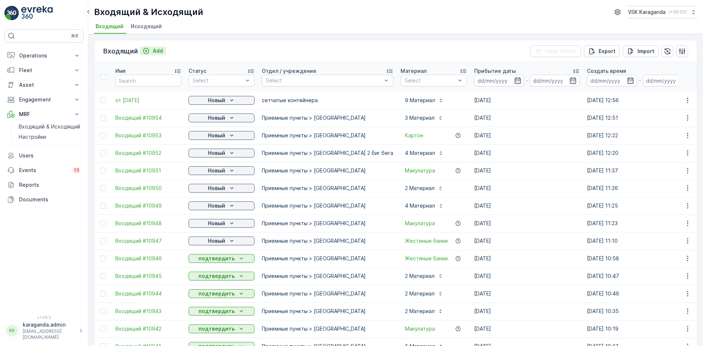
click at [156, 52] on p "Add" at bounding box center [158, 50] width 10 height 7
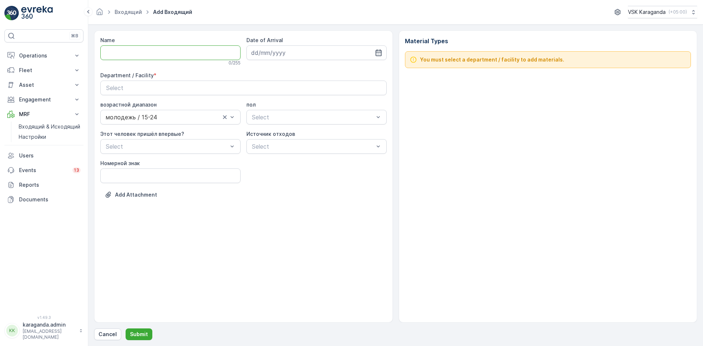
click at [165, 59] on input "Name" at bounding box center [170, 52] width 140 height 15
type input "от [DATE]"
click at [380, 52] on icon "button" at bounding box center [378, 52] width 7 height 7
click at [276, 112] on div "8" at bounding box center [272, 114] width 12 height 12
type input "[DATE]"
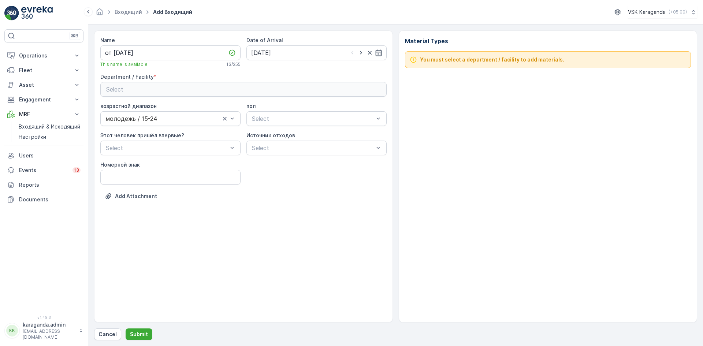
click at [263, 84] on button "Select" at bounding box center [243, 89] width 286 height 15
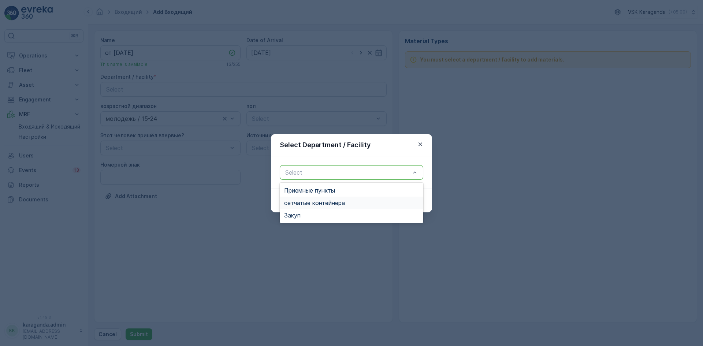
click at [306, 202] on span "сетчатыe контейнера" at bounding box center [314, 203] width 61 height 7
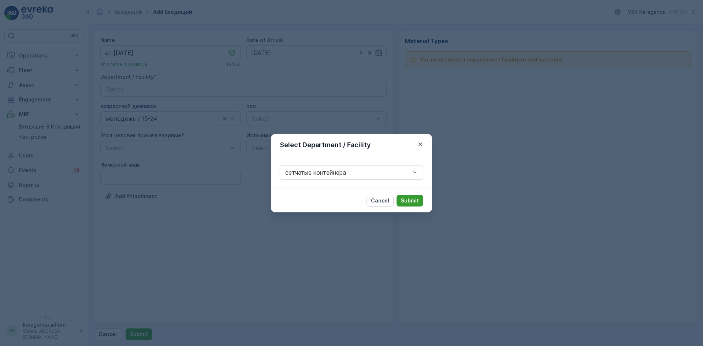
click at [408, 198] on p "Submit" at bounding box center [410, 200] width 18 height 7
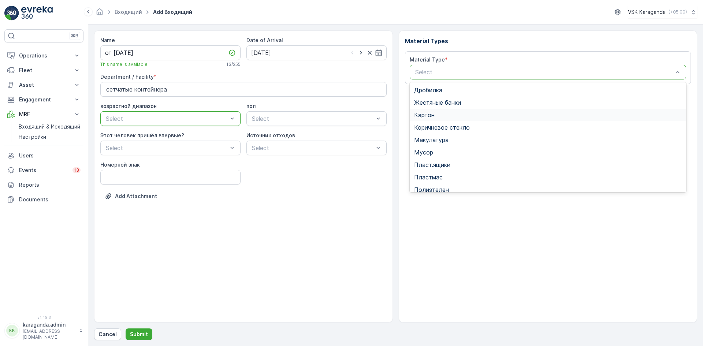
click at [420, 112] on span "Картон" at bounding box center [424, 115] width 20 height 7
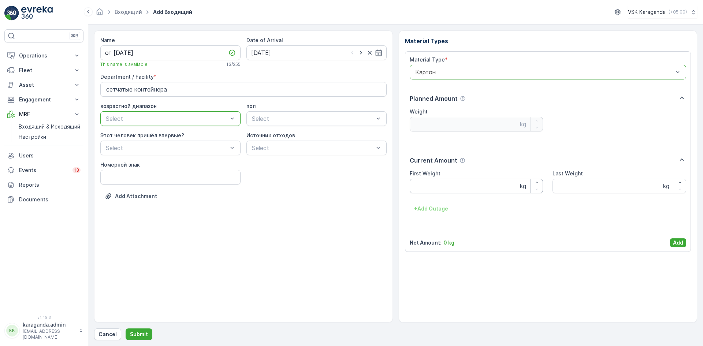
click at [423, 185] on Weight "First Weight" at bounding box center [477, 186] width 134 height 15
type Weight "2986"
click at [677, 241] on p "Add" at bounding box center [678, 242] width 10 height 7
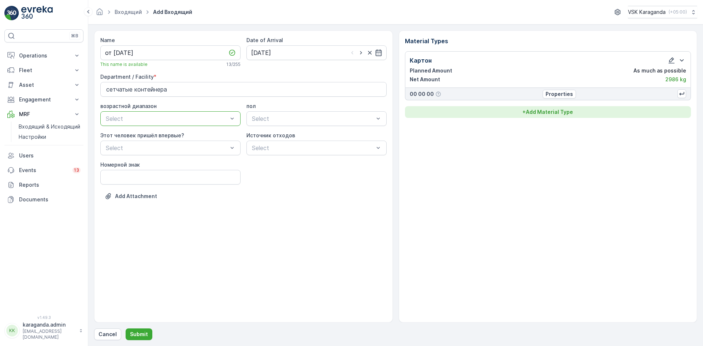
click at [533, 112] on p "+ Add Material Type" at bounding box center [547, 111] width 51 height 7
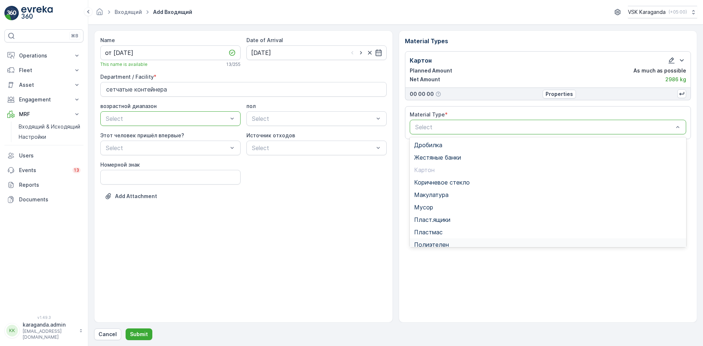
click at [432, 241] on span "Полиэтелен" at bounding box center [431, 244] width 35 height 7
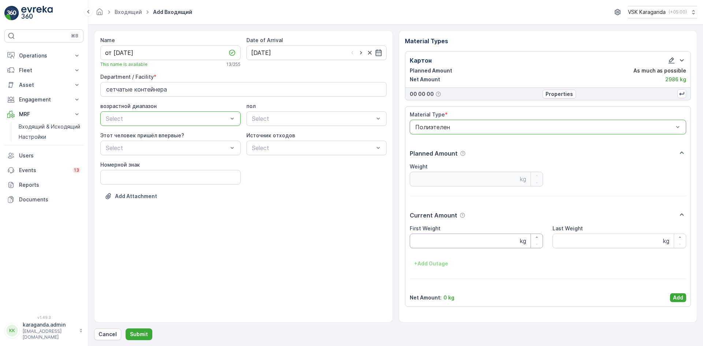
click at [426, 241] on Weight "First Weight" at bounding box center [477, 241] width 134 height 15
type Weight "265"
click at [674, 295] on p "Add" at bounding box center [678, 297] width 10 height 7
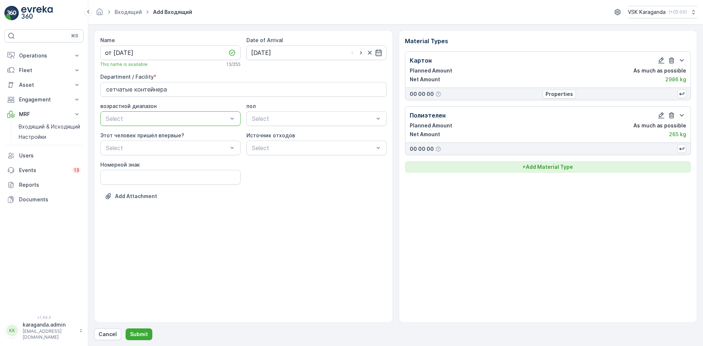
click at [555, 167] on p "+ Add Material Type" at bounding box center [547, 166] width 51 height 7
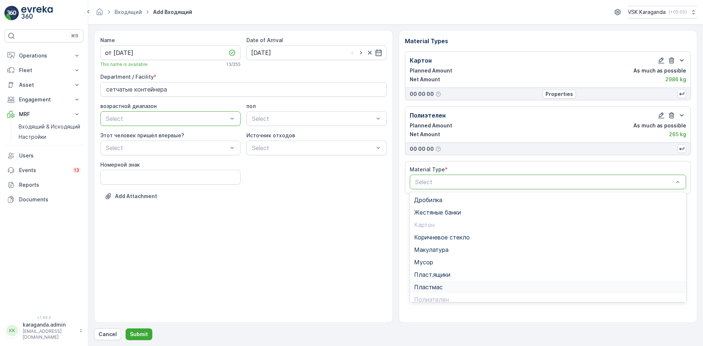
scroll to position [42, 0]
click at [430, 266] on span "Пэт бутылки" at bounding box center [432, 269] width 36 height 7
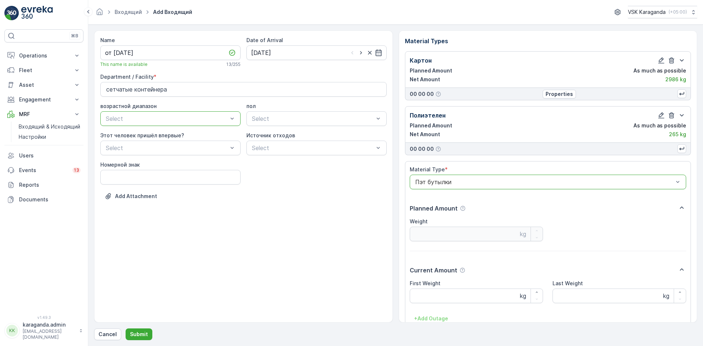
scroll to position [45, 0]
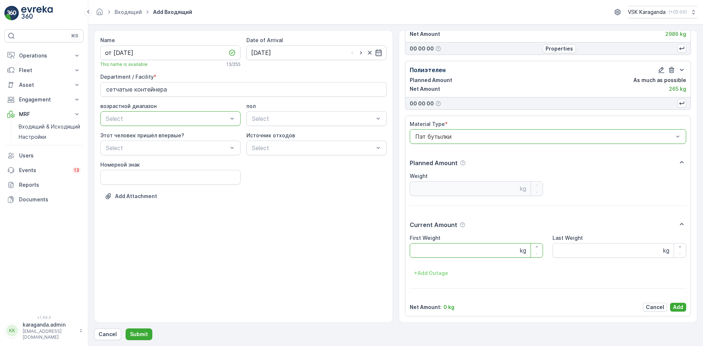
click at [427, 253] on Weight "First Weight" at bounding box center [477, 250] width 134 height 15
type Weight "427"
click at [673, 305] on p "Add" at bounding box center [678, 306] width 10 height 7
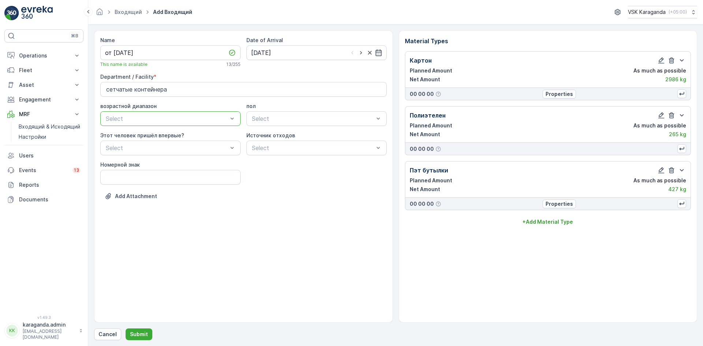
scroll to position [0, 0]
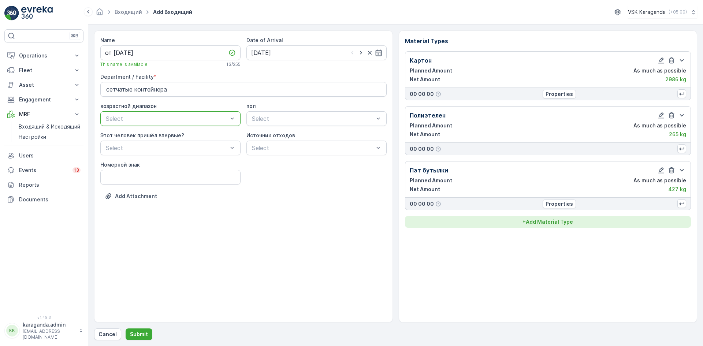
click at [553, 219] on p "+ Add Material Type" at bounding box center [547, 221] width 51 height 7
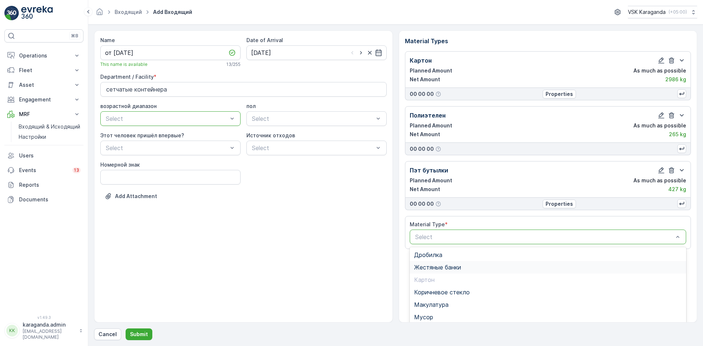
click at [449, 266] on span "Жестяные банки" at bounding box center [437, 267] width 47 height 7
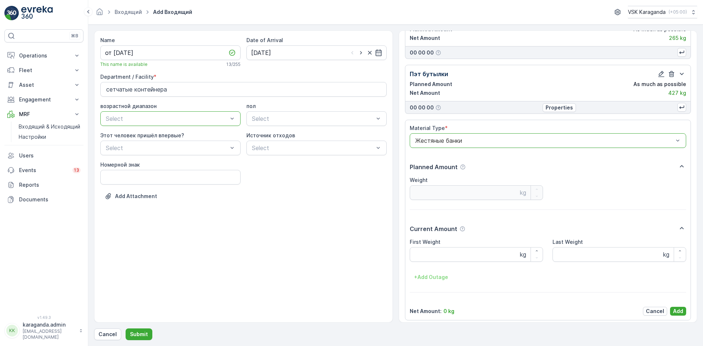
scroll to position [100, 0]
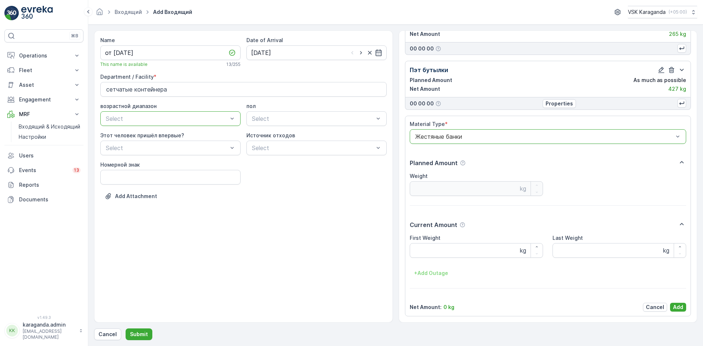
click at [428, 254] on Weight "First Weight" at bounding box center [477, 250] width 134 height 15
type Weight "30.6"
click at [674, 303] on p "Add" at bounding box center [678, 306] width 10 height 7
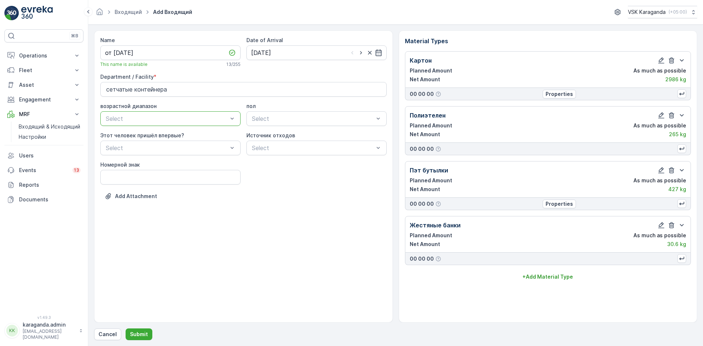
click at [556, 271] on div "Картон Planned Amount As much as possible Net Amount 2986 kg 00 00 00 Propertie…" at bounding box center [548, 166] width 286 height 231
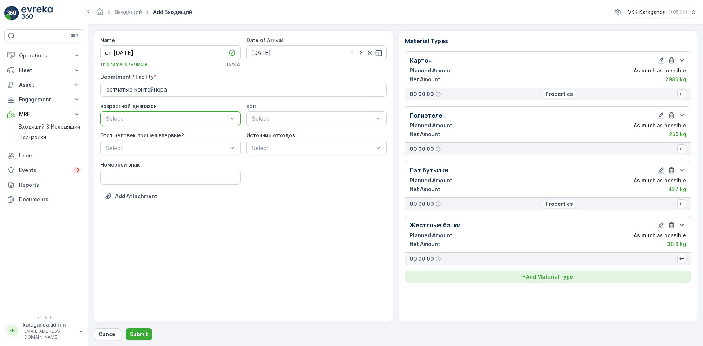
click at [556, 271] on button "+ Add Material Type" at bounding box center [548, 277] width 286 height 12
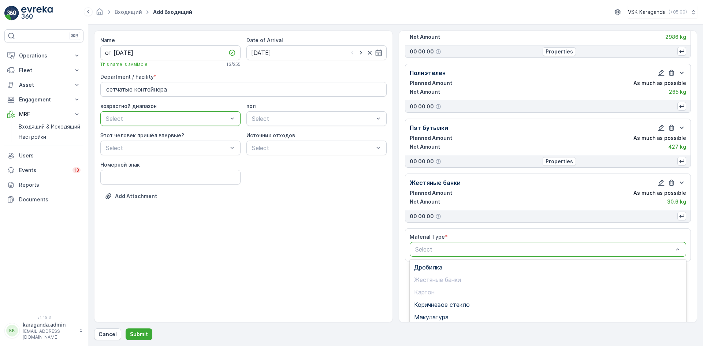
scroll to position [90, 0]
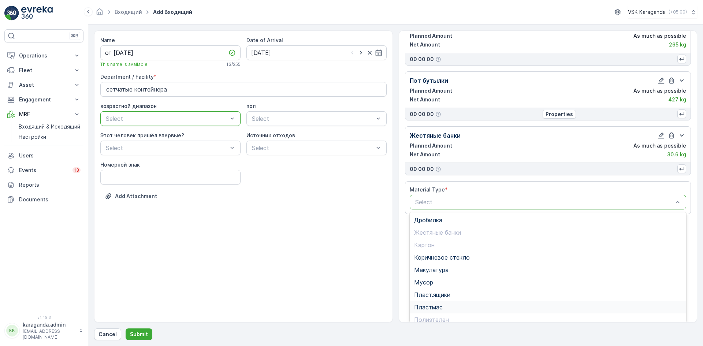
click at [418, 305] on span "Пластмас" at bounding box center [428, 307] width 29 height 7
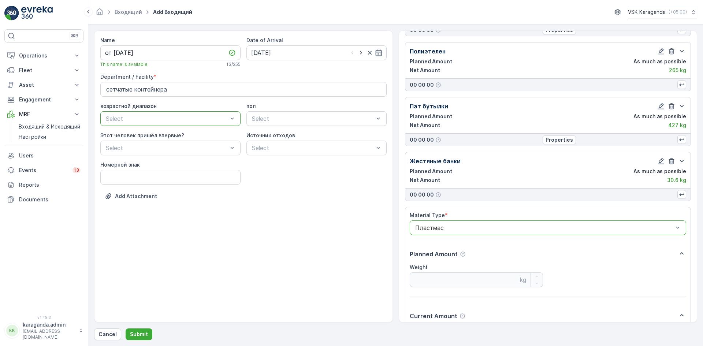
scroll to position [155, 0]
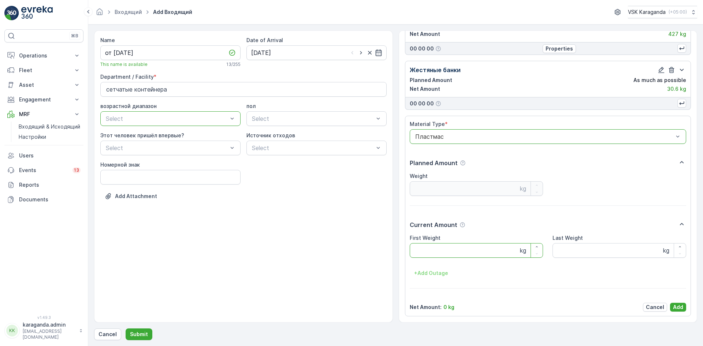
click at [429, 254] on Weight "First Weight" at bounding box center [477, 250] width 134 height 15
type Weight "77"
click at [679, 307] on p "Add" at bounding box center [678, 306] width 10 height 7
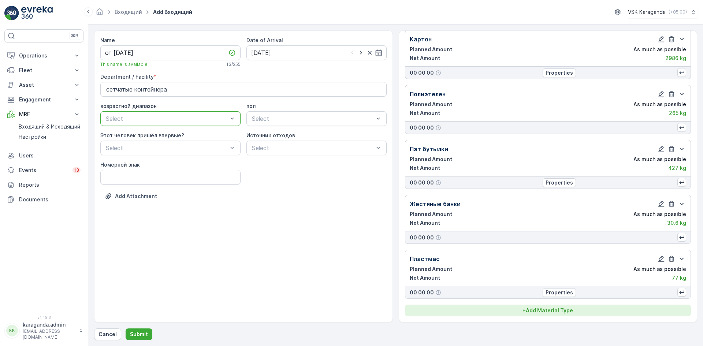
click at [551, 312] on p "+ Add Material Type" at bounding box center [547, 310] width 51 height 7
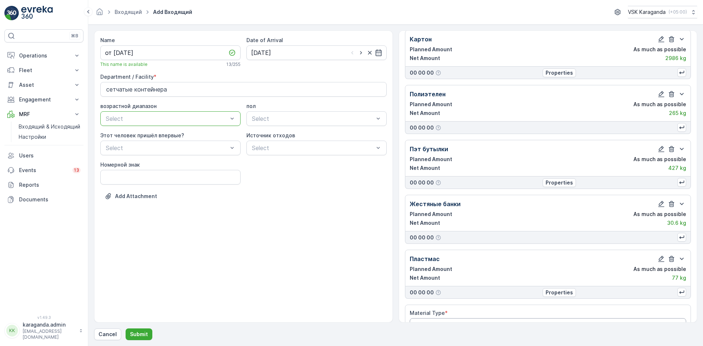
scroll to position [42, 0]
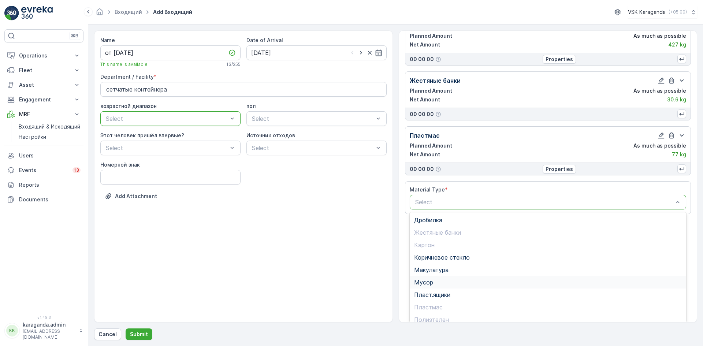
click at [433, 279] on div "Мусор" at bounding box center [548, 282] width 277 height 12
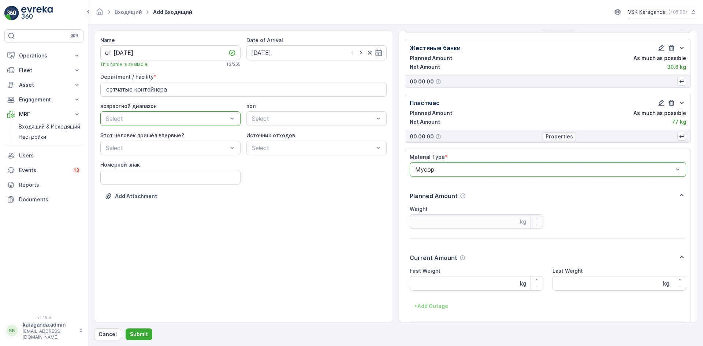
scroll to position [210, 0]
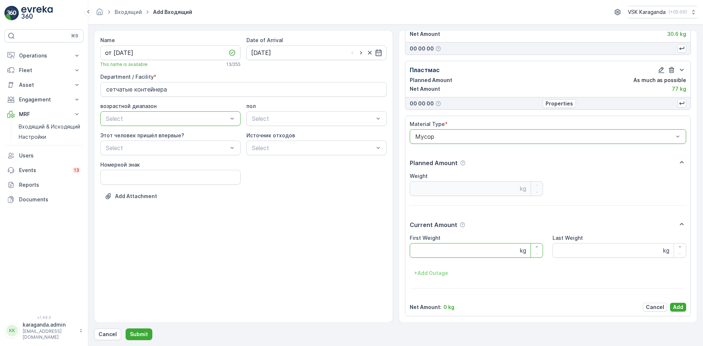
click at [433, 254] on Weight "First Weight" at bounding box center [477, 250] width 134 height 15
type Weight "1549"
click at [677, 307] on p "Add" at bounding box center [678, 306] width 10 height 7
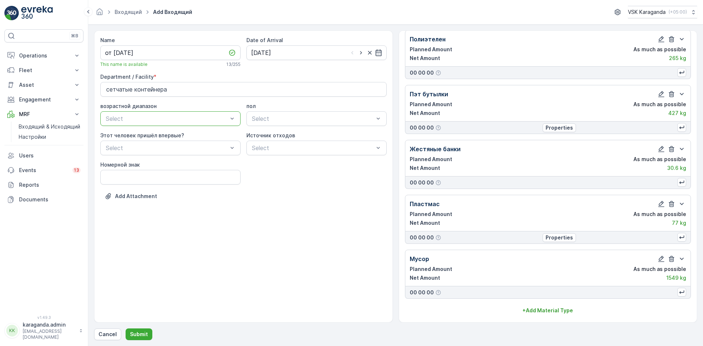
scroll to position [76, 0]
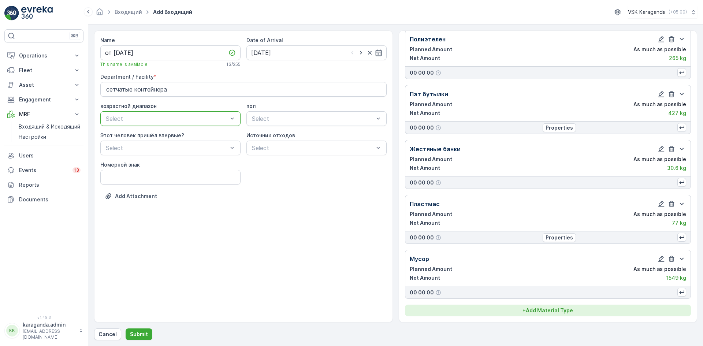
click at [553, 305] on button "+ Add Material Type" at bounding box center [548, 311] width 286 height 12
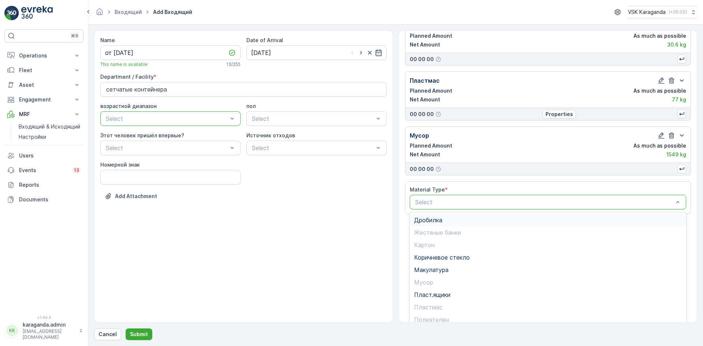
click at [433, 223] on span "Дробилка" at bounding box center [428, 220] width 28 height 7
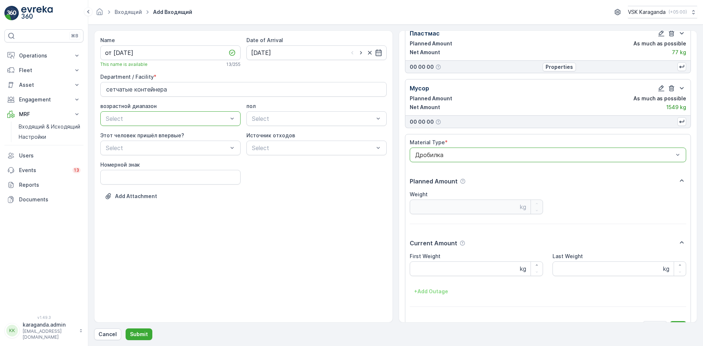
scroll to position [265, 0]
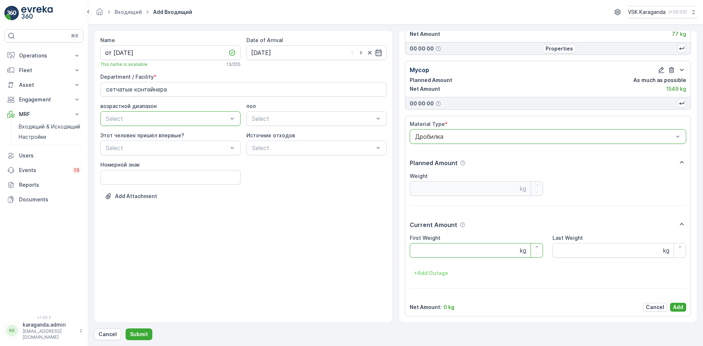
click at [434, 249] on Weight "First Weight" at bounding box center [477, 250] width 134 height 15
type Weight "305"
click at [674, 306] on p "Add" at bounding box center [678, 306] width 10 height 7
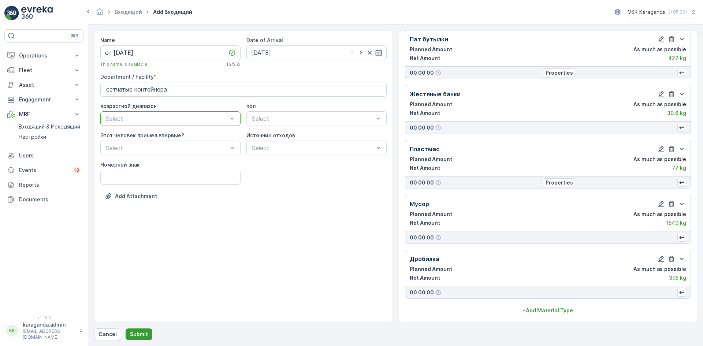
click at [135, 333] on p "Submit" at bounding box center [139, 334] width 18 height 7
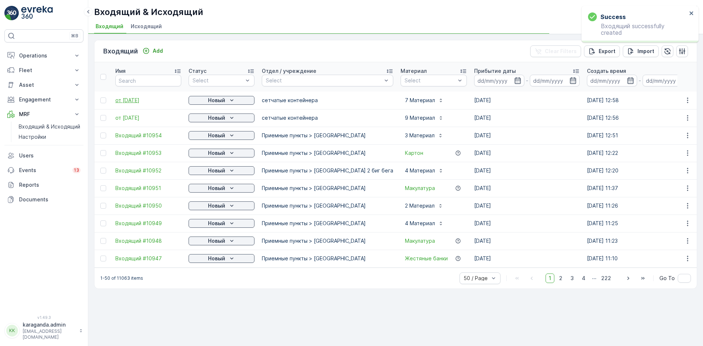
click at [132, 99] on span "от [DATE]" at bounding box center [148, 100] width 66 height 7
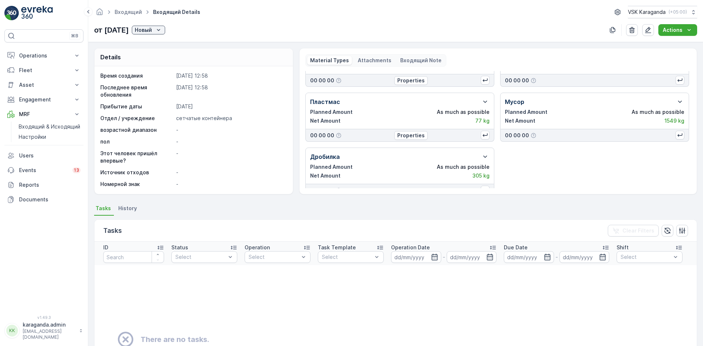
scroll to position [97, 0]
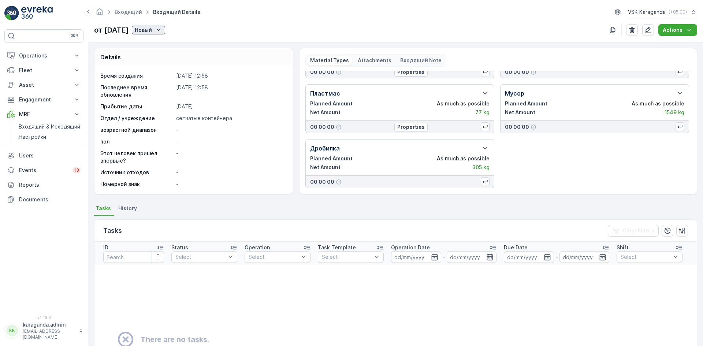
click at [152, 31] on p "Новый" at bounding box center [143, 29] width 17 height 7
click at [163, 53] on span "подтвердить" at bounding box center [170, 51] width 34 height 7
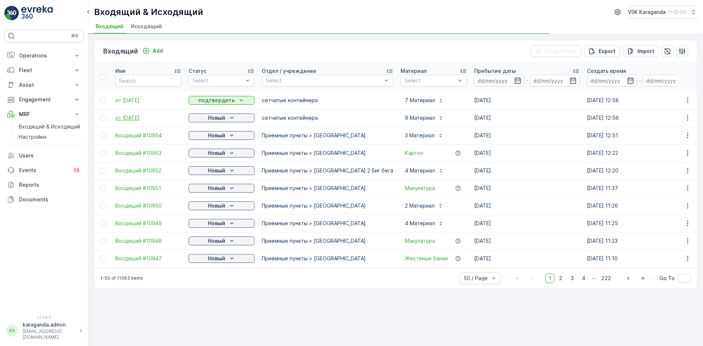
click at [133, 115] on span "от [DATE]" at bounding box center [148, 117] width 66 height 7
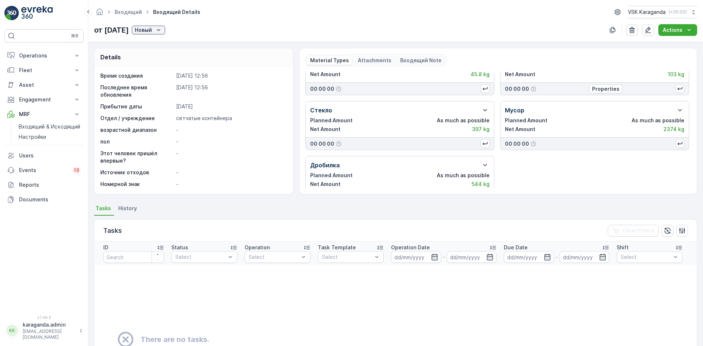
scroll to position [152, 0]
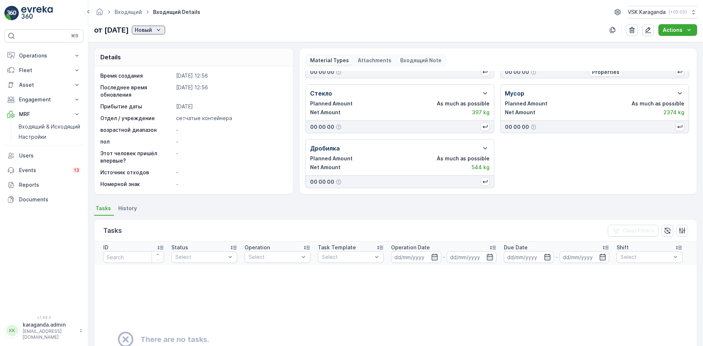
click at [152, 33] on p "Новый" at bounding box center [143, 29] width 17 height 7
click at [164, 47] on div "подтвердить" at bounding box center [170, 51] width 40 height 10
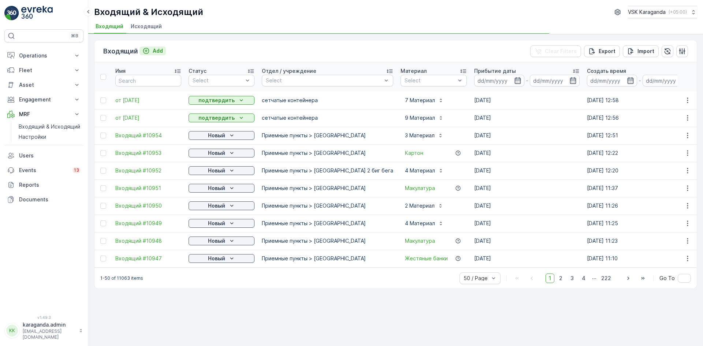
click at [150, 49] on div "Add" at bounding box center [152, 50] width 20 height 7
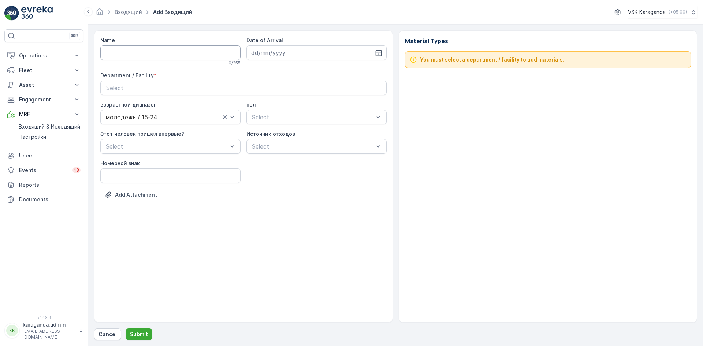
click at [151, 56] on input "Name" at bounding box center [170, 52] width 140 height 15
click at [380, 52] on icon "button" at bounding box center [378, 52] width 6 height 7
drag, startPoint x: 128, startPoint y: 49, endPoint x: 119, endPoint y: 51, distance: 9.3
click at [128, 49] on input "от [DATE]" at bounding box center [170, 52] width 140 height 15
type input "от [DATE]"
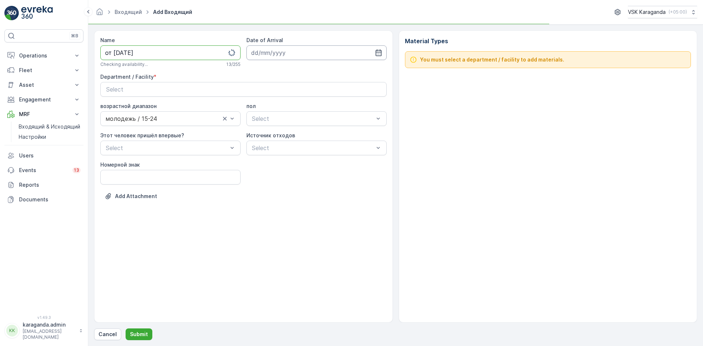
click at [285, 51] on input at bounding box center [316, 52] width 140 height 15
click at [272, 115] on div "8" at bounding box center [272, 114] width 12 height 12
type input "[DATE]"
click at [256, 86] on div "Select" at bounding box center [243, 89] width 275 height 9
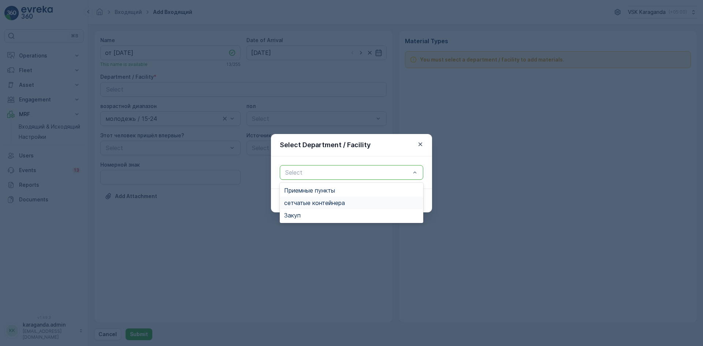
click at [302, 204] on span "сетчатыe контейнера" at bounding box center [314, 203] width 61 height 7
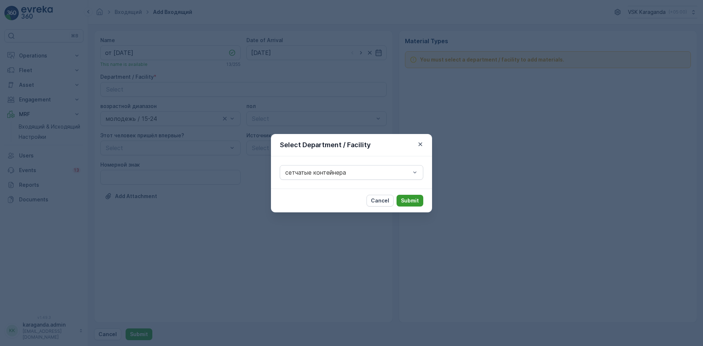
click at [413, 201] on p "Submit" at bounding box center [410, 200] width 18 height 7
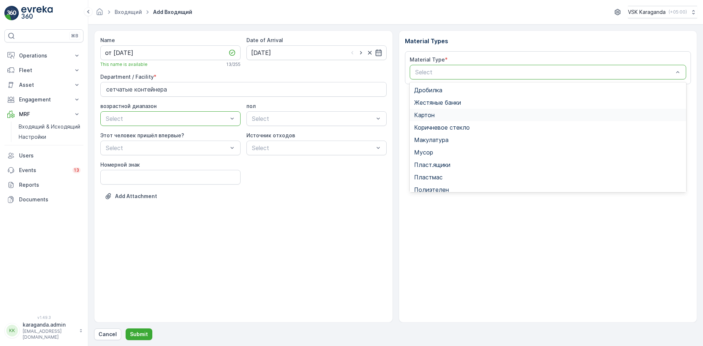
click at [427, 117] on span "Картон" at bounding box center [424, 115] width 20 height 7
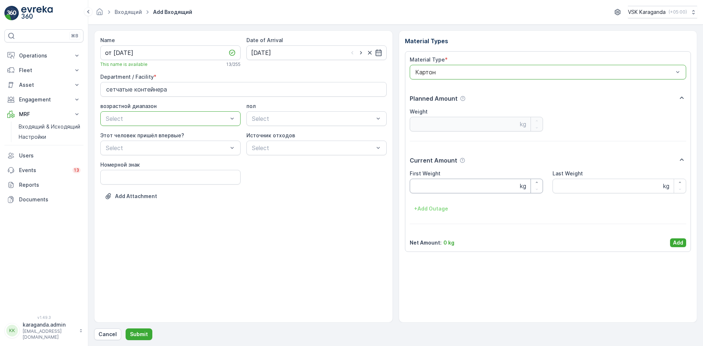
click at [433, 187] on Weight "First Weight" at bounding box center [477, 186] width 134 height 15
type Weight "2561"
click at [679, 247] on button "Add" at bounding box center [678, 242] width 16 height 9
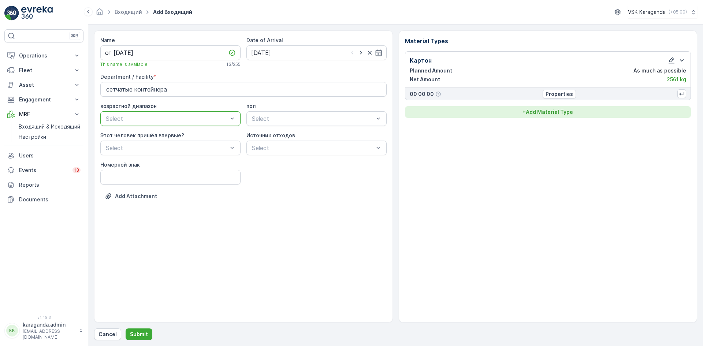
click at [568, 112] on p "+ Add Material Type" at bounding box center [547, 111] width 51 height 7
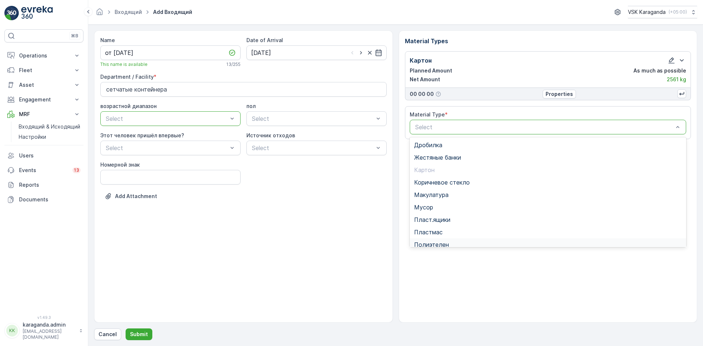
click at [432, 241] on div "Полиэтелен" at bounding box center [548, 244] width 277 height 12
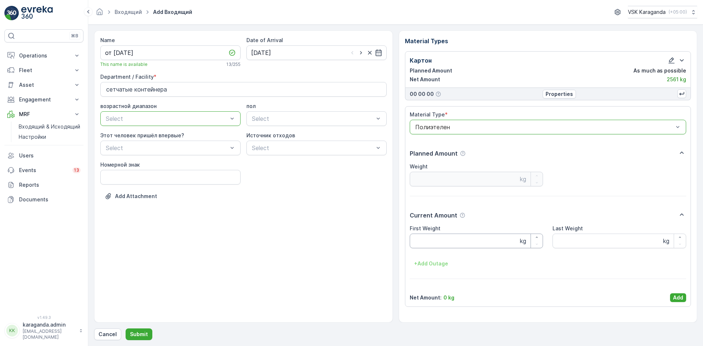
click at [433, 236] on Weight "First Weight" at bounding box center [477, 241] width 134 height 15
type Weight "275"
click at [673, 297] on p "Add" at bounding box center [678, 297] width 10 height 7
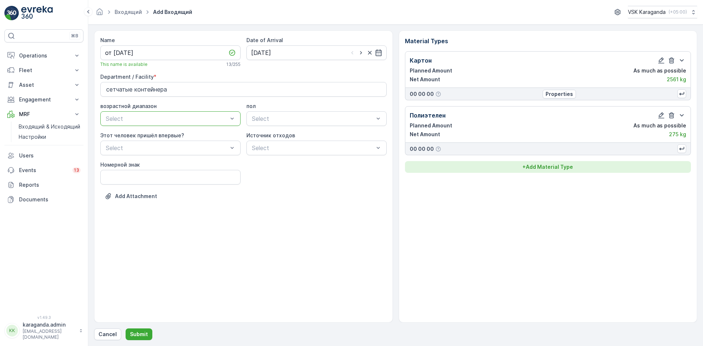
click at [554, 170] on p "+ Add Material Type" at bounding box center [547, 166] width 51 height 7
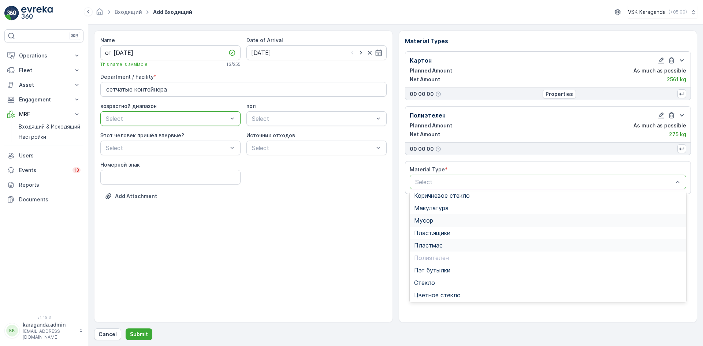
scroll to position [42, 0]
click at [441, 272] on span "Пэт бутылки" at bounding box center [432, 269] width 36 height 7
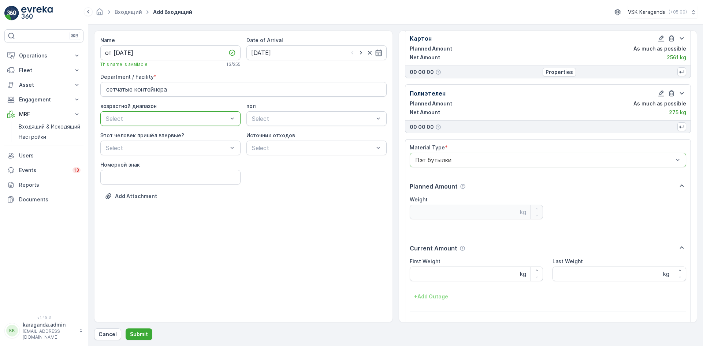
scroll to position [45, 0]
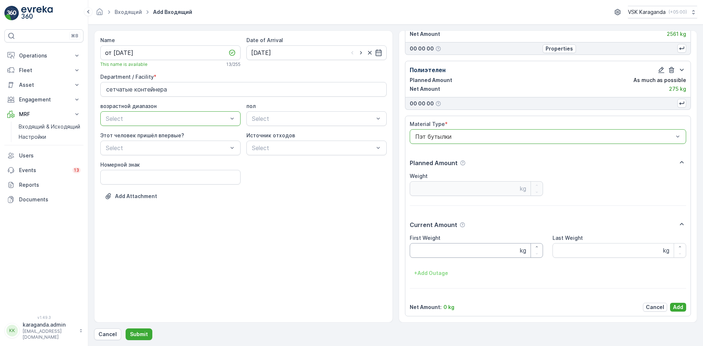
click at [439, 255] on Weight "First Weight" at bounding box center [477, 250] width 134 height 15
type Weight "514"
click at [675, 303] on button "Add" at bounding box center [678, 307] width 16 height 9
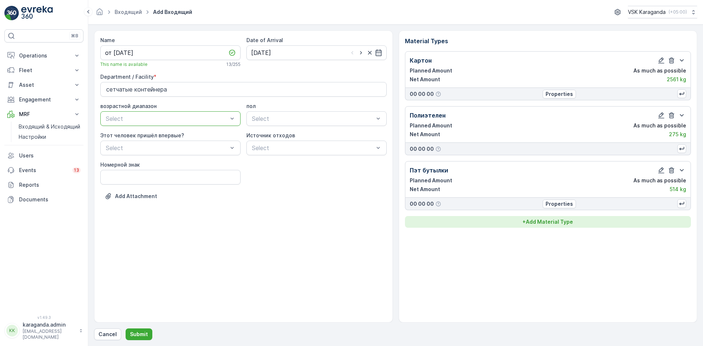
click at [549, 221] on p "+ Add Material Type" at bounding box center [547, 221] width 51 height 7
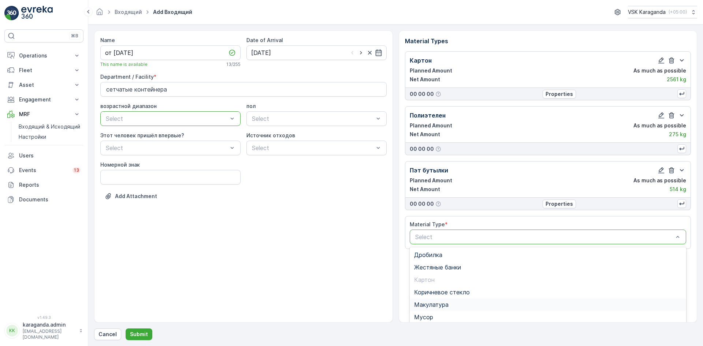
scroll to position [56, 0]
click at [435, 272] on span "Пласт.ящики" at bounding box center [432, 273] width 36 height 7
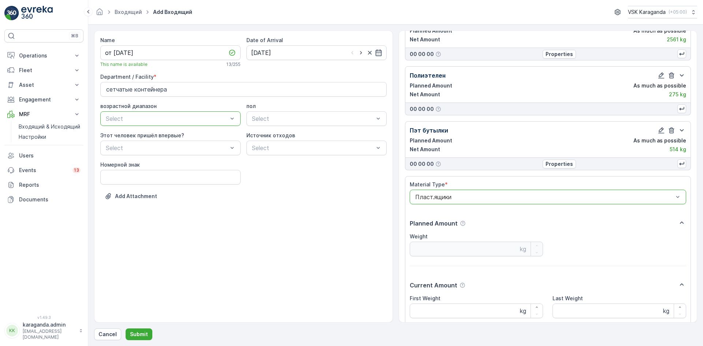
scroll to position [100, 0]
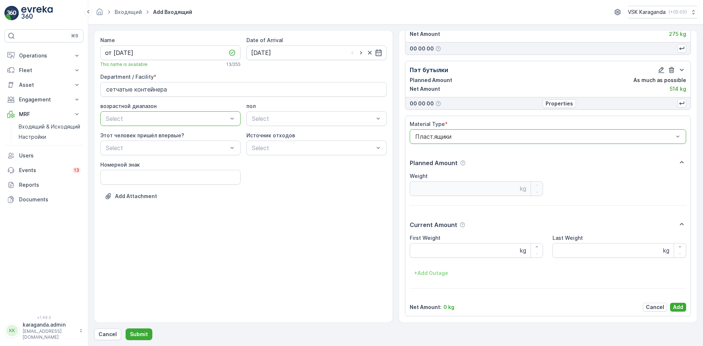
click at [432, 253] on Weight "First Weight" at bounding box center [477, 250] width 134 height 15
type Weight "180"
click at [679, 303] on p "Add" at bounding box center [678, 306] width 10 height 7
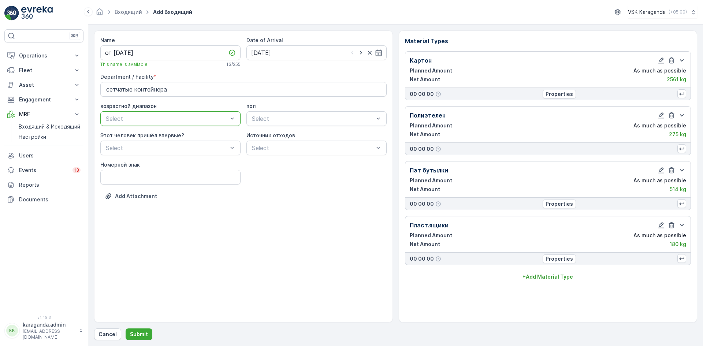
scroll to position [0, 0]
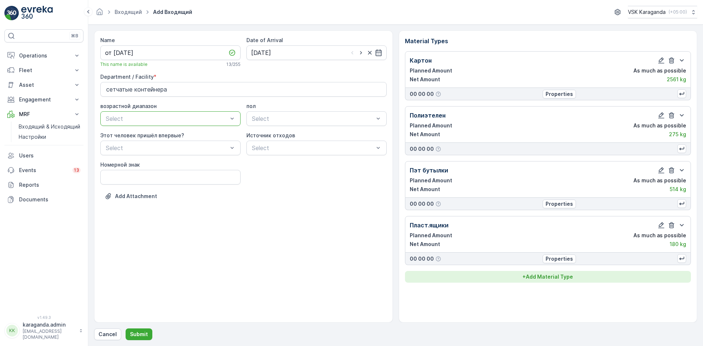
click at [564, 275] on p "+ Add Material Type" at bounding box center [547, 276] width 51 height 7
click at [535, 287] on div "Select" at bounding box center [548, 291] width 277 height 15
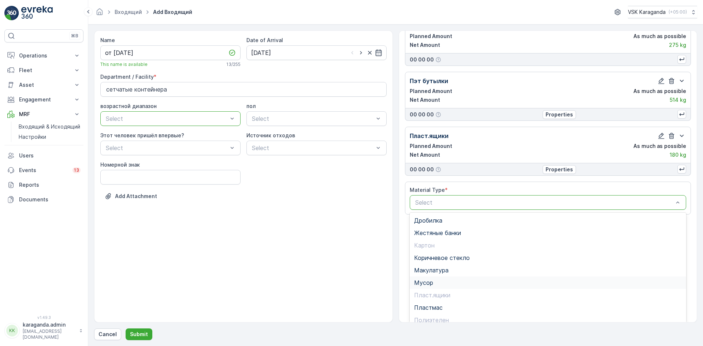
scroll to position [90, 0]
click at [435, 234] on span "Жестяные банки" at bounding box center [437, 232] width 47 height 7
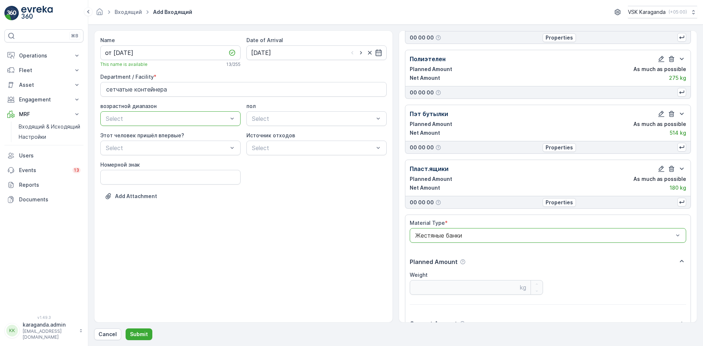
scroll to position [146, 0]
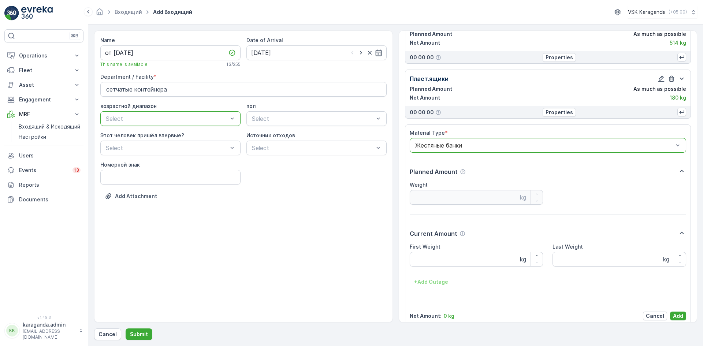
click at [436, 259] on Weight "First Weight" at bounding box center [477, 259] width 134 height 15
type Weight "18"
click at [678, 313] on p "Add" at bounding box center [678, 315] width 10 height 7
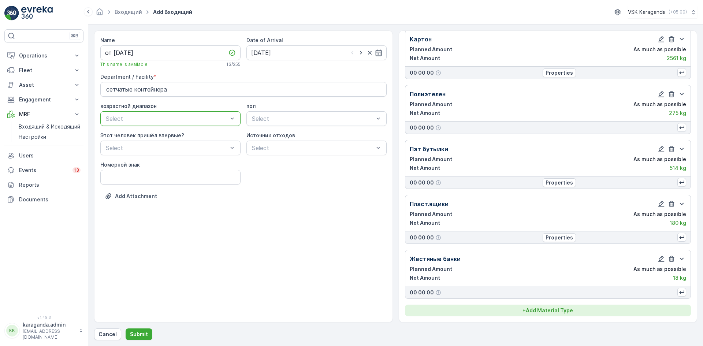
click at [543, 310] on p "+ Add Material Type" at bounding box center [547, 310] width 51 height 7
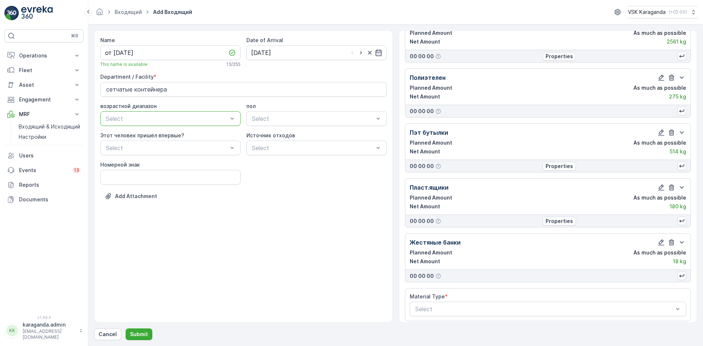
scroll to position [42, 0]
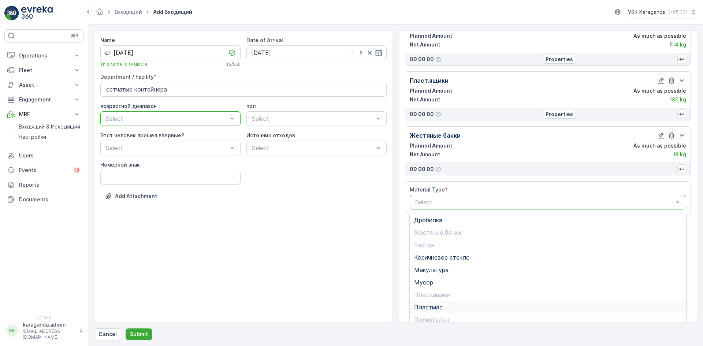
click at [435, 309] on span "Пластмас" at bounding box center [428, 307] width 29 height 7
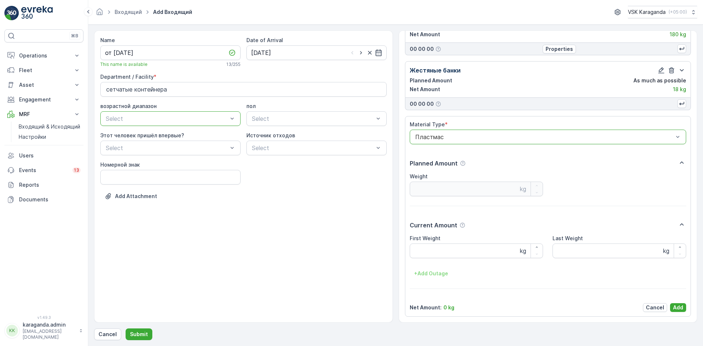
scroll to position [210, 0]
click at [434, 248] on Weight "First Weight" at bounding box center [477, 250] width 134 height 15
type Weight "108"
click at [675, 307] on p "Add" at bounding box center [678, 306] width 10 height 7
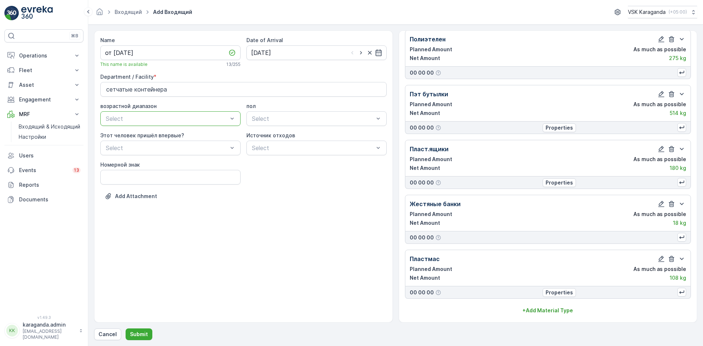
scroll to position [76, 0]
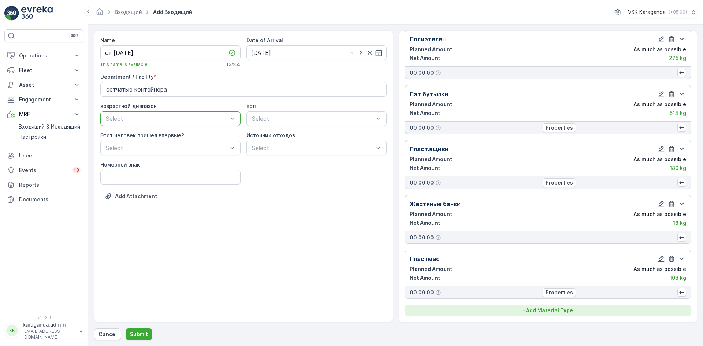
click at [556, 312] on p "+ Add Material Type" at bounding box center [547, 310] width 51 height 7
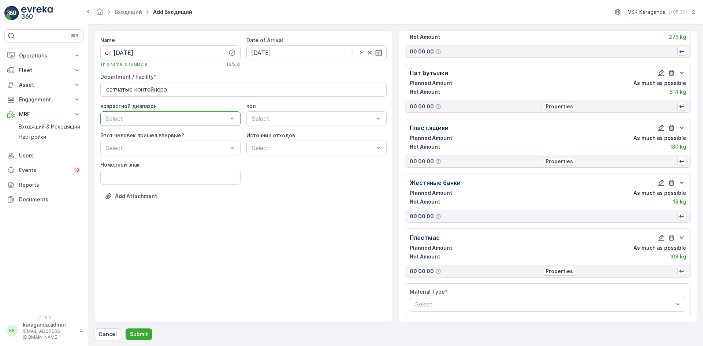
drag, startPoint x: 476, startPoint y: 307, endPoint x: 471, endPoint y: 313, distance: 7.8
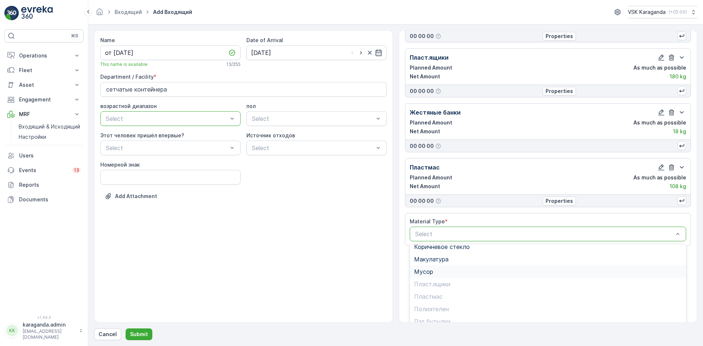
scroll to position [200, 0]
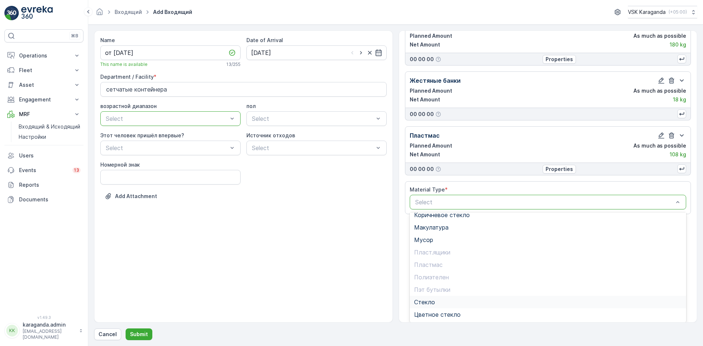
click at [422, 305] on span "Стекло" at bounding box center [424, 302] width 21 height 7
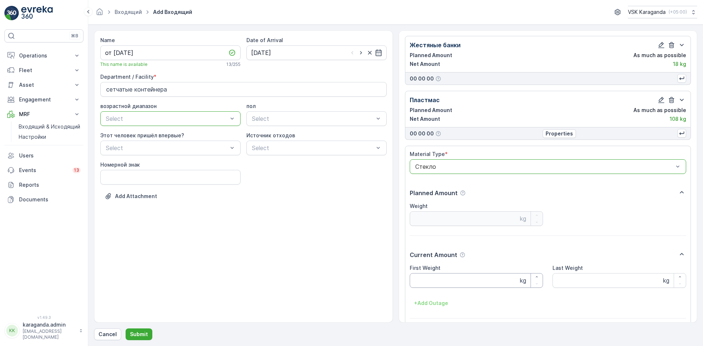
scroll to position [265, 0]
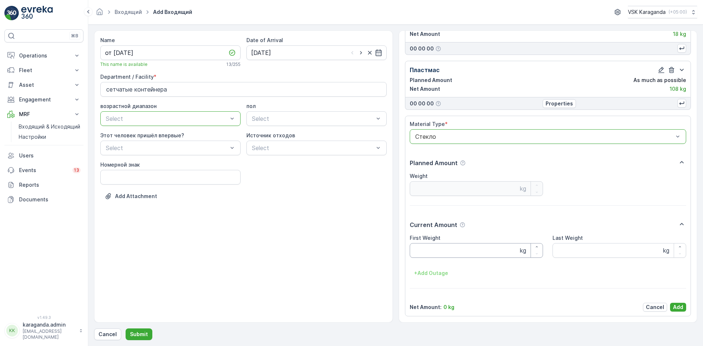
click at [442, 251] on Weight "First Weight" at bounding box center [477, 250] width 134 height 15
type Weight "217"
click at [680, 307] on p "Add" at bounding box center [678, 306] width 10 height 7
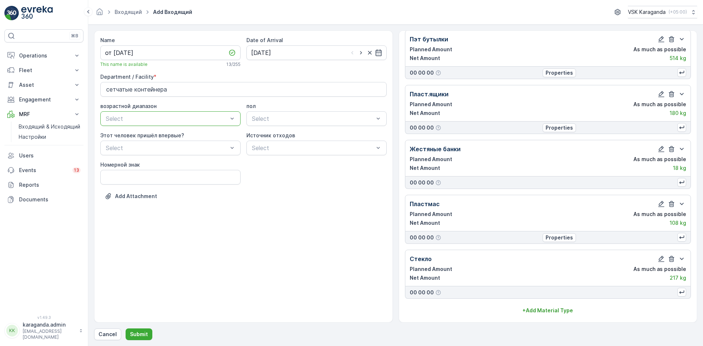
scroll to position [131, 0]
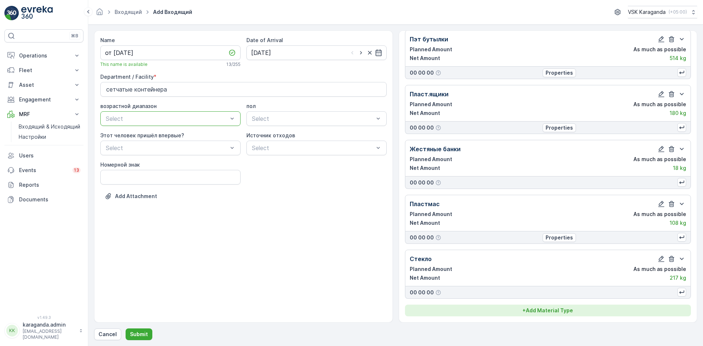
click at [542, 307] on p "+ Add Material Type" at bounding box center [547, 310] width 51 height 7
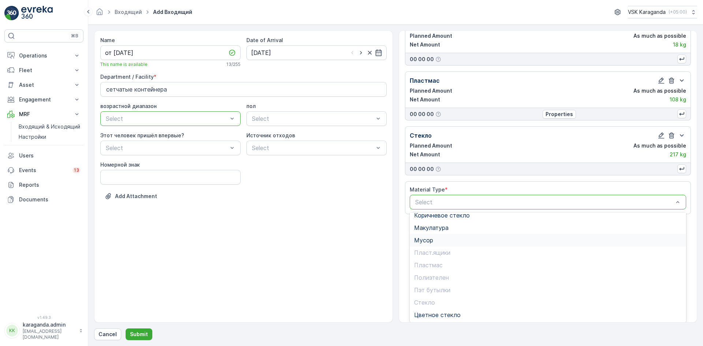
scroll to position [42, 0]
click at [432, 316] on span "Цветное стекло" at bounding box center [437, 314] width 46 height 7
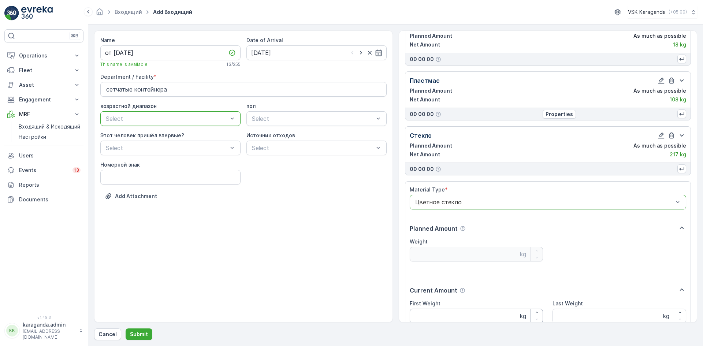
scroll to position [283, 0]
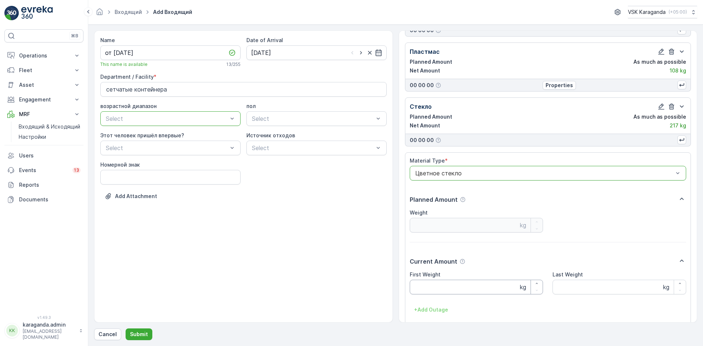
click at [442, 286] on Weight "First Weight" at bounding box center [477, 287] width 134 height 15
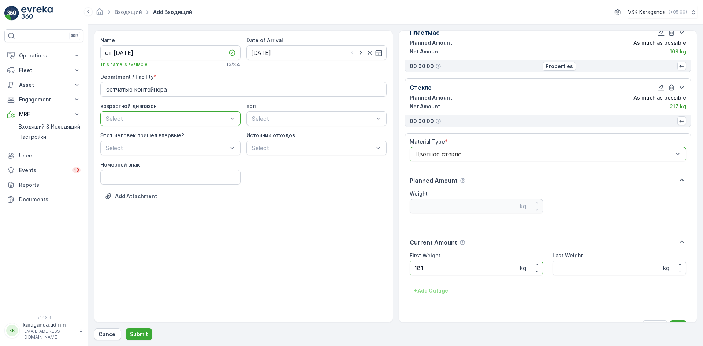
scroll to position [320, 0]
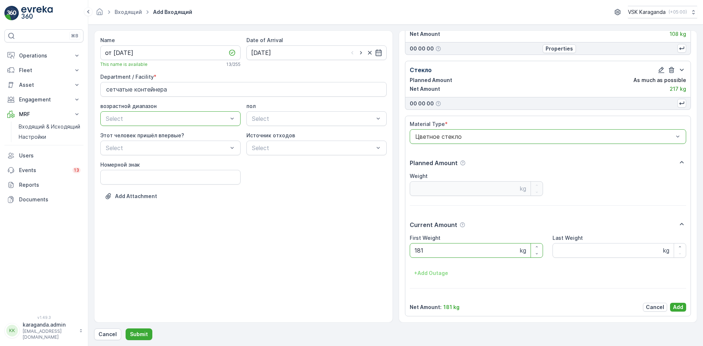
type Weight "181"
drag, startPoint x: 682, startPoint y: 302, endPoint x: 659, endPoint y: 312, distance: 25.4
click at [681, 302] on div "Material Type * option Цветное стекло, selected. Цветное стекло Planned Amount …" at bounding box center [548, 215] width 277 height 191
click at [686, 306] on div "Material Type * option Цветное стекло, selected. Цветное стекло Planned Amount …" at bounding box center [548, 216] width 286 height 201
click at [680, 308] on p "Add" at bounding box center [678, 306] width 10 height 7
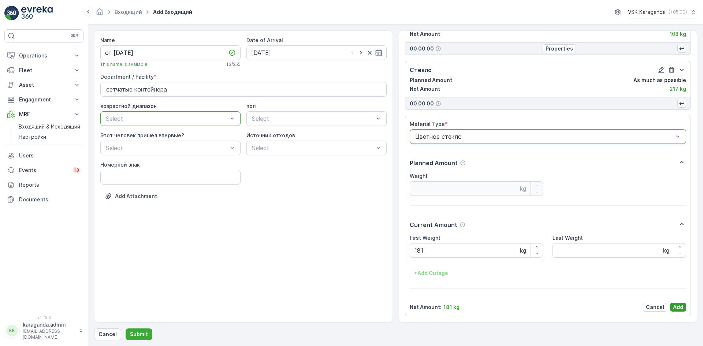
scroll to position [186, 0]
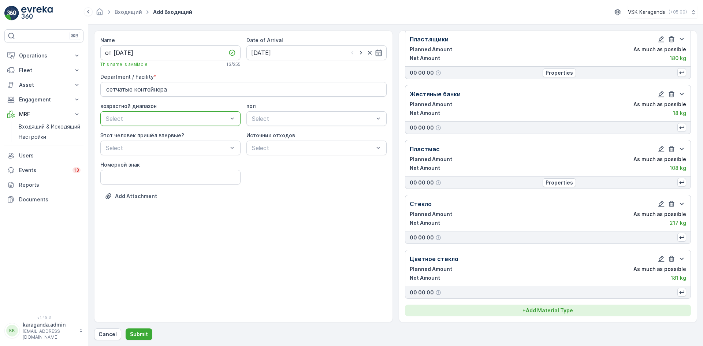
click at [560, 306] on button "+ Add Material Type" at bounding box center [548, 311] width 286 height 12
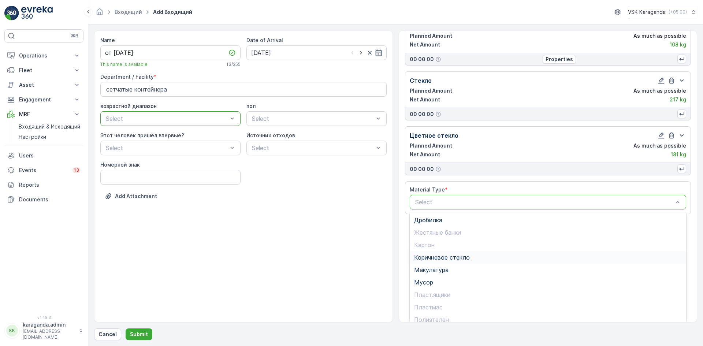
click at [444, 257] on span "Коричневое стекло" at bounding box center [442, 257] width 56 height 7
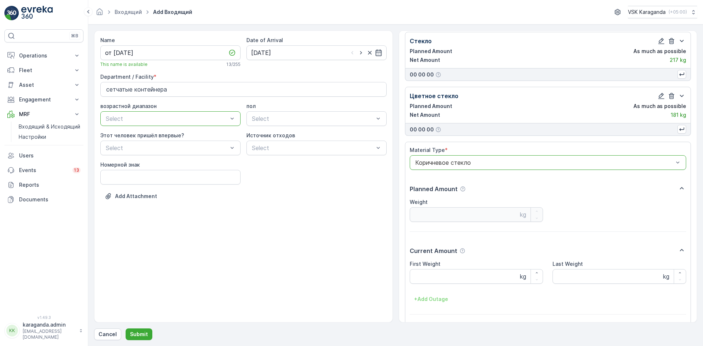
scroll to position [375, 0]
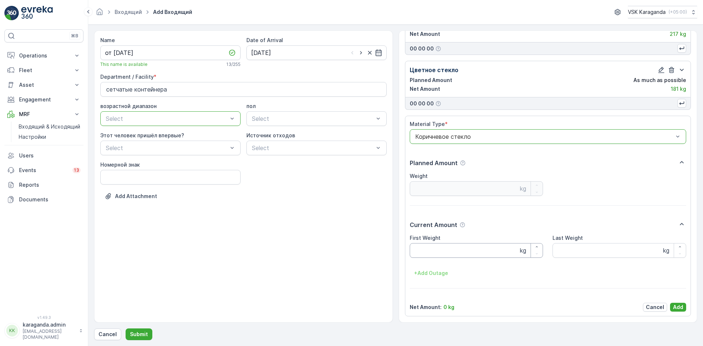
click at [439, 252] on Weight "First Weight" at bounding box center [477, 250] width 134 height 15
type Weight "197"
click at [676, 307] on p "Add" at bounding box center [678, 306] width 10 height 7
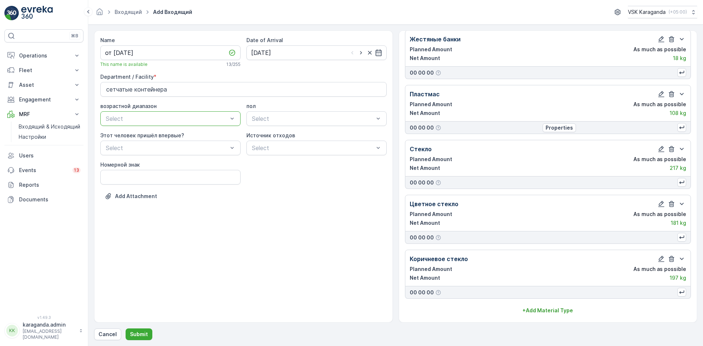
scroll to position [241, 0]
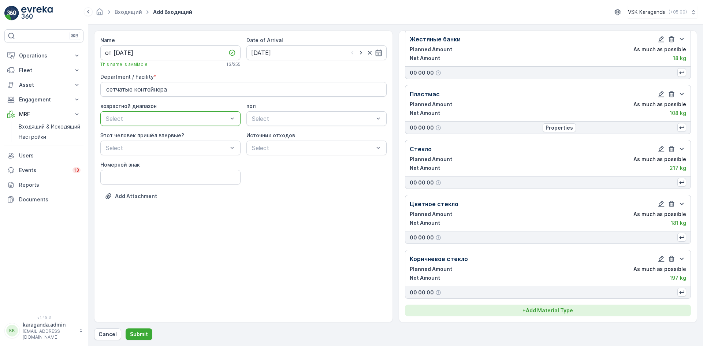
click at [549, 306] on button "+ Add Material Type" at bounding box center [548, 311] width 286 height 12
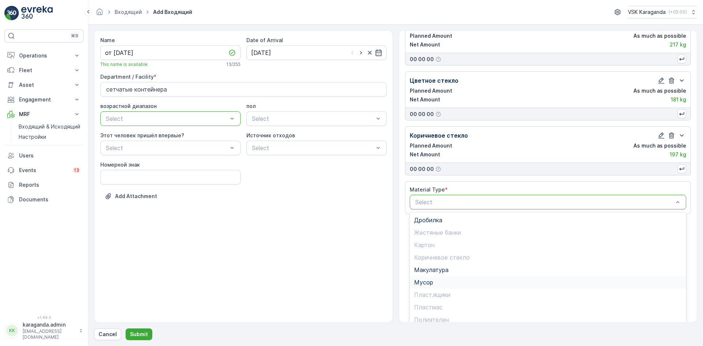
click at [433, 281] on div "Мусор" at bounding box center [548, 282] width 268 height 7
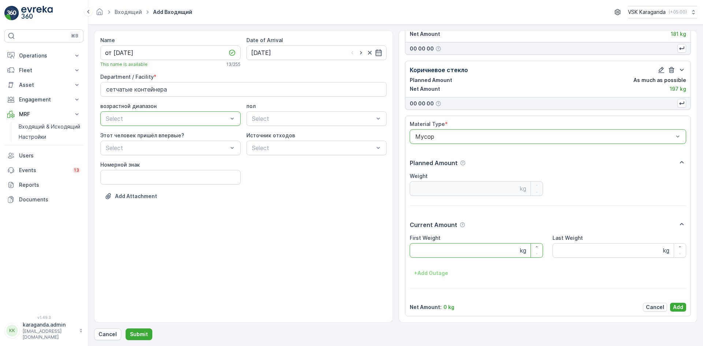
click at [430, 255] on Weight "First Weight" at bounding box center [477, 250] width 134 height 15
type Weight "1892"
click at [676, 307] on p "Add" at bounding box center [678, 306] width 10 height 7
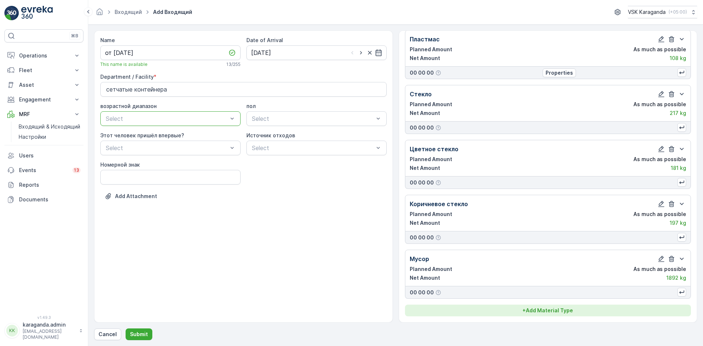
click at [573, 309] on div "+ Add Material Type" at bounding box center [547, 310] width 277 height 7
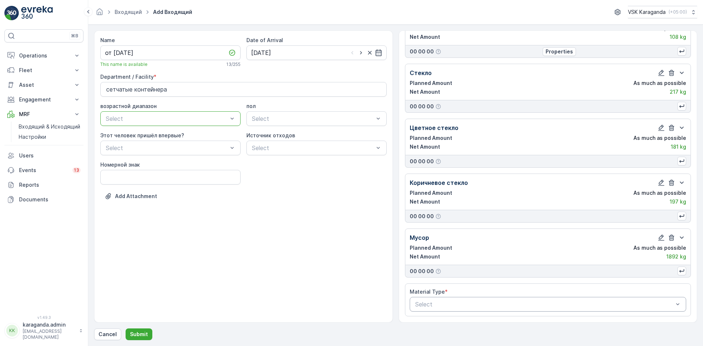
click at [470, 297] on div "Select" at bounding box center [548, 304] width 277 height 15
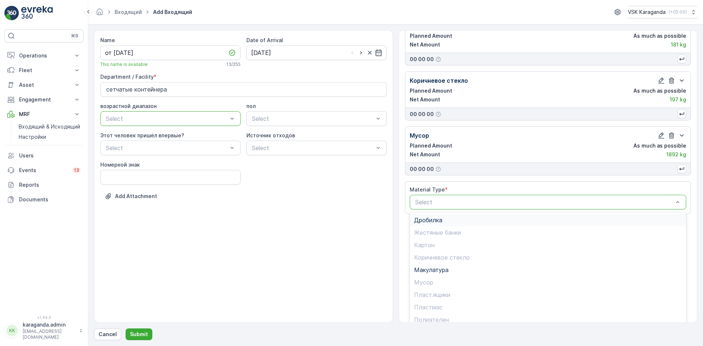
click at [433, 223] on span "Дробилка" at bounding box center [428, 220] width 28 height 7
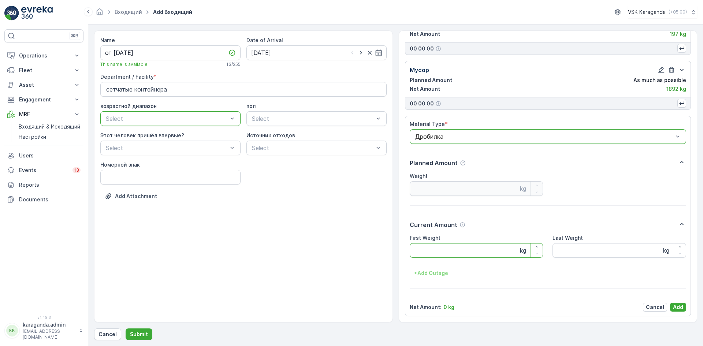
click at [429, 254] on Weight "First Weight" at bounding box center [477, 250] width 134 height 15
type Weight "467"
click at [679, 307] on p "Add" at bounding box center [678, 306] width 10 height 7
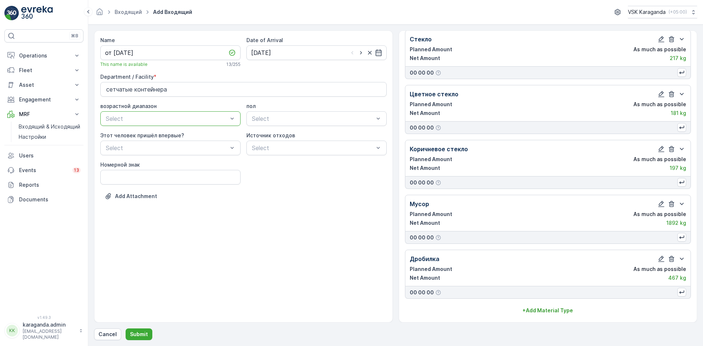
scroll to position [351, 0]
click at [140, 332] on p "Submit" at bounding box center [139, 334] width 18 height 7
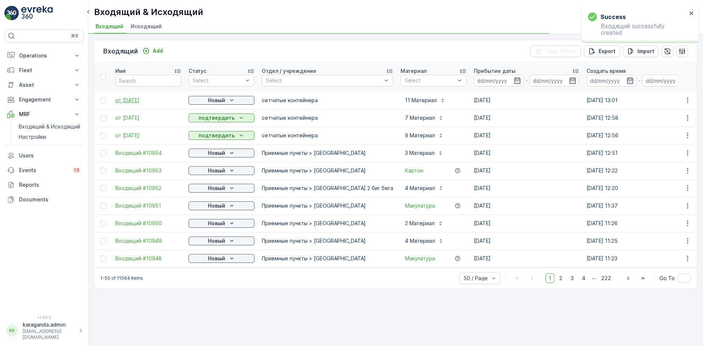
click at [134, 98] on span "от [DATE]" at bounding box center [148, 100] width 66 height 7
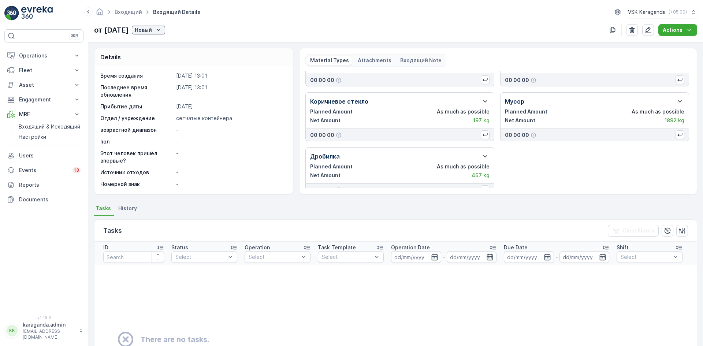
scroll to position [206, 0]
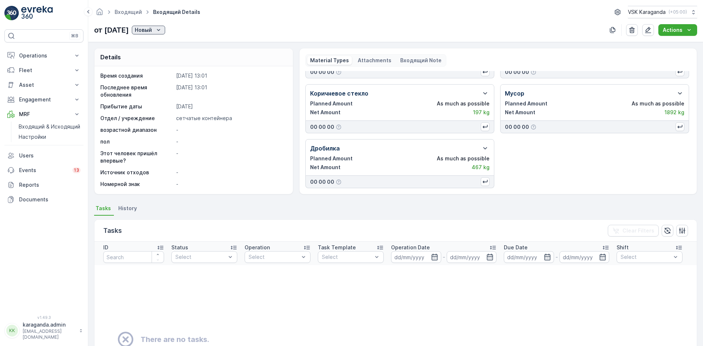
click at [162, 30] on icon "Новый" at bounding box center [158, 29] width 7 height 7
click at [167, 49] on span "подтвердить" at bounding box center [169, 51] width 34 height 7
